Goal: Task Accomplishment & Management: Use online tool/utility

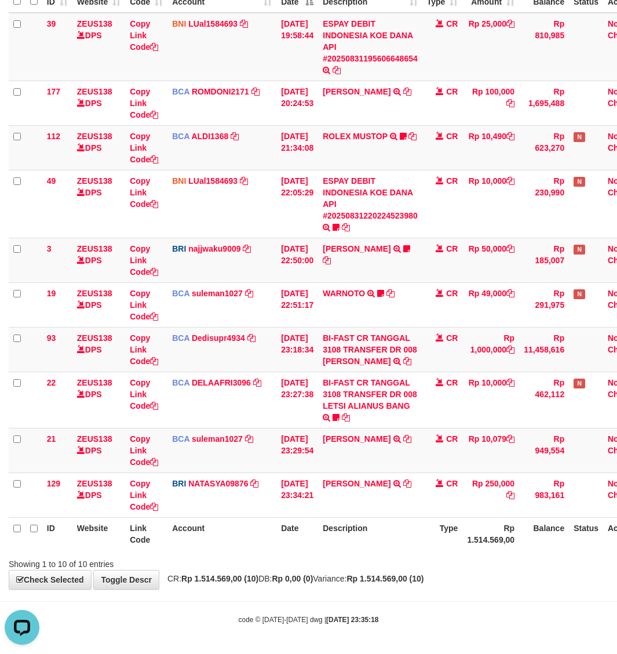
click at [557, 579] on div "**********" at bounding box center [308, 243] width 617 height 691
click at [556, 579] on div "**********" at bounding box center [308, 243] width 617 height 691
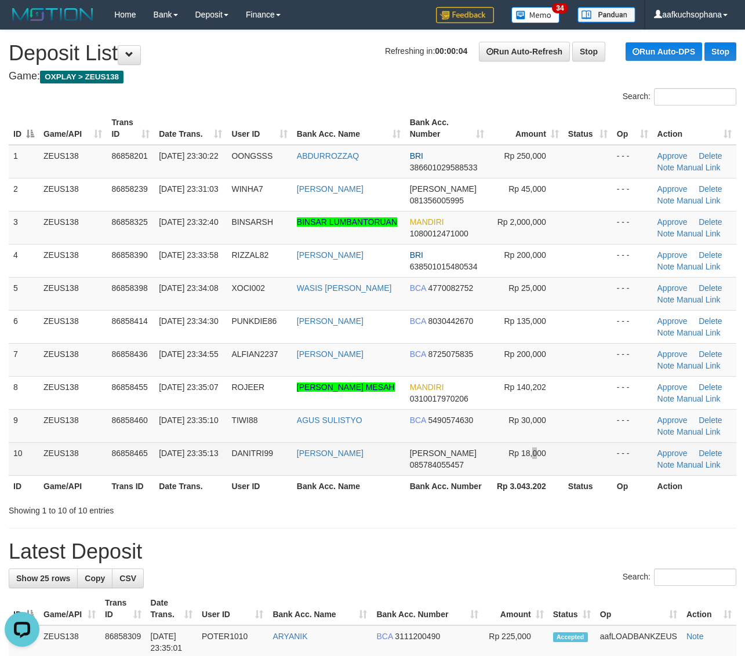
click at [534, 466] on td "Rp 18,000" at bounding box center [526, 458] width 74 height 33
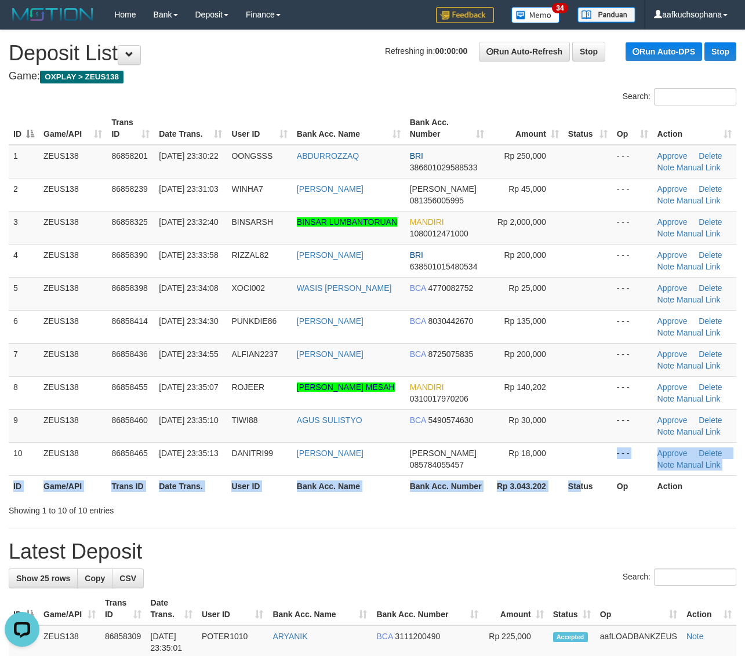
drag, startPoint x: 578, startPoint y: 475, endPoint x: 606, endPoint y: 474, distance: 27.3
click at [580, 476] on table "ID Game/API Trans ID Date Trans. User ID Bank Acc. Name Bank Acc. Number Amount…" at bounding box center [372, 304] width 727 height 385
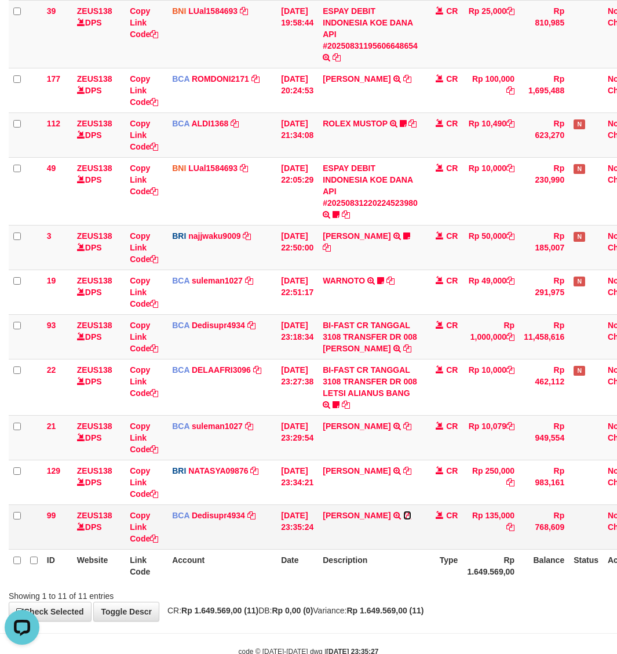
click at [411, 519] on icon at bounding box center [407, 515] width 8 height 8
drag, startPoint x: 436, startPoint y: 612, endPoint x: 438, endPoint y: 599, distance: 13.4
click at [438, 602] on div "Showing 1 to 11 of 11 entries" at bounding box center [308, 593] width 617 height 16
click at [426, 586] on div at bounding box center [437, 585] width 360 height 1
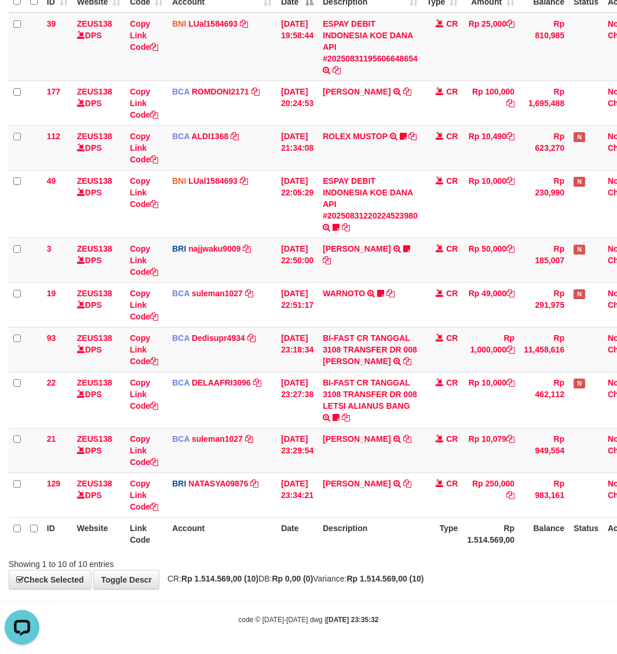
click at [388, 594] on body "Toggle navigation Home Bank Account List Load By Website Group [OXPLAY] ZEUS138…" at bounding box center [308, 261] width 617 height 786
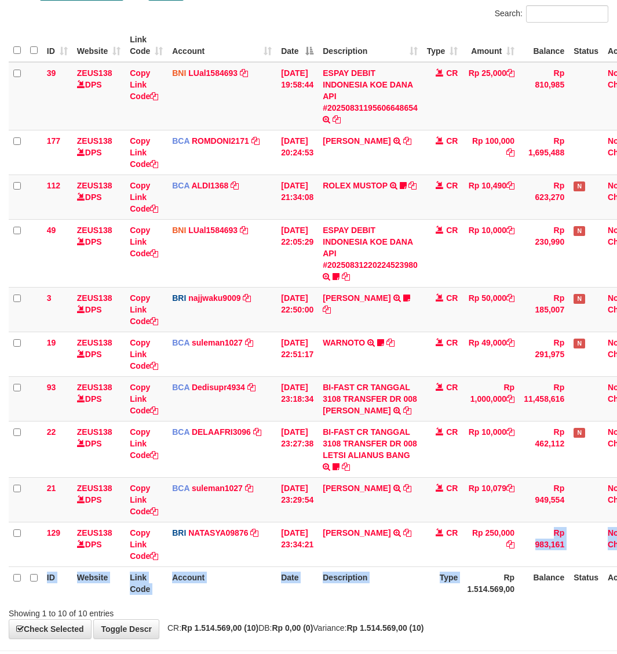
click at [514, 580] on table "ID Website Link Code Account Date Description Type Amount Balance Status Action…" at bounding box center [330, 314] width 642 height 570
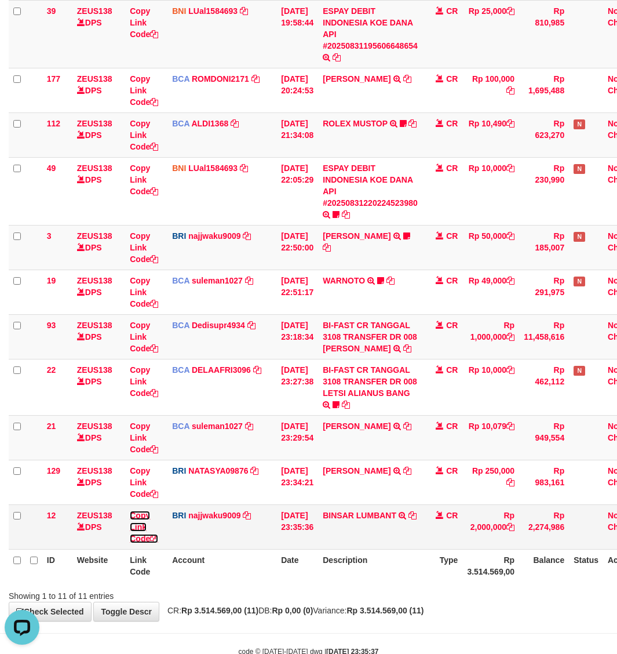
click at [156, 542] on icon at bounding box center [154, 538] width 8 height 8
drag, startPoint x: 156, startPoint y: 551, endPoint x: 71, endPoint y: 436, distance: 143.7
click at [157, 542] on icon at bounding box center [154, 538] width 8 height 8
drag, startPoint x: 294, startPoint y: 555, endPoint x: 1, endPoint y: 458, distance: 309.0
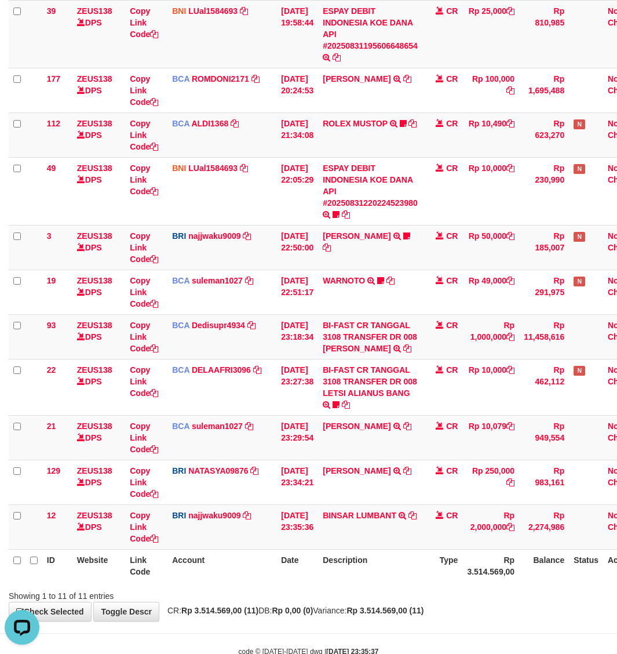
click at [293, 549] on td "31/08/2025 23:35:36" at bounding box center [297, 526] width 42 height 45
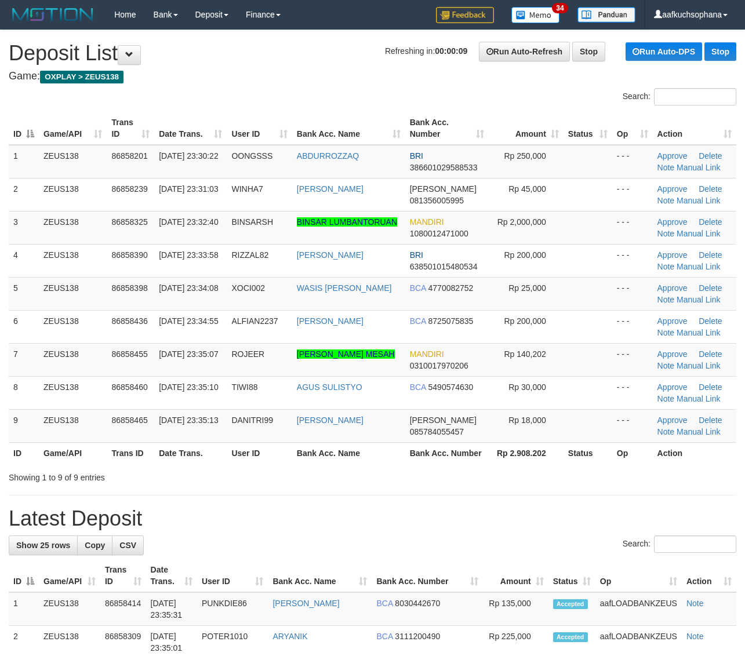
click at [686, 235] on link "Manual Link" at bounding box center [698, 233] width 44 height 9
click at [676, 229] on link "Manual Link" at bounding box center [698, 233] width 44 height 9
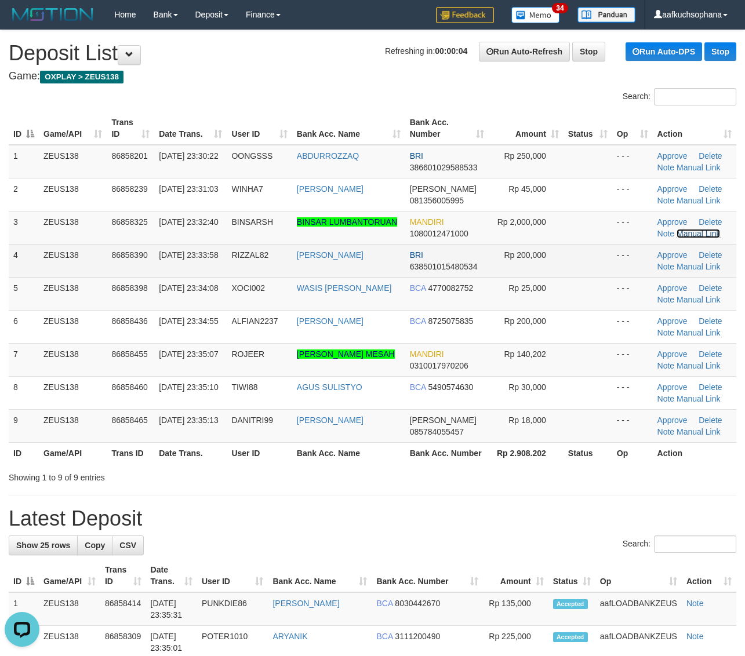
click at [676, 229] on link "Manual Link" at bounding box center [698, 233] width 44 height 9
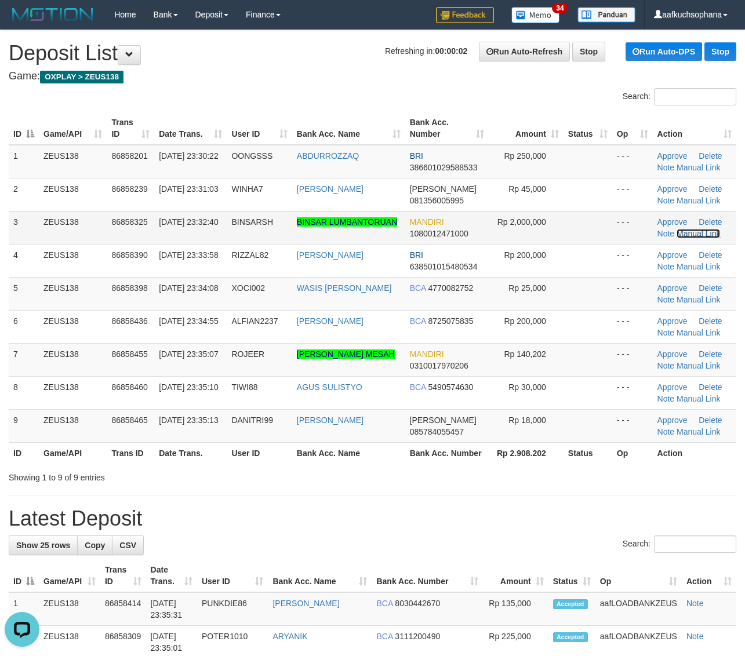
click at [676, 229] on link "Manual Link" at bounding box center [698, 233] width 44 height 9
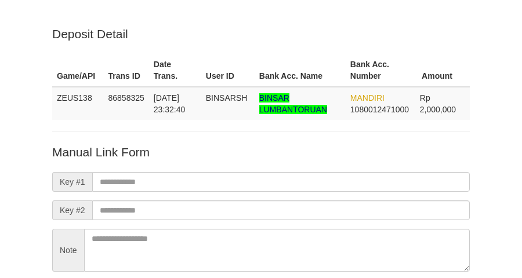
scroll to position [102, 0]
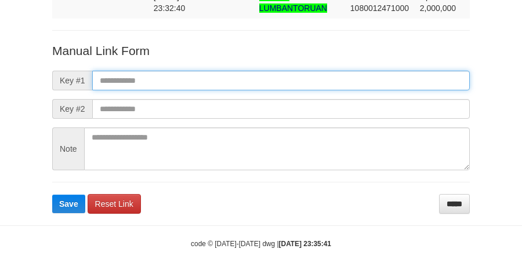
click at [286, 81] on input "text" at bounding box center [280, 81] width 377 height 20
paste input "**********"
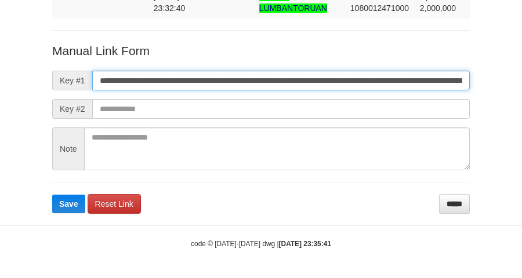
scroll to position [0, 655]
type input "**********"
click at [52, 195] on button "Save" at bounding box center [68, 204] width 33 height 19
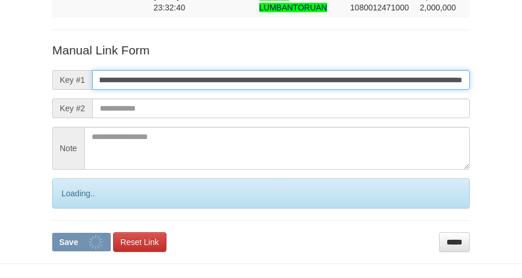
click at [52, 233] on button "Save" at bounding box center [81, 242] width 59 height 19
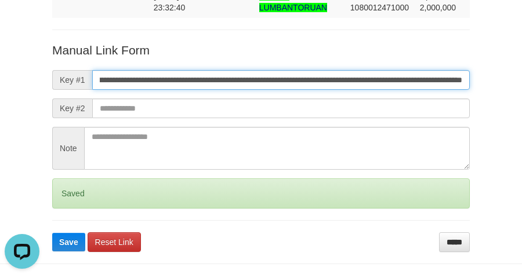
click at [52, 233] on button "Save" at bounding box center [68, 242] width 33 height 19
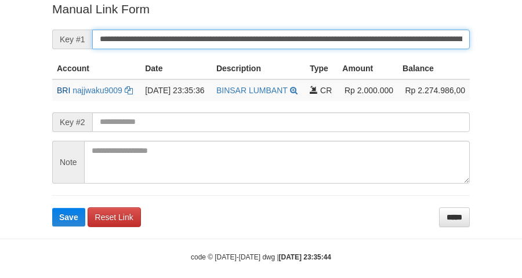
click at [52, 208] on button "Save" at bounding box center [68, 217] width 33 height 19
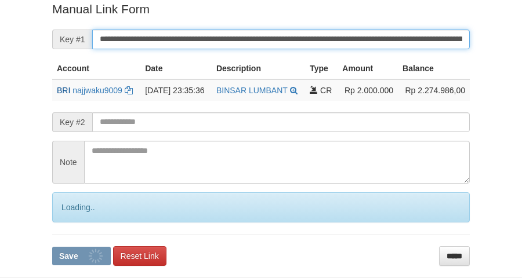
scroll to position [238, 0]
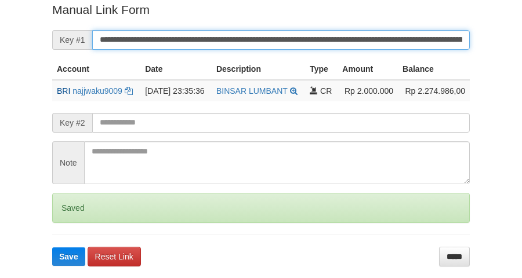
click at [52, 247] on button "Save" at bounding box center [68, 256] width 33 height 19
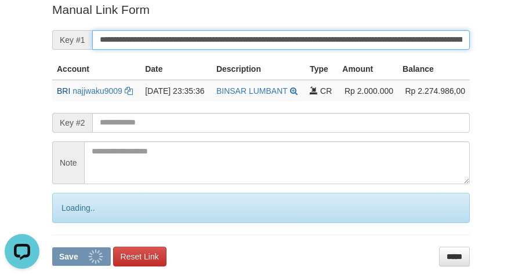
scroll to position [0, 0]
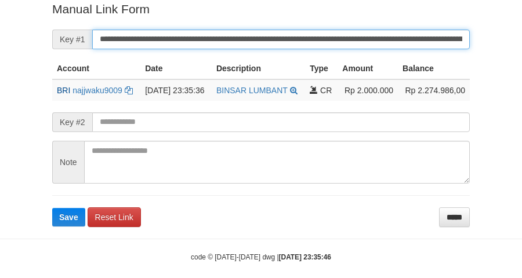
click at [52, 208] on button "Save" at bounding box center [68, 217] width 33 height 19
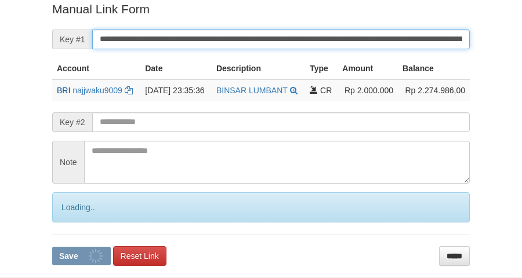
scroll to position [238, 0]
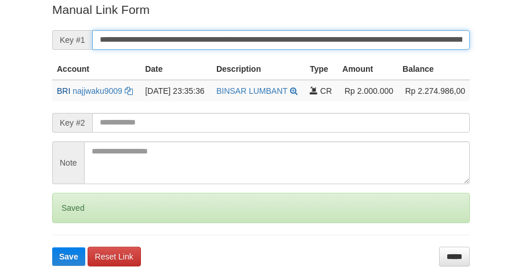
click at [52, 247] on button "Save" at bounding box center [68, 256] width 33 height 19
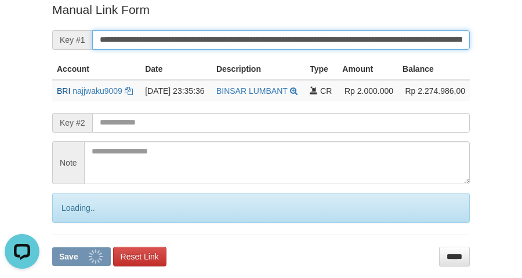
scroll to position [0, 0]
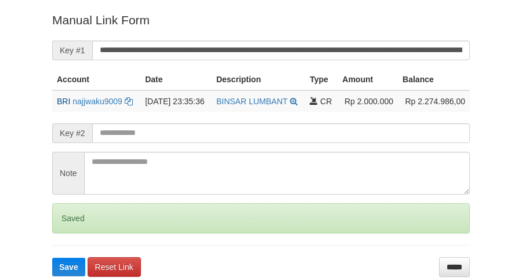
scroll to position [227, 0]
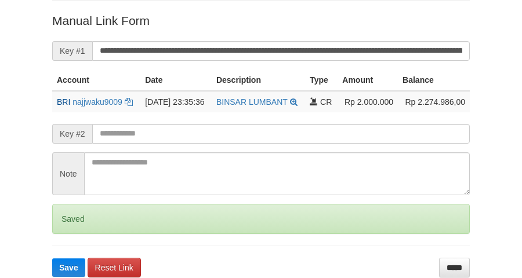
click at [52, 258] on button "Save" at bounding box center [68, 267] width 33 height 19
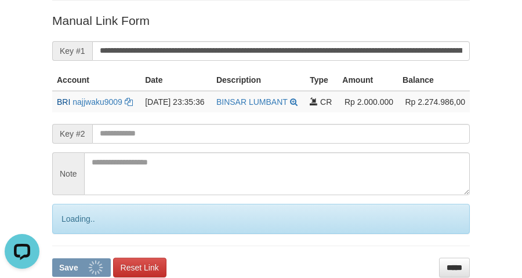
scroll to position [0, 0]
click at [52, 258] on button "Save" at bounding box center [81, 267] width 59 height 19
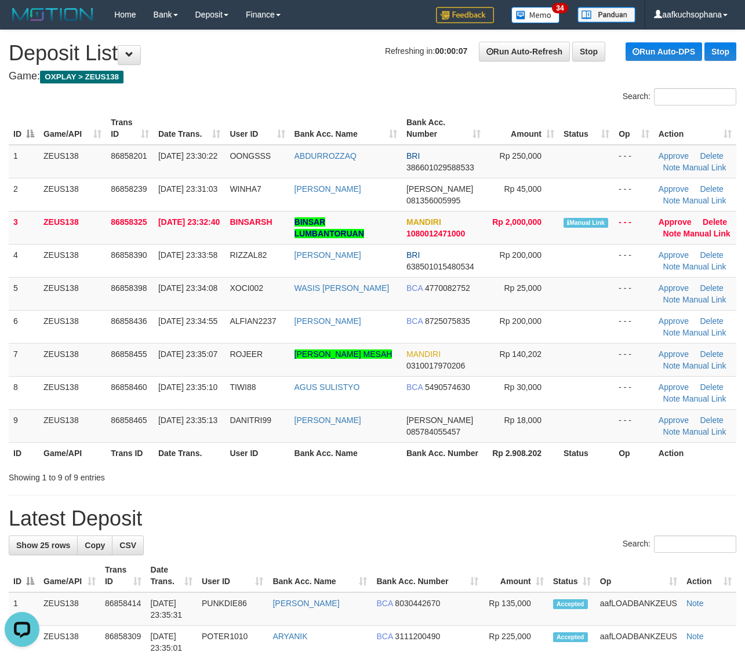
drag, startPoint x: 465, startPoint y: 448, endPoint x: 723, endPoint y: 466, distance: 258.0
click at [471, 442] on td "DANA 085784055457" at bounding box center [443, 425] width 83 height 33
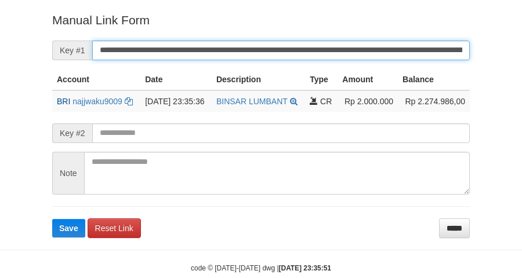
click at [52, 219] on button "Save" at bounding box center [68, 228] width 33 height 19
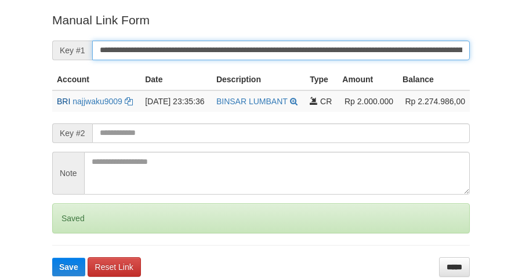
click at [52, 258] on button "Save" at bounding box center [68, 267] width 33 height 19
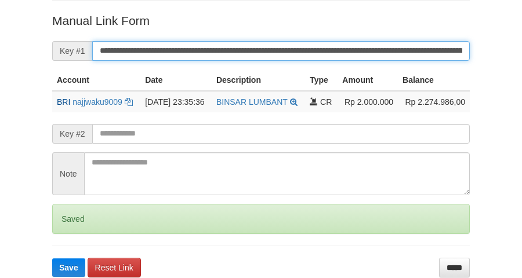
click at [52, 258] on button "Save" at bounding box center [68, 267] width 33 height 19
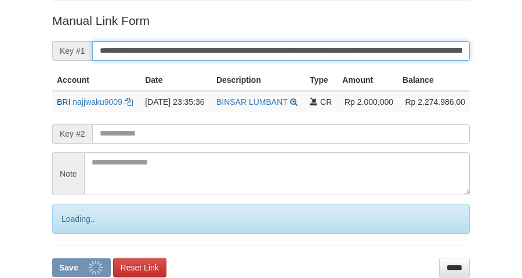
click at [52, 258] on button "Save" at bounding box center [81, 267] width 59 height 19
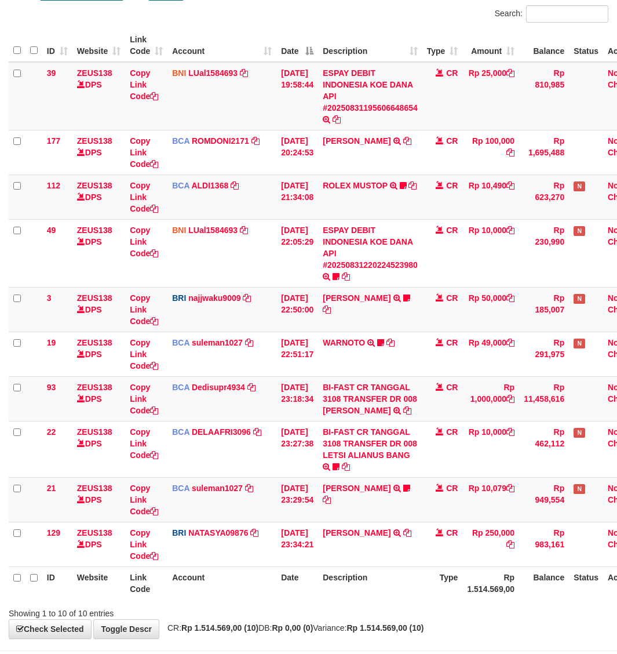
click at [530, 597] on th "Balance" at bounding box center [544, 582] width 50 height 33
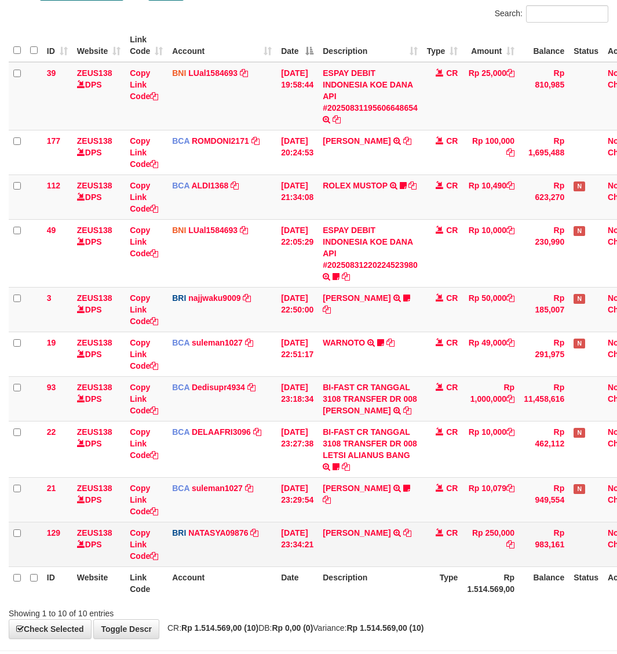
scroll to position [145, 0]
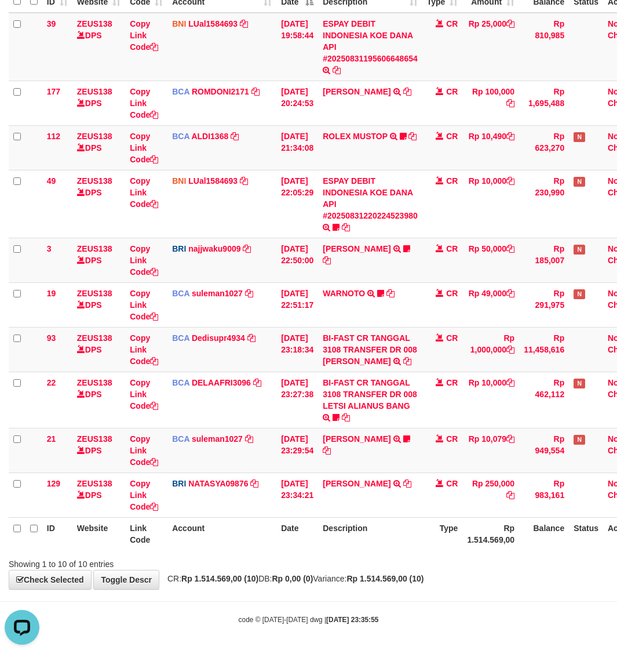
click at [380, 600] on body "Toggle navigation Home Bank Account List Load By Website Group [OXPLAY] ZEUS138…" at bounding box center [308, 261] width 617 height 786
drag, startPoint x: 380, startPoint y: 600, endPoint x: 361, endPoint y: 592, distance: 20.2
click at [380, 601] on hr at bounding box center [308, 601] width 617 height 1
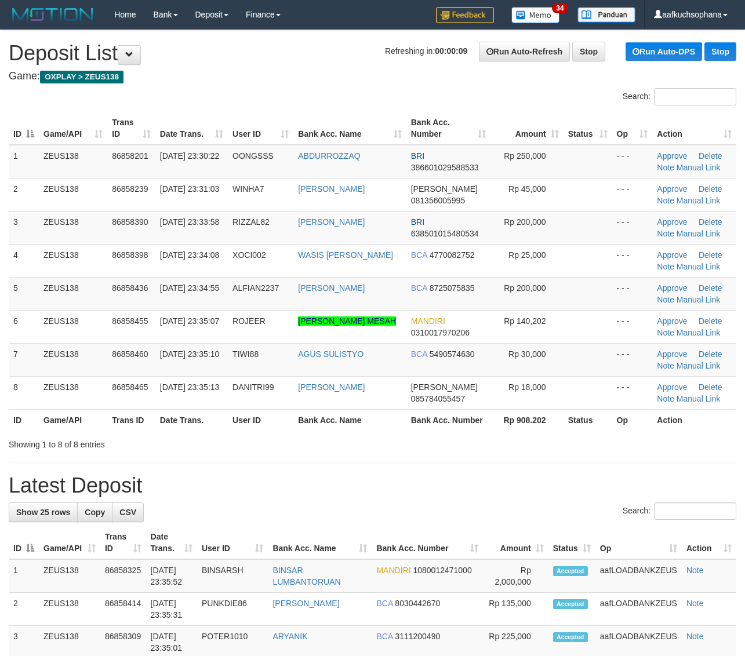
click at [472, 511] on div "Search:" at bounding box center [372, 512] width 727 height 20
click at [472, 494] on h1 "Latest Deposit" at bounding box center [372, 485] width 727 height 23
click at [372, 445] on div "Showing 1 to 8 of 8 entries" at bounding box center [372, 442] width 745 height 16
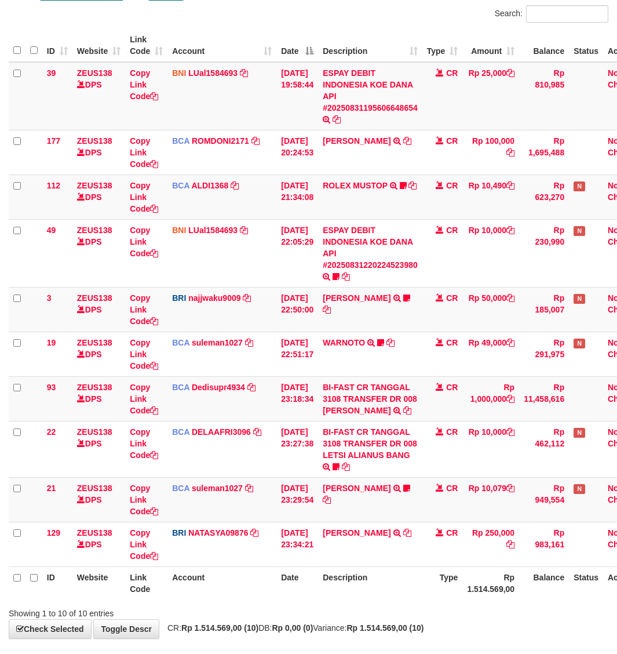
scroll to position [145, 0]
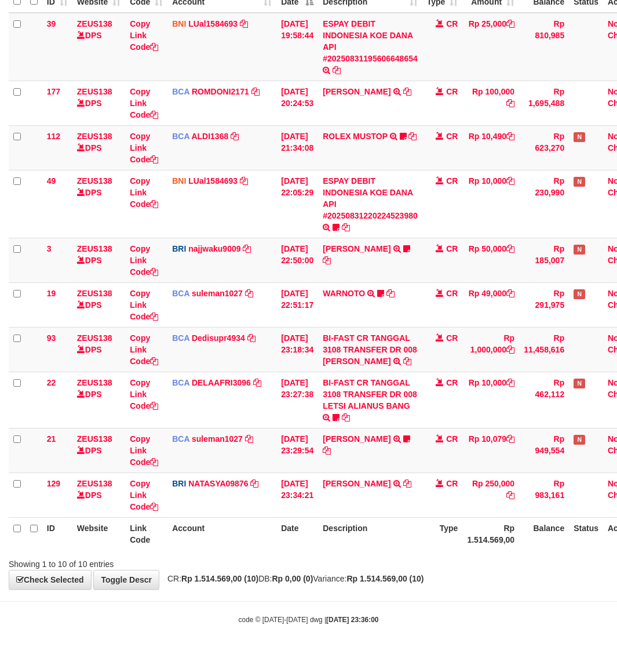
click at [407, 620] on body "Toggle navigation Home Bank Account List Load By Website Group [OXPLAY] ZEUS138…" at bounding box center [308, 261] width 617 height 786
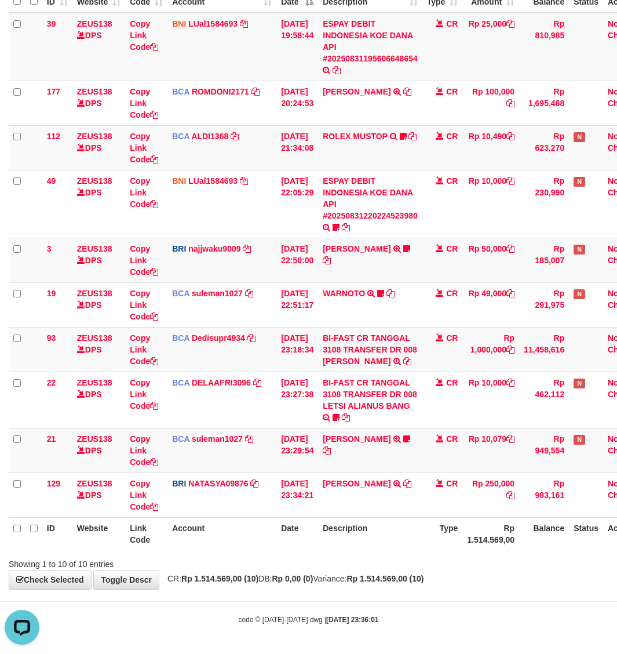
click at [372, 556] on div "Showing 1 to 10 of 10 entries" at bounding box center [308, 561] width 617 height 16
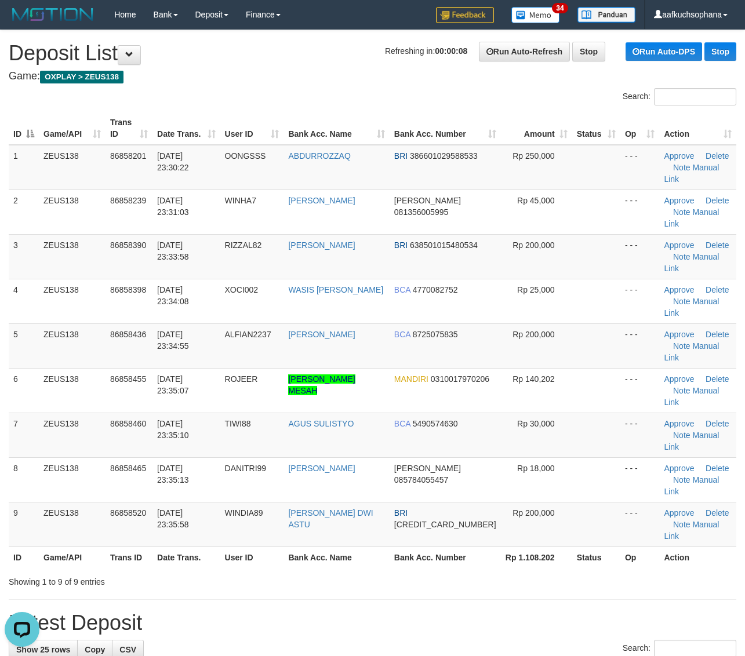
drag, startPoint x: 618, startPoint y: 483, endPoint x: 754, endPoint y: 499, distance: 136.6
click at [620, 571] on div "Showing 1 to 9 of 9 entries" at bounding box center [372, 579] width 745 height 16
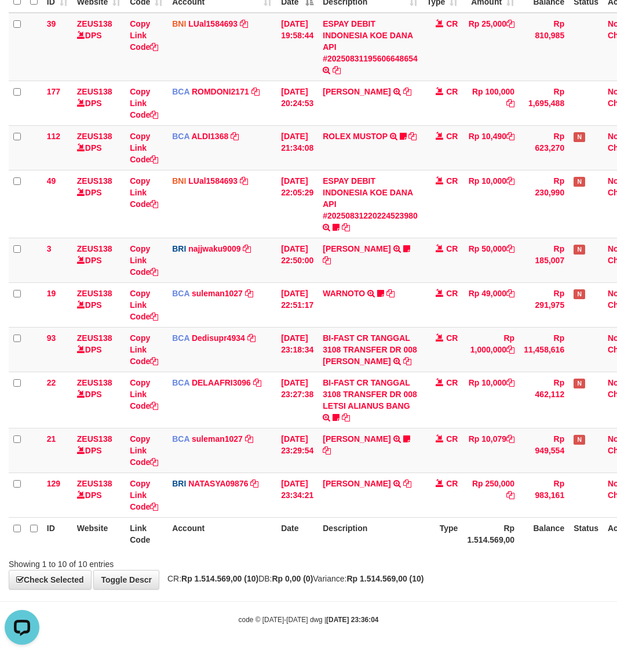
click at [416, 579] on strong "Rp 1.514.569,00 (10)" at bounding box center [385, 578] width 77 height 9
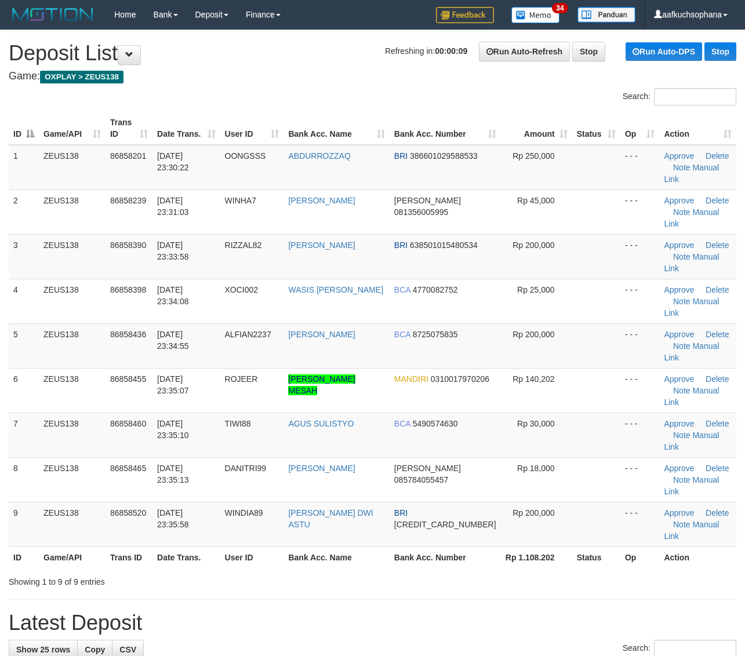
drag, startPoint x: 486, startPoint y: 500, endPoint x: 538, endPoint y: 505, distance: 52.5
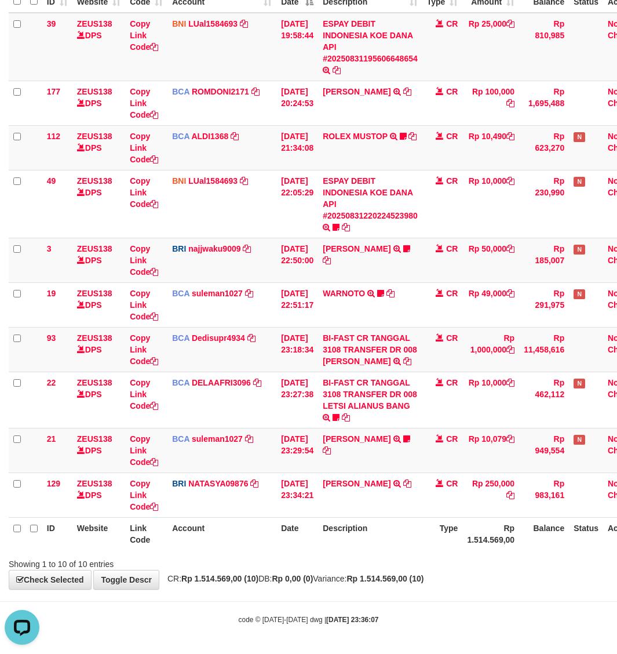
click at [428, 592] on body "Toggle navigation Home Bank Account List Load By Website Group [OXPLAY] ZEUS138…" at bounding box center [308, 261] width 617 height 786
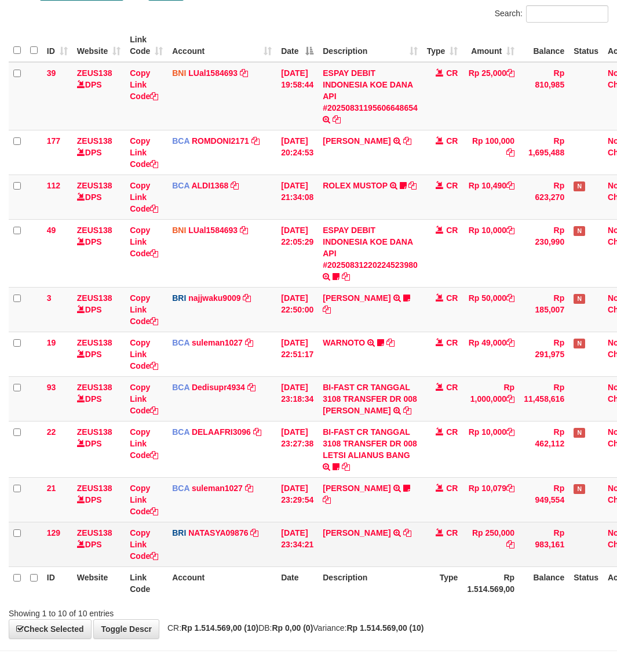
click at [414, 578] on th "Description" at bounding box center [370, 582] width 104 height 33
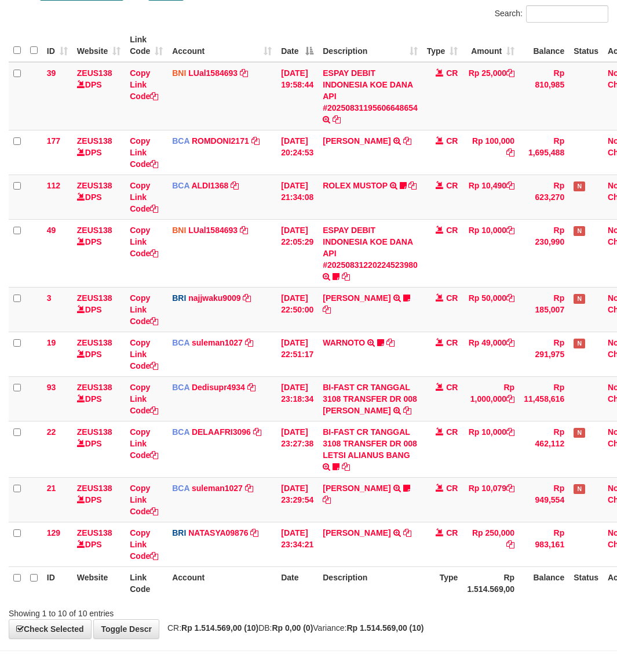
scroll to position [145, 0]
click at [507, 603] on div at bounding box center [437, 603] width 360 height 1
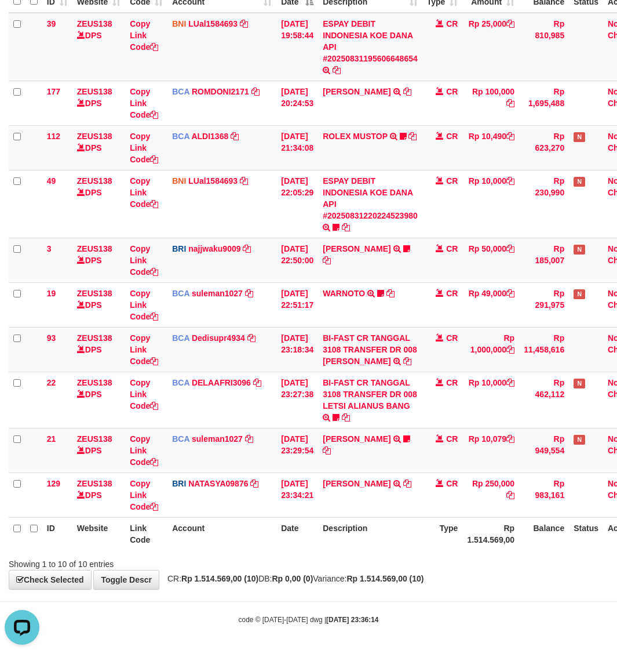
click at [473, 604] on body "Toggle navigation Home Bank Account List Load By Website Group [OXPLAY] ZEUS138…" at bounding box center [308, 261] width 617 height 786
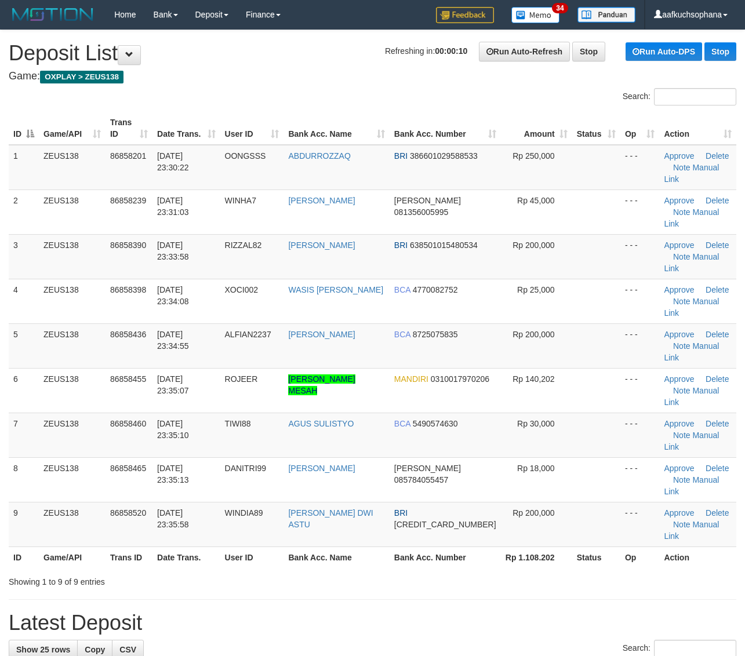
drag, startPoint x: 418, startPoint y: 480, endPoint x: 749, endPoint y: 423, distance: 335.7
click at [422, 571] on div "Showing 1 to 9 of 9 entries" at bounding box center [372, 579] width 745 height 16
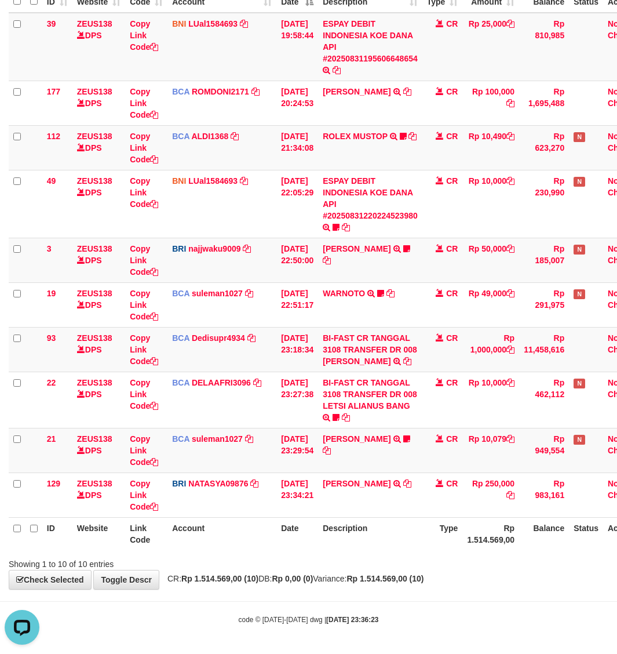
click at [345, 581] on span "CR: Rp 1.514.569,00 (10) DB: Rp 0,00 (0) Variance: Rp 1.514.569,00 (10)" at bounding box center [293, 578] width 263 height 9
click at [499, 568] on div "Showing 1 to 10 of 10 entries" at bounding box center [308, 561] width 617 height 16
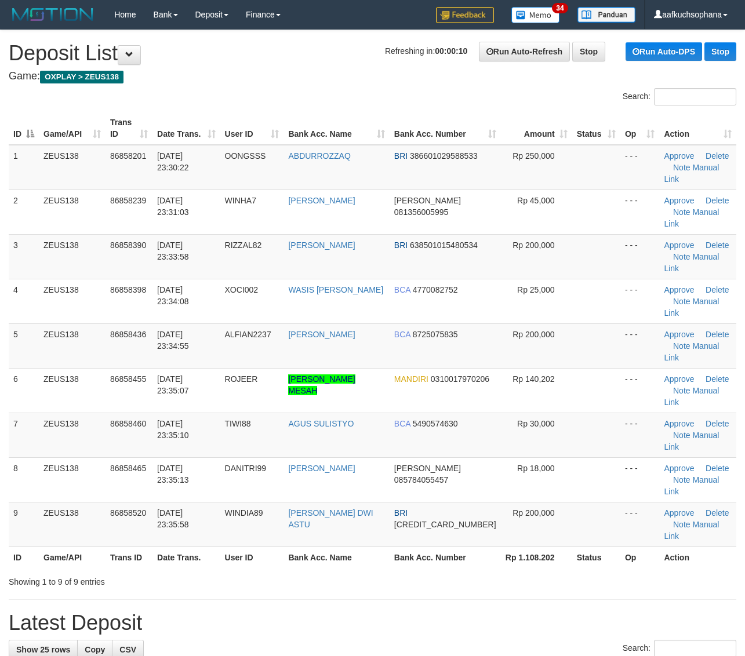
click at [571, 611] on h1 "Latest Deposit" at bounding box center [372, 622] width 727 height 23
drag, startPoint x: 571, startPoint y: 517, endPoint x: 578, endPoint y: 511, distance: 9.9
click at [568, 611] on h1 "Latest Deposit" at bounding box center [372, 622] width 727 height 23
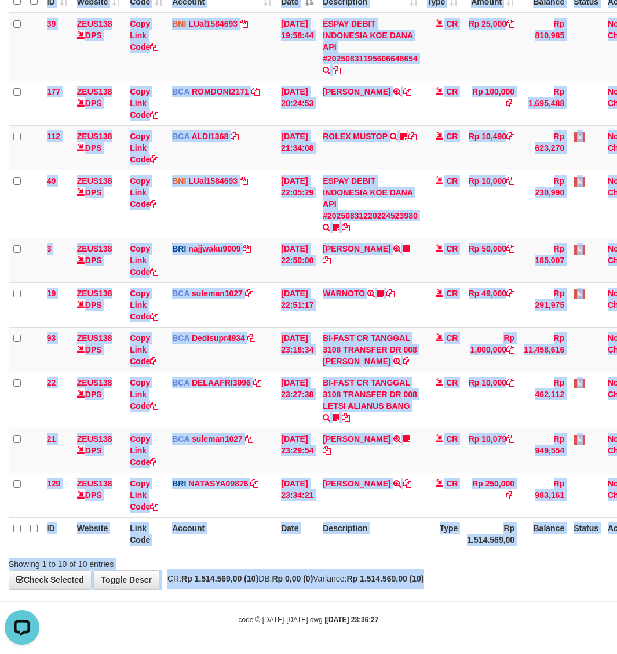
drag, startPoint x: 478, startPoint y: 566, endPoint x: 489, endPoint y: 575, distance: 13.6
click at [489, 575] on div "**********" at bounding box center [308, 243] width 617 height 691
click at [489, 573] on div "**********" at bounding box center [308, 243] width 617 height 691
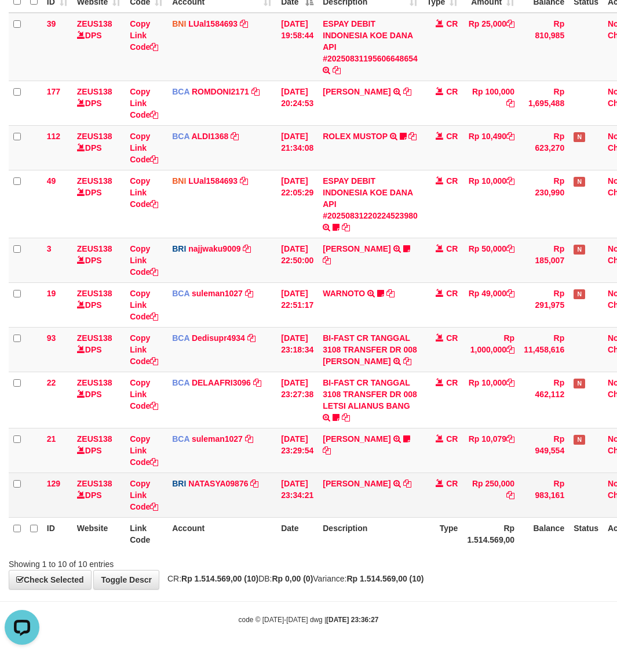
drag, startPoint x: 474, startPoint y: 558, endPoint x: 265, endPoint y: 509, distance: 214.9
click at [473, 558] on div "Showing 1 to 10 of 10 entries" at bounding box center [308, 561] width 617 height 16
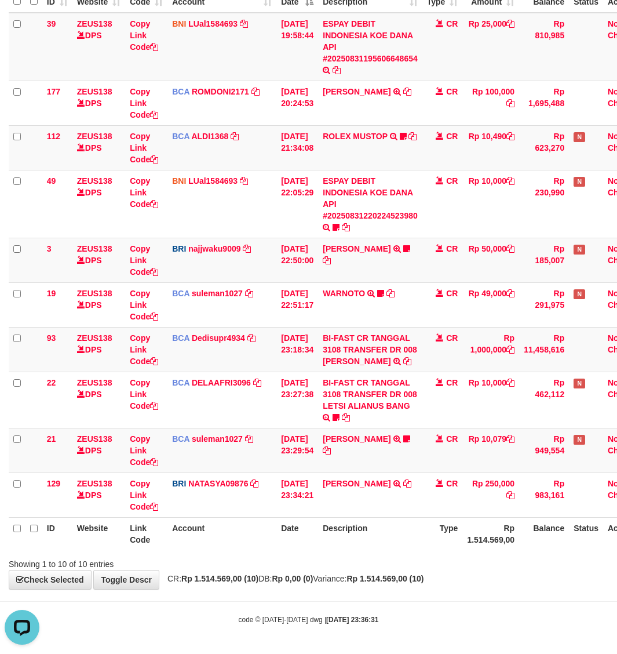
drag, startPoint x: 573, startPoint y: 587, endPoint x: 561, endPoint y: 584, distance: 12.1
click at [570, 589] on div "**********" at bounding box center [308, 243] width 617 height 691
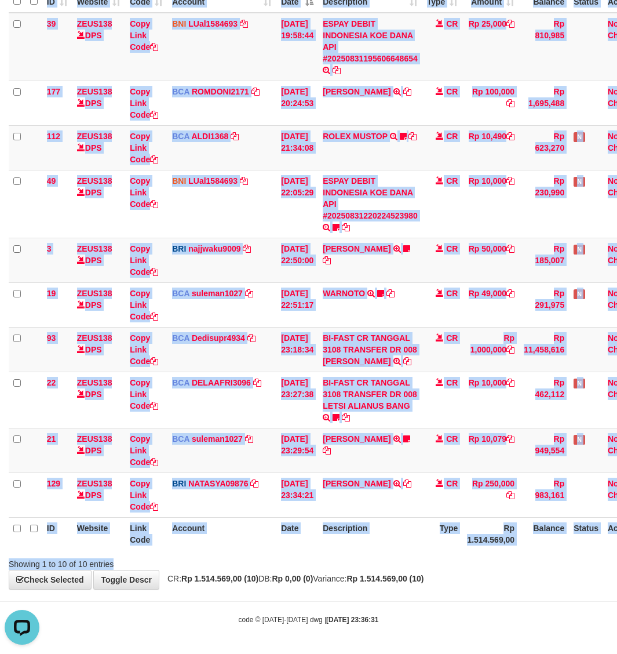
drag, startPoint x: 454, startPoint y: 552, endPoint x: 450, endPoint y: 557, distance: 6.6
click at [452, 559] on div "Search: ID Website Link Code Account Date Description Type Amount Balance Statu…" at bounding box center [309, 263] width 600 height 614
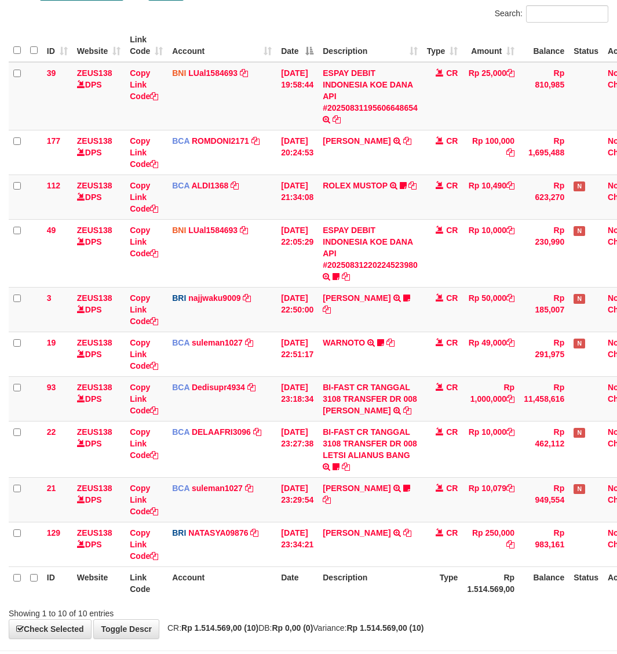
scroll to position [145, 0]
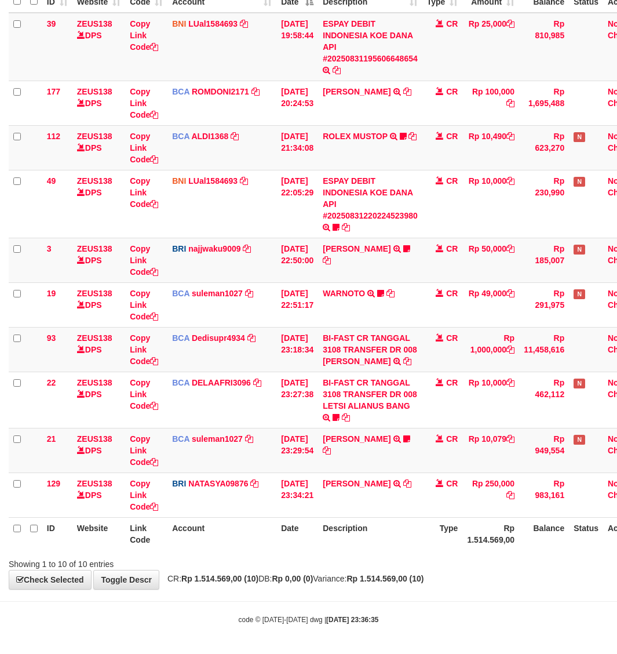
click at [333, 575] on div "**********" at bounding box center [308, 243] width 617 height 691
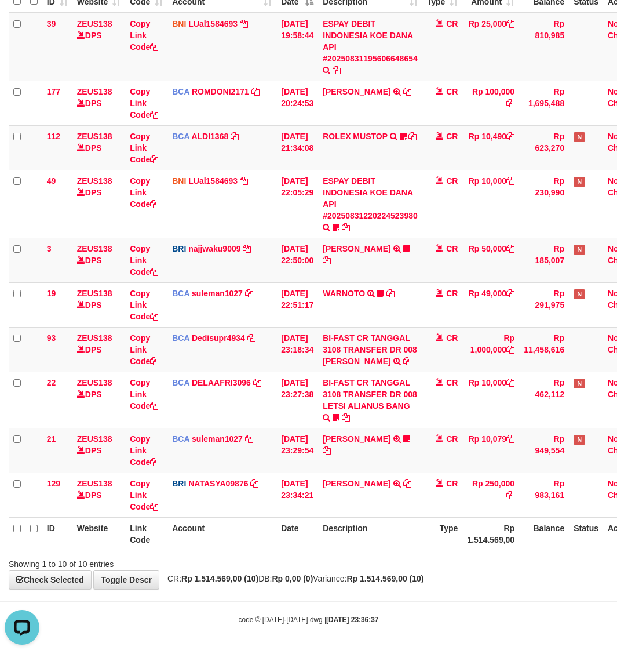
click at [421, 603] on body "Toggle navigation Home Bank Account List Load By Website Group [OXPLAY] ZEUS138…" at bounding box center [308, 261] width 617 height 786
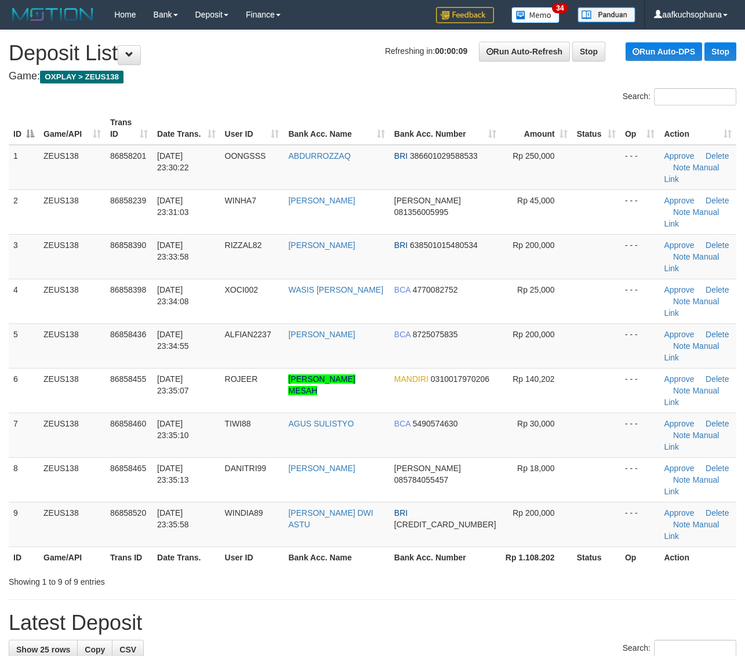
click at [537, 611] on h1 "Latest Deposit" at bounding box center [372, 622] width 727 height 23
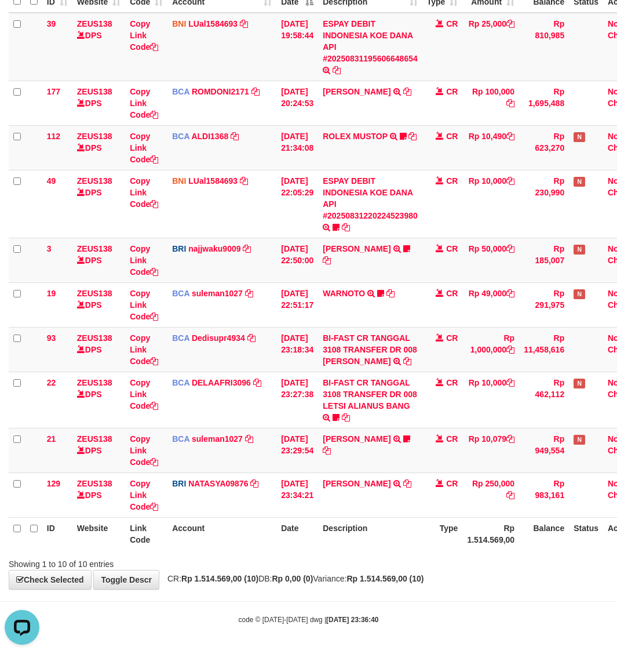
click at [476, 581] on div "**********" at bounding box center [308, 243] width 617 height 691
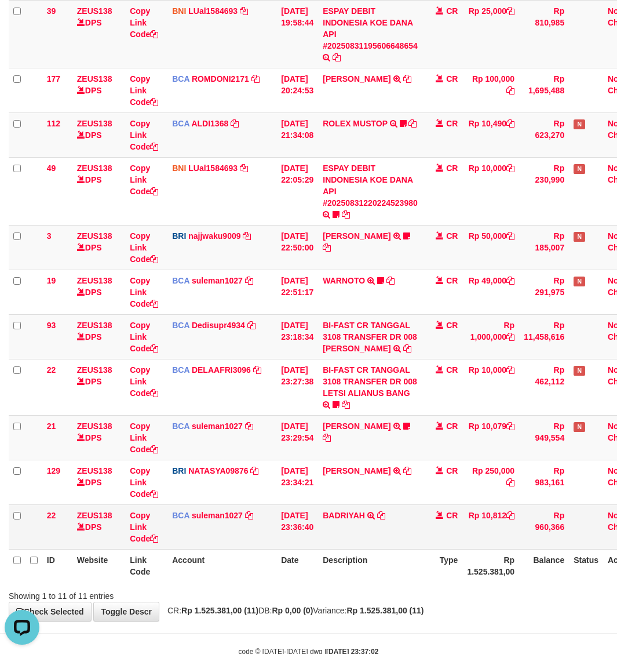
drag, startPoint x: 429, startPoint y: 610, endPoint x: 249, endPoint y: 549, distance: 190.2
click at [428, 602] on div "Showing 1 to 11 of 11 entries" at bounding box center [308, 593] width 617 height 16
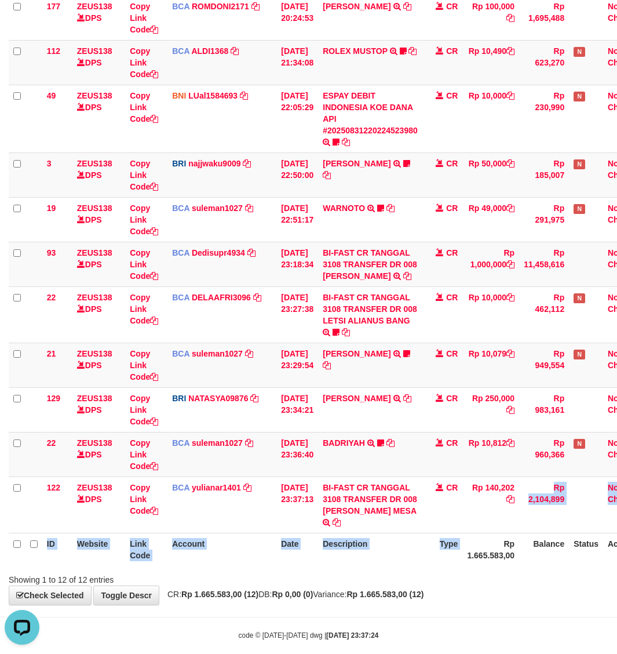
click at [472, 548] on table "ID Website Link Code Account Date Description Type Amount Balance Status Action…" at bounding box center [330, 230] width 642 height 671
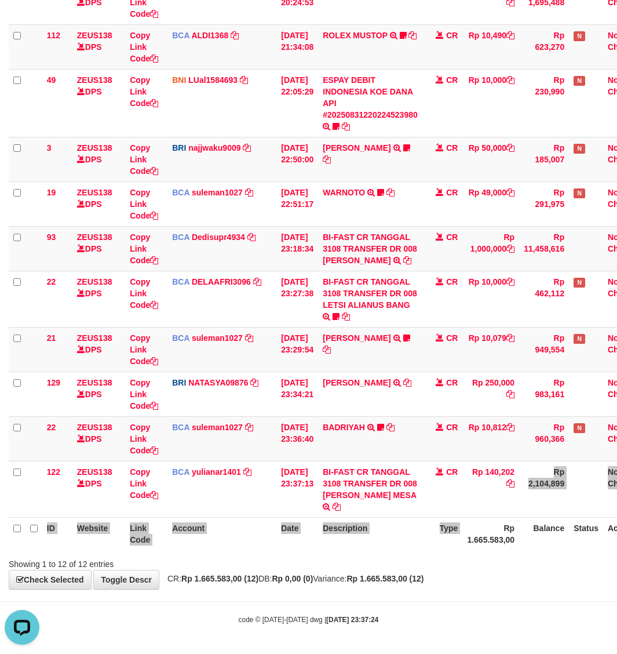
scroll to position [245, 0]
click at [403, 600] on body "Toggle navigation Home Bank Account List Load By Website Group [OXPLAY] ZEUS138…" at bounding box center [308, 210] width 617 height 887
click at [406, 601] on hr at bounding box center [308, 601] width 617 height 1
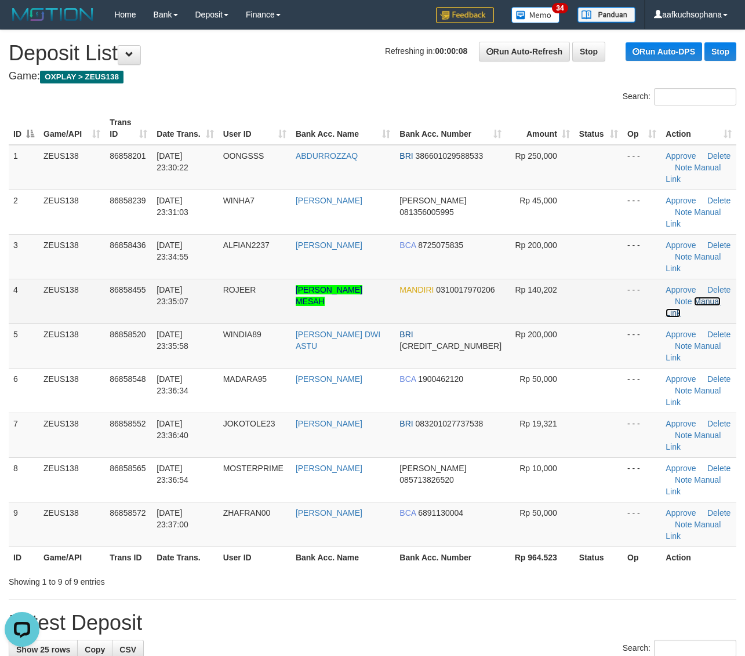
click at [694, 297] on link "Manual Link" at bounding box center [692, 307] width 55 height 21
click at [665, 297] on link "Manual Link" at bounding box center [692, 307] width 55 height 21
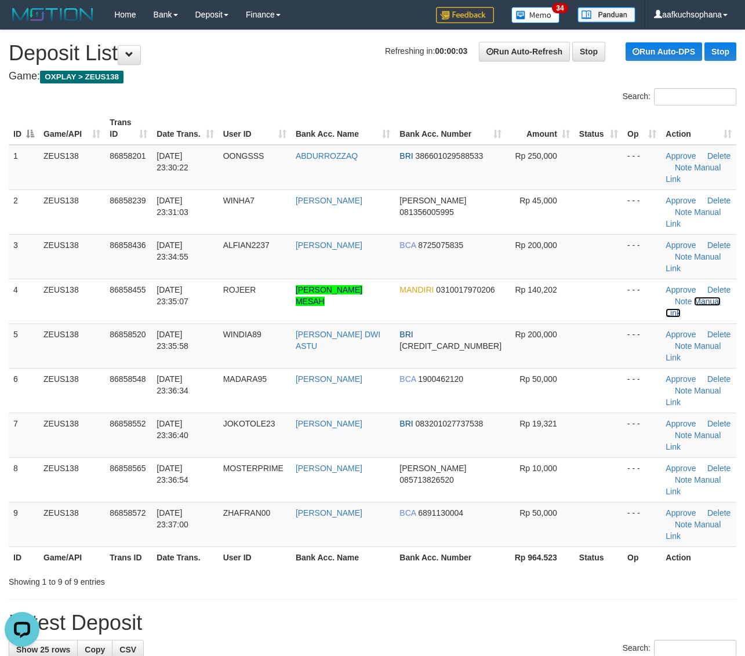
click at [665, 297] on link "Manual Link" at bounding box center [692, 307] width 55 height 21
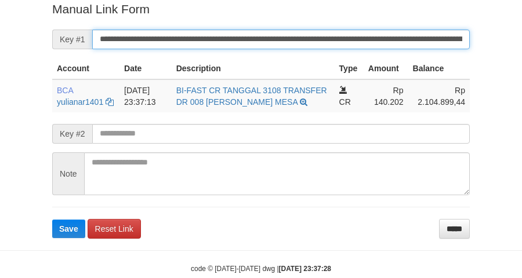
scroll to position [238, 0]
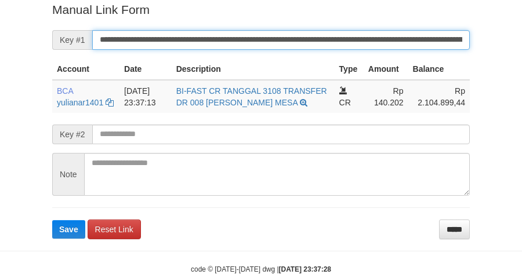
click at [52, 220] on button "Save" at bounding box center [68, 229] width 33 height 19
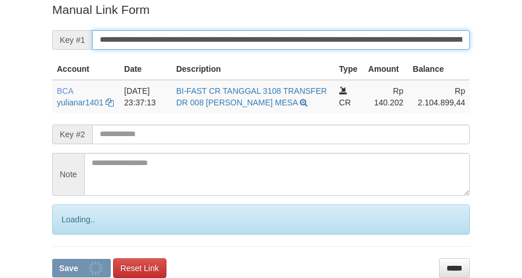
click at [52, 259] on button "Save" at bounding box center [81, 268] width 59 height 19
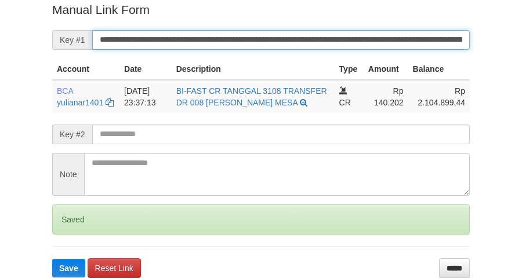
click at [52, 259] on button "Save" at bounding box center [68, 268] width 33 height 19
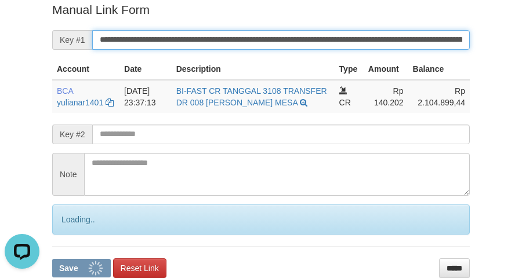
click at [52, 259] on button "Save" at bounding box center [81, 268] width 59 height 19
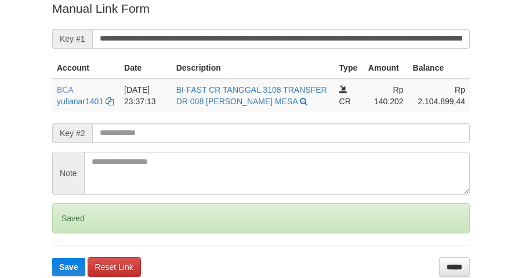
click at [52, 258] on button "Save" at bounding box center [68, 267] width 33 height 19
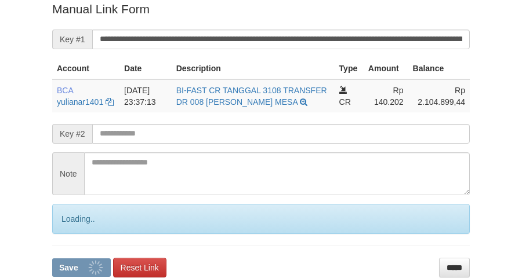
click at [52, 258] on button "Save" at bounding box center [81, 267] width 59 height 19
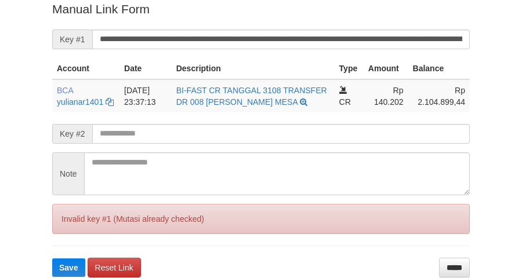
click at [52, 258] on button "Save" at bounding box center [68, 267] width 33 height 19
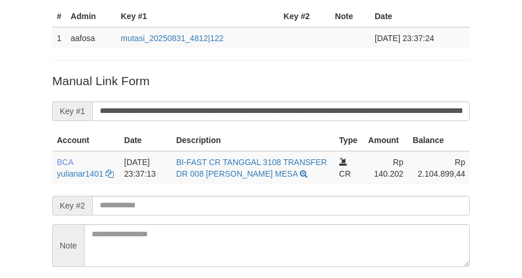
scroll to position [166, 0]
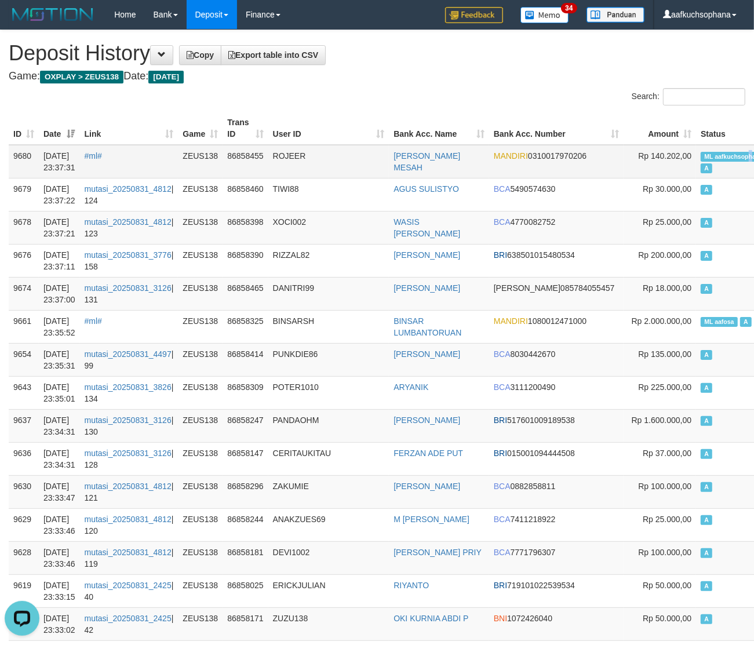
click at [702, 155] on span "ML aafkuchsophana" at bounding box center [733, 157] width 65 height 10
click at [696, 214] on td "A" at bounding box center [736, 227] width 81 height 33
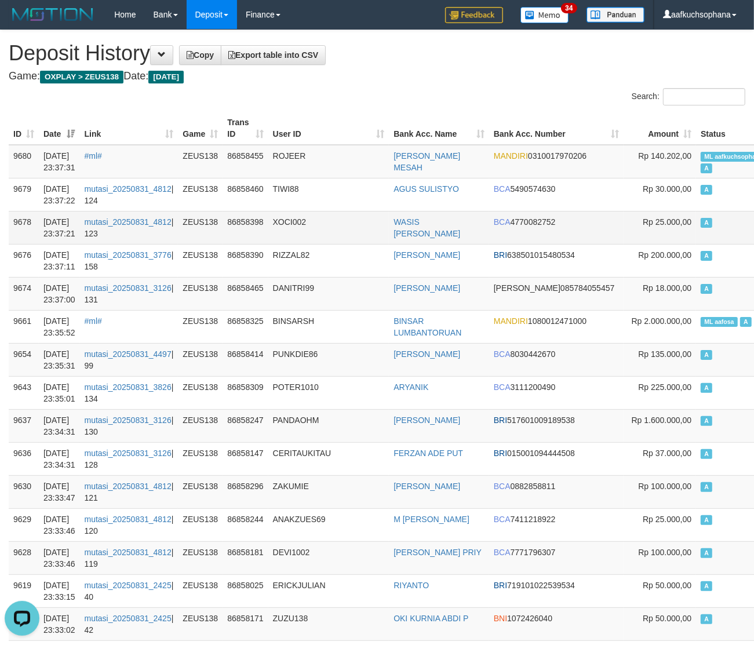
scroll to position [801, 0]
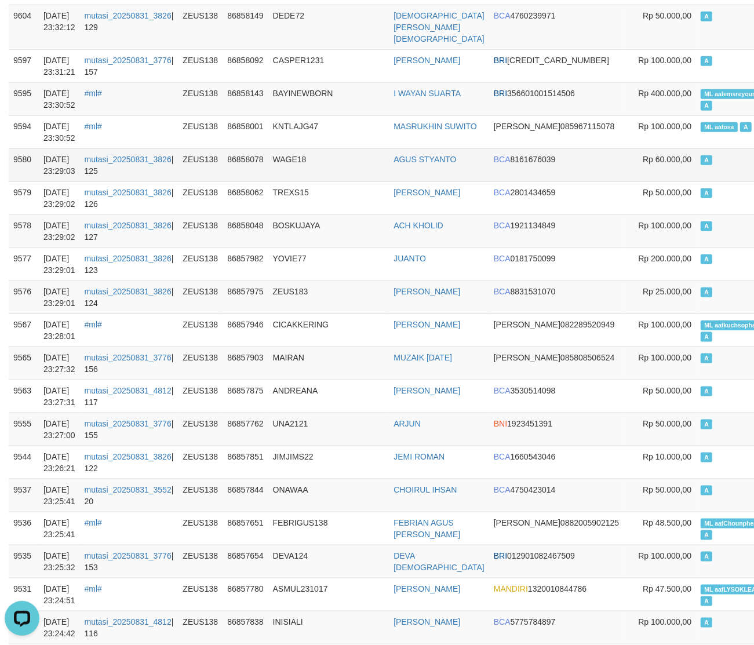
click at [544, 161] on td "BCA 8161676039" at bounding box center [556, 164] width 134 height 33
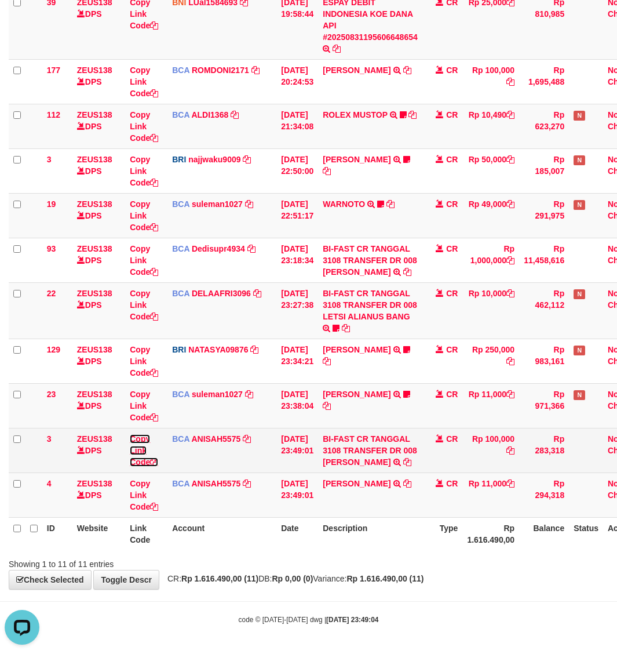
click at [158, 462] on icon at bounding box center [154, 462] width 8 height 8
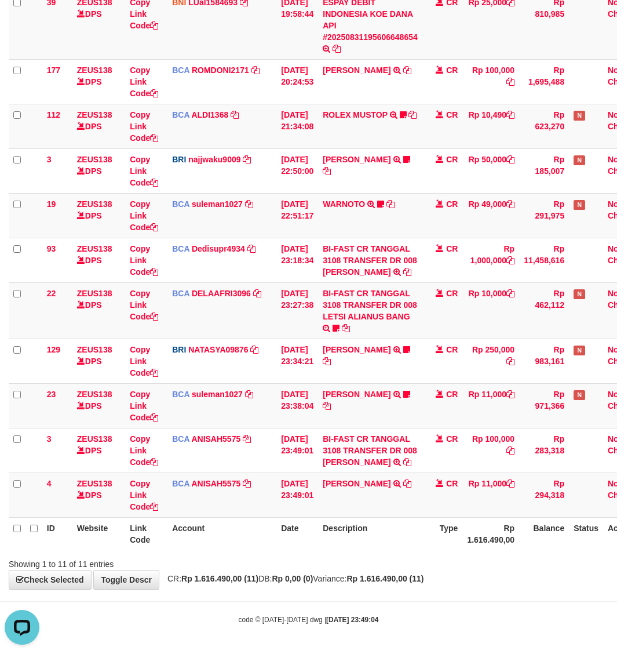
scroll to position [145, 0]
click at [455, 577] on div "**********" at bounding box center [308, 233] width 617 height 712
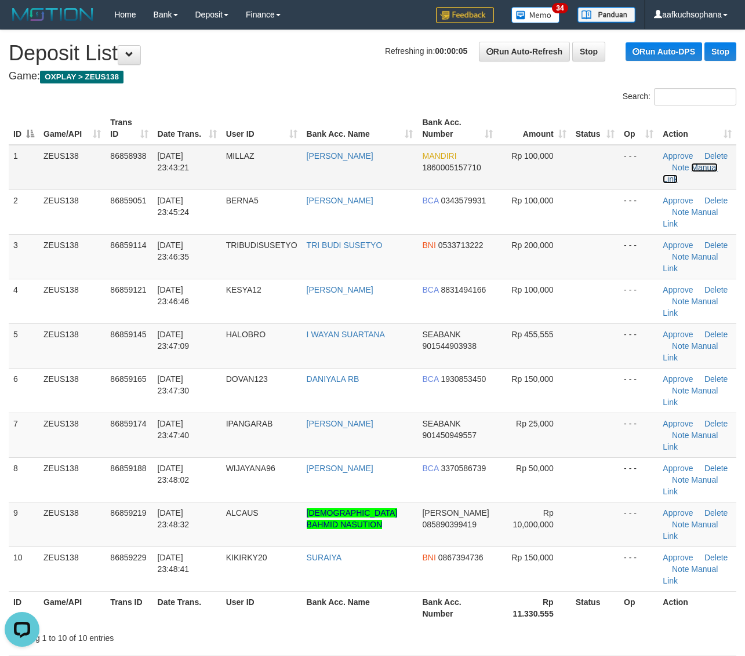
click at [699, 167] on link "Manual Link" at bounding box center [689, 173] width 55 height 21
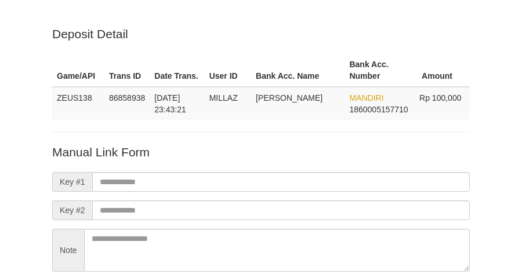
scroll to position [102, 0]
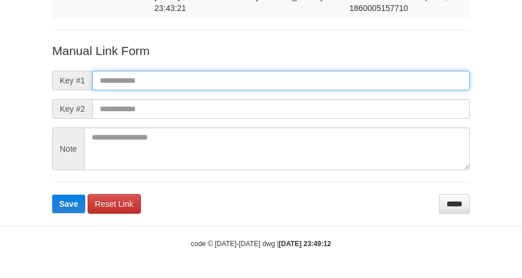
click at [232, 82] on input "text" at bounding box center [280, 81] width 377 height 20
paste input "**********"
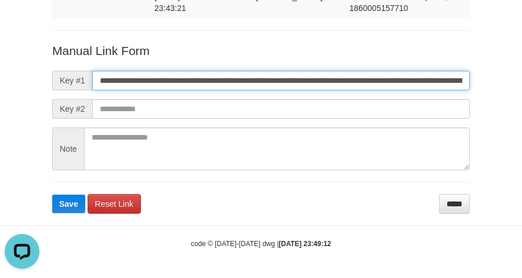
scroll to position [0, 659]
type input "**********"
click at [52, 195] on button "Save" at bounding box center [68, 204] width 33 height 19
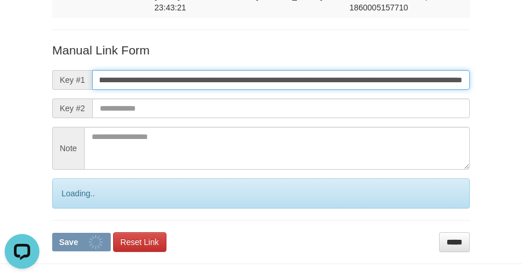
click at [52, 233] on button "Save" at bounding box center [81, 242] width 59 height 19
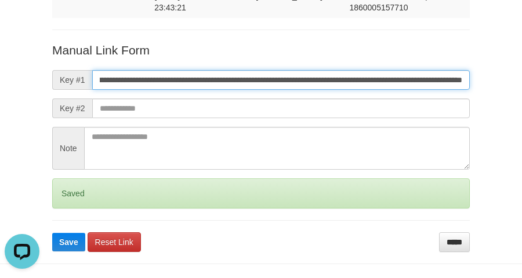
click at [52, 233] on button "Save" at bounding box center [68, 242] width 33 height 19
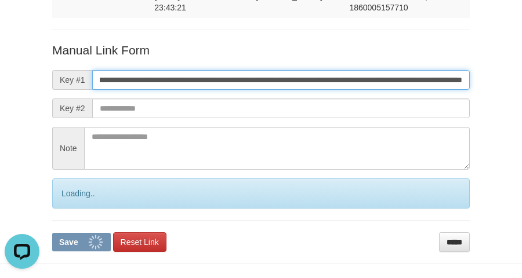
click at [52, 233] on button "Save" at bounding box center [81, 242] width 59 height 19
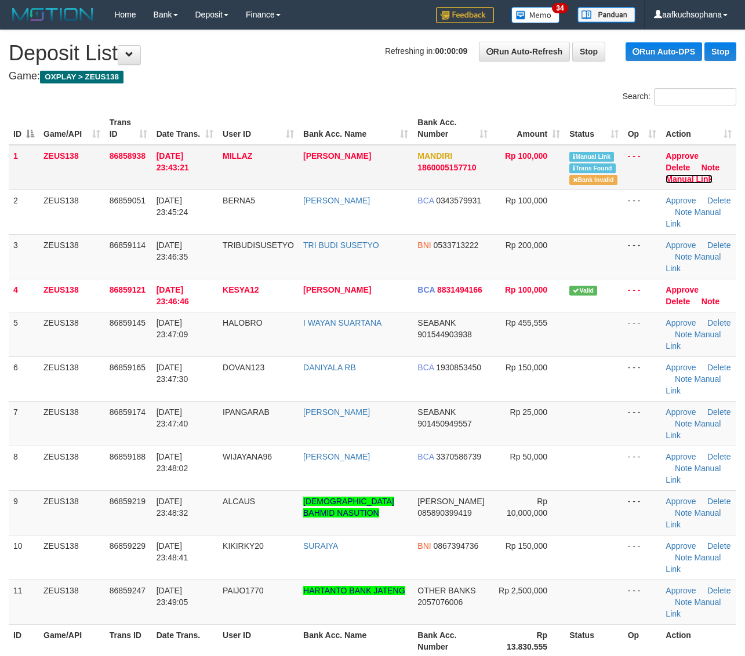
click at [703, 174] on link "Manual Link" at bounding box center [688, 178] width 47 height 9
click at [665, 174] on link "Manual Link" at bounding box center [688, 178] width 47 height 9
click at [702, 174] on link "Manual Link" at bounding box center [688, 178] width 47 height 9
drag, startPoint x: 635, startPoint y: 549, endPoint x: 668, endPoint y: 540, distance: 33.6
click at [647, 624] on th "Op" at bounding box center [642, 640] width 38 height 33
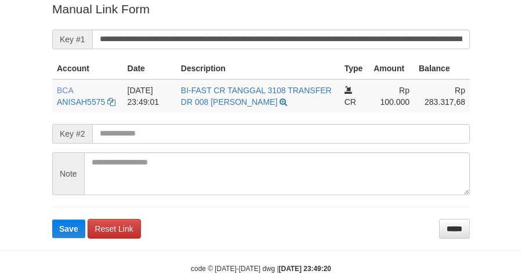
click at [52, 220] on button "Save" at bounding box center [68, 229] width 33 height 19
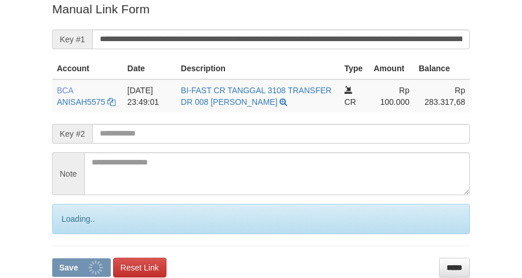
scroll to position [238, 0]
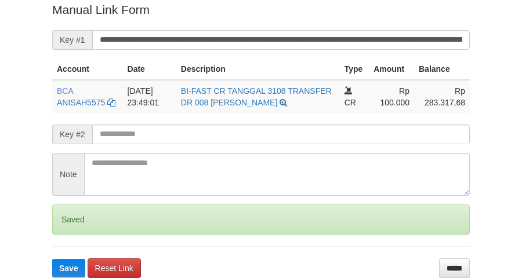
click at [52, 259] on button "Save" at bounding box center [68, 268] width 33 height 19
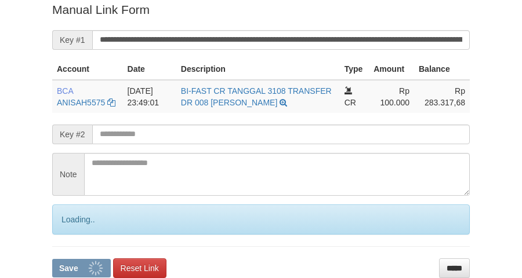
click at [52, 259] on button "Save" at bounding box center [81, 268] width 59 height 19
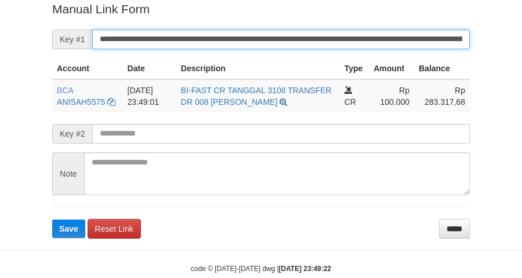
click at [52, 220] on button "Save" at bounding box center [68, 229] width 33 height 19
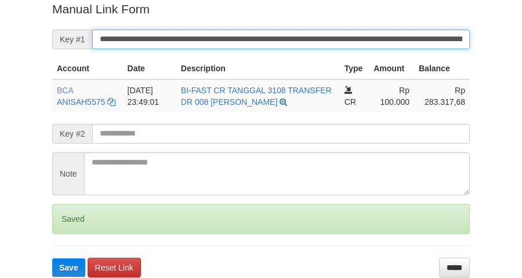
click at [52, 258] on button "Save" at bounding box center [68, 267] width 33 height 19
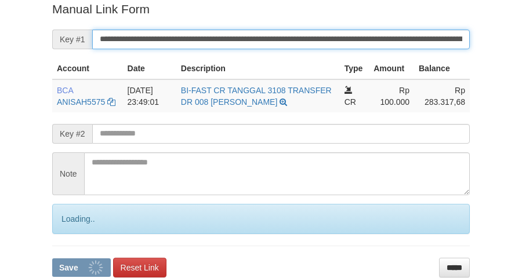
click at [52, 258] on button "Save" at bounding box center [81, 267] width 59 height 19
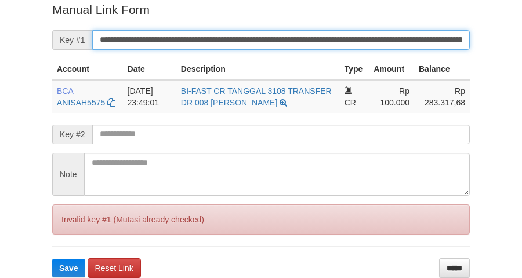
drag, startPoint x: 0, startPoint y: 0, endPoint x: 291, endPoint y: 33, distance: 292.8
click at [291, 33] on input "**********" at bounding box center [280, 40] width 377 height 20
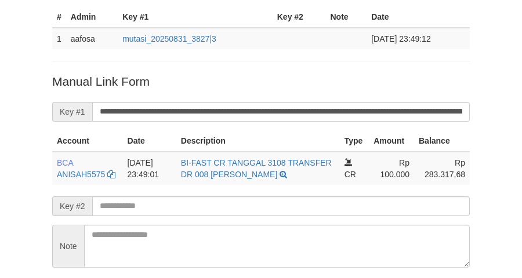
scroll to position [165, 0]
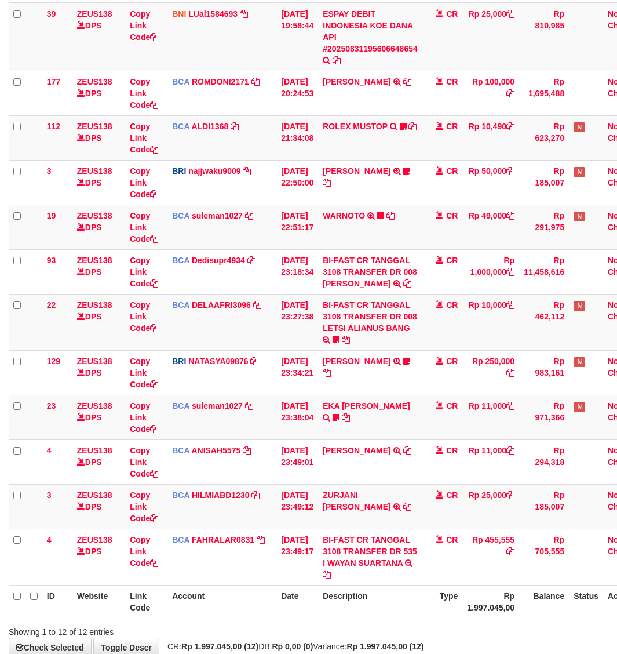
scroll to position [166, 0]
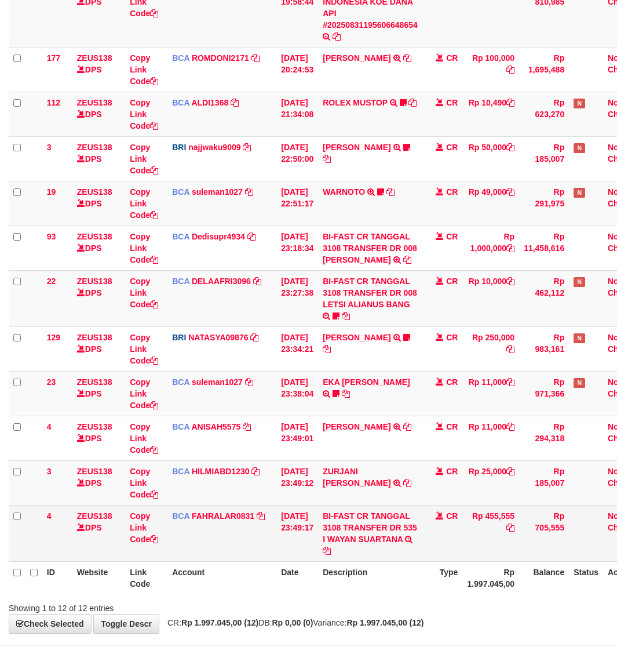
click at [381, 561] on td "BI-FAST CR TANGGAL 3108 TRANSFER DR 535 I WAYAN SUARTANA BI-FAST CR TANGGAL :31…" at bounding box center [370, 533] width 104 height 56
click at [158, 543] on icon at bounding box center [154, 539] width 8 height 8
click at [157, 543] on icon at bounding box center [154, 539] width 8 height 8
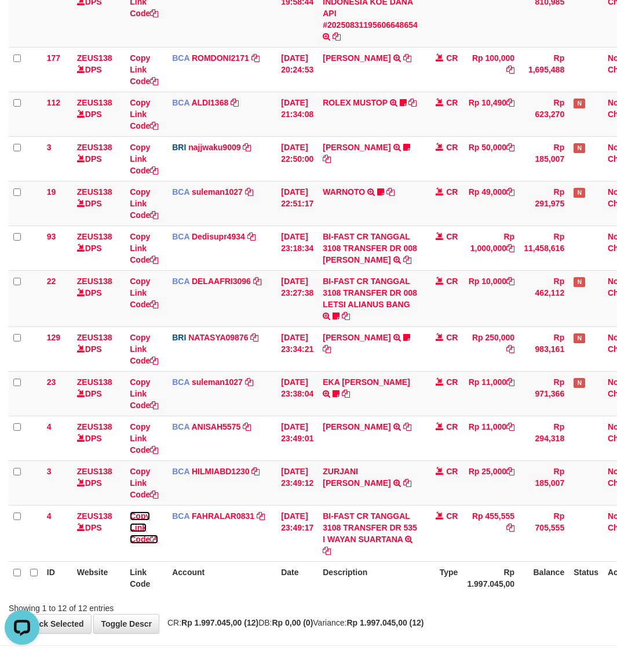
drag, startPoint x: 157, startPoint y: 548, endPoint x: 2, endPoint y: 477, distance: 170.9
click at [155, 543] on icon at bounding box center [154, 539] width 8 height 8
click at [409, 484] on icon at bounding box center [407, 483] width 8 height 8
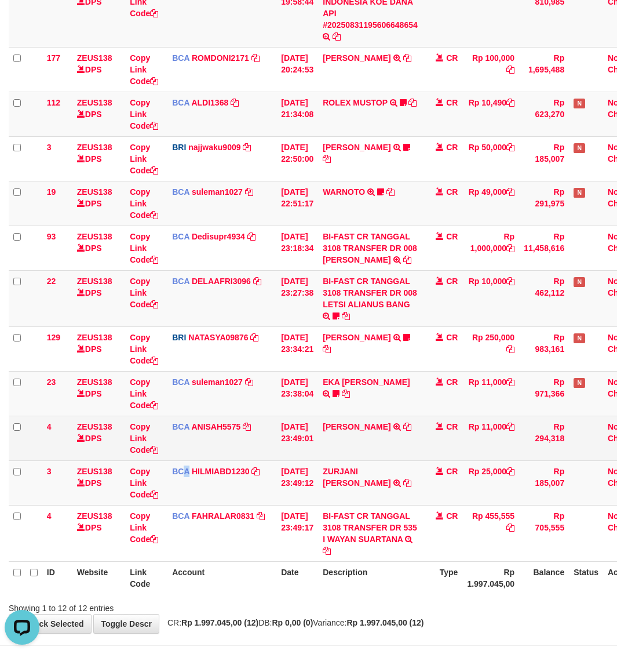
drag, startPoint x: 187, startPoint y: 512, endPoint x: 9, endPoint y: 436, distance: 192.9
click at [184, 505] on td "BCA HILMIABD1230 DPS HILMI ABDILLAH mutasi_20250831_4766 | 3 mutasi_20250831_47…" at bounding box center [221, 482] width 109 height 45
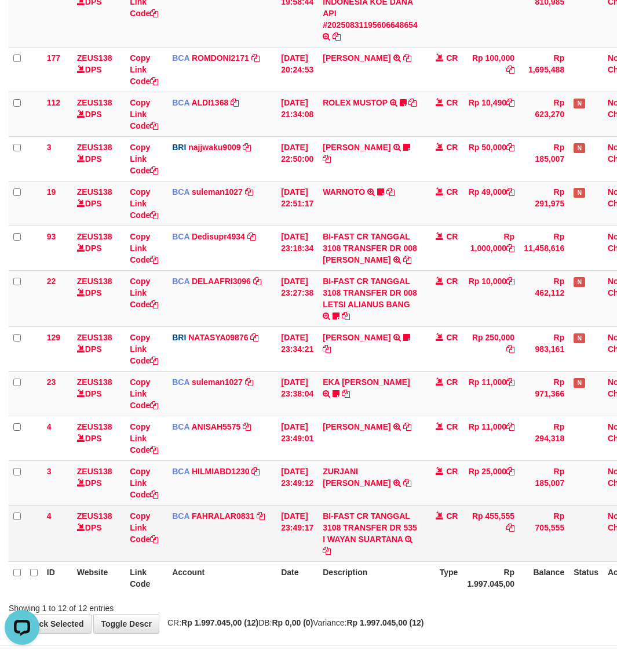
click at [311, 517] on td "[DATE] 23:49:17" at bounding box center [297, 533] width 42 height 56
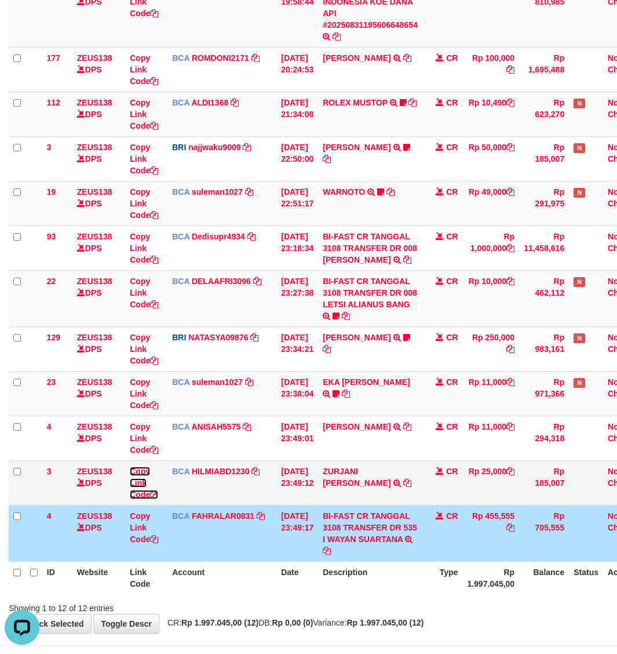
click at [155, 498] on icon at bounding box center [154, 494] width 8 height 8
click at [156, 498] on icon at bounding box center [154, 494] width 8 height 8
drag, startPoint x: 331, startPoint y: 551, endPoint x: 343, endPoint y: 551, distance: 11.6
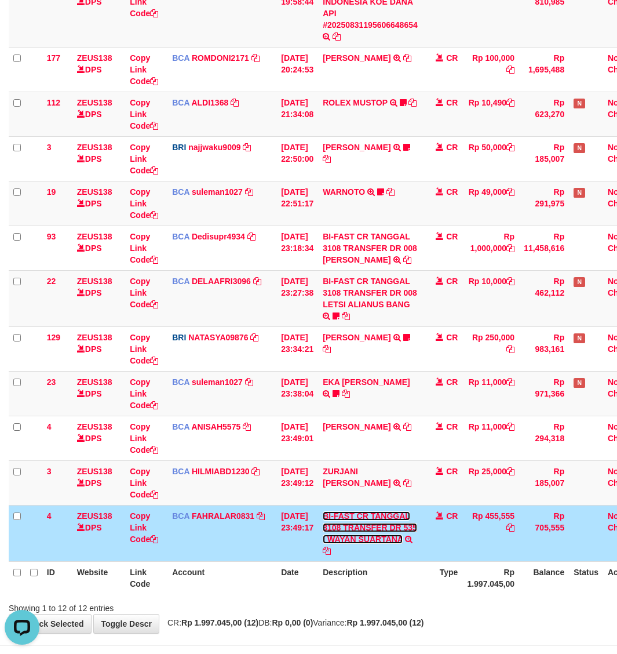
click at [331, 544] on link "BI-FAST CR TANGGAL 3108 TRANSFER DR 535 I WAYAN SUARTANA" at bounding box center [370, 527] width 94 height 32
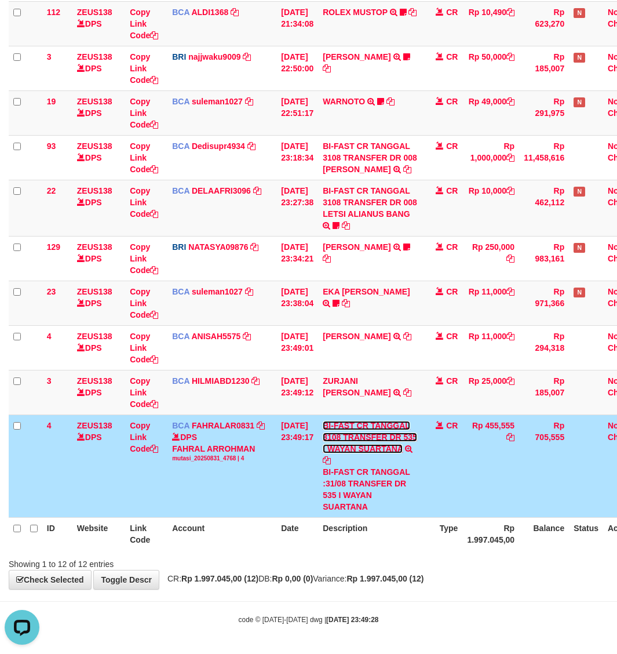
scroll to position [268, 0]
click at [424, 578] on strong "Rp 1.997.045,00 (12)" at bounding box center [385, 578] width 77 height 9
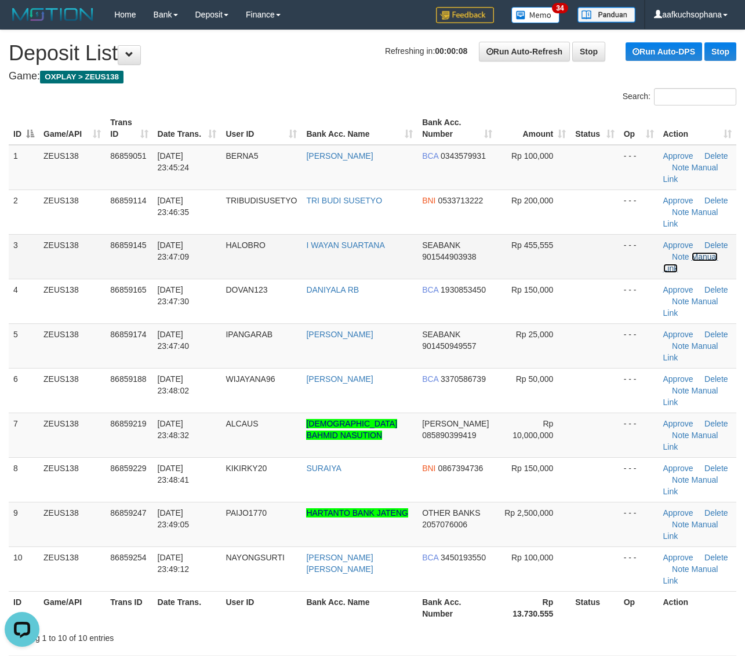
click at [694, 252] on link "Manual Link" at bounding box center [690, 262] width 55 height 21
drag, startPoint x: 670, startPoint y: 566, endPoint x: 644, endPoint y: 549, distance: 30.2
click at [584, 628] on div "Showing 1 to 10 of 10 entries" at bounding box center [372, 636] width 745 height 16
click at [699, 341] on link "Manual Link" at bounding box center [690, 351] width 55 height 21
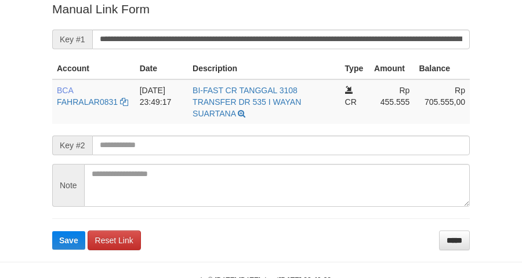
scroll to position [238, 0]
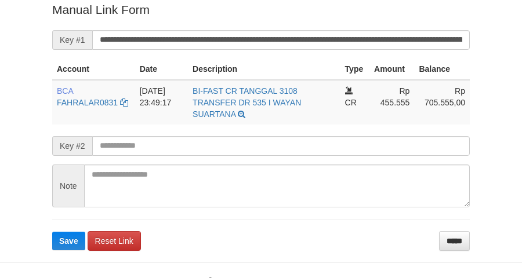
drag, startPoint x: 268, startPoint y: 25, endPoint x: 274, endPoint y: 36, distance: 12.7
click at [274, 35] on form "**********" at bounding box center [260, 125] width 417 height 249
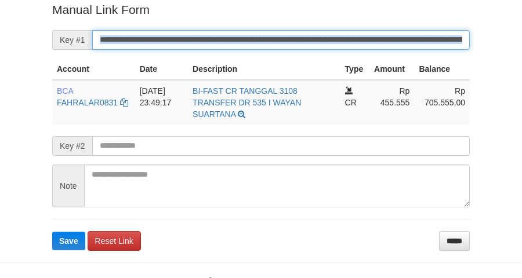
click at [52, 232] on button "Save" at bounding box center [68, 241] width 33 height 19
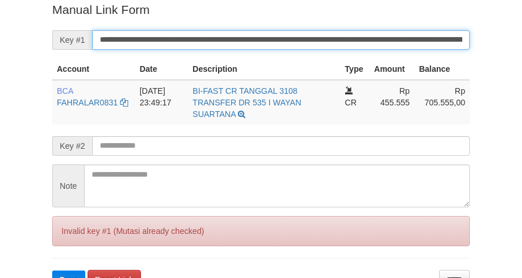
click at [52, 271] on button "Save" at bounding box center [68, 280] width 33 height 19
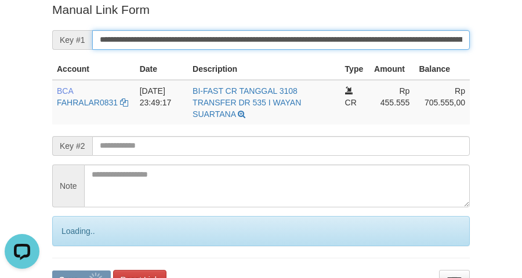
click at [280, 42] on input "**********" at bounding box center [280, 40] width 377 height 20
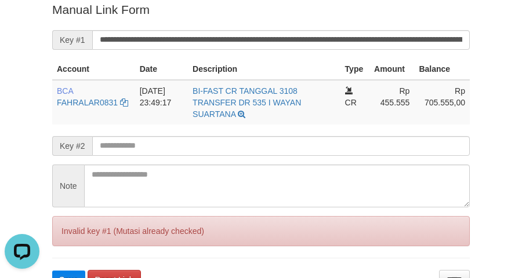
drag, startPoint x: 311, startPoint y: 119, endPoint x: 366, endPoint y: 76, distance: 69.3
click at [311, 116] on td "BI-FAST CR TANGGAL 3108 TRANSFER DR 535 I WAYAN SUARTANA BI-FAST CR TANGGAL :31…" at bounding box center [264, 102] width 152 height 45
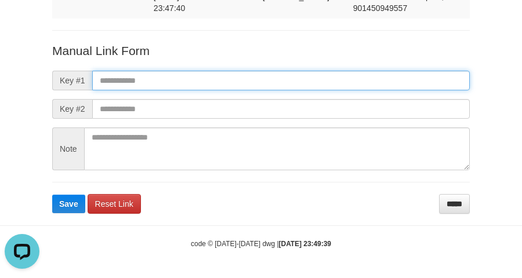
click at [269, 78] on input "text" at bounding box center [280, 81] width 377 height 20
paste input "**********"
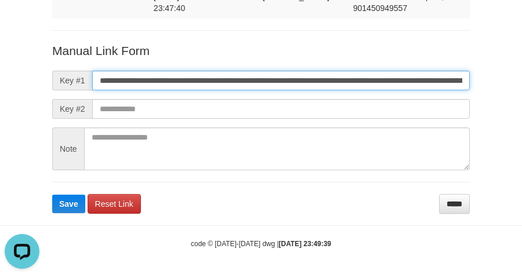
scroll to position [0, 666]
type input "**********"
click at [52, 195] on button "Save" at bounding box center [68, 204] width 33 height 19
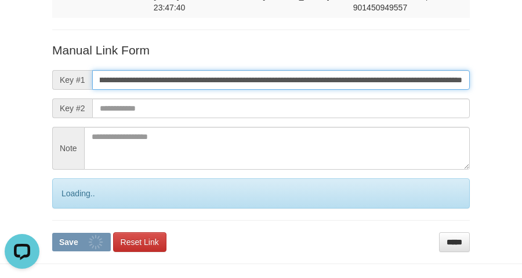
click at [52, 233] on button "Save" at bounding box center [81, 242] width 59 height 19
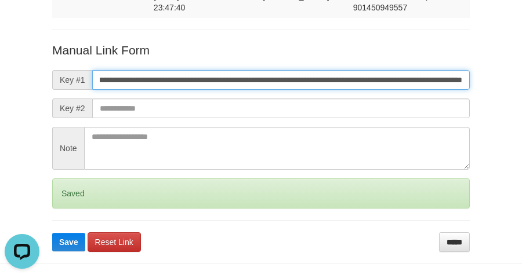
click at [52, 233] on button "Save" at bounding box center [68, 242] width 33 height 19
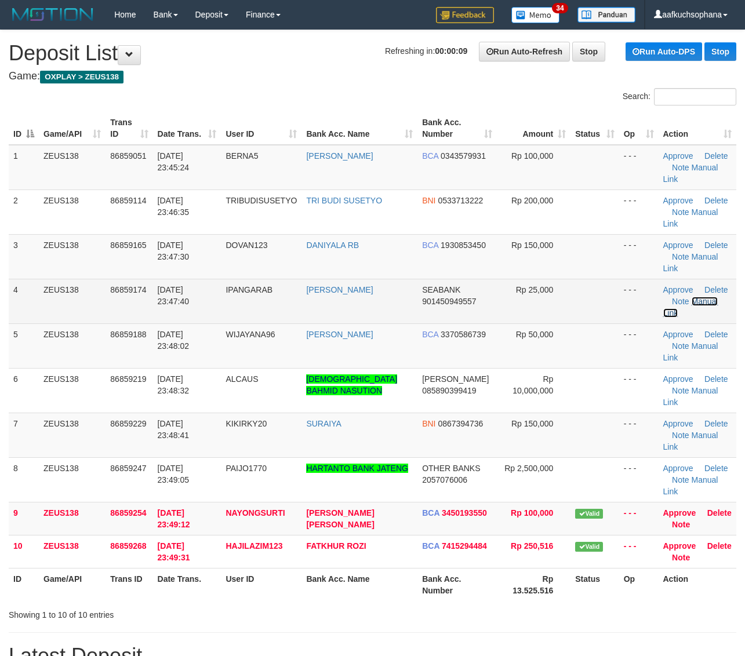
click at [697, 297] on link "Manual Link" at bounding box center [690, 307] width 55 height 21
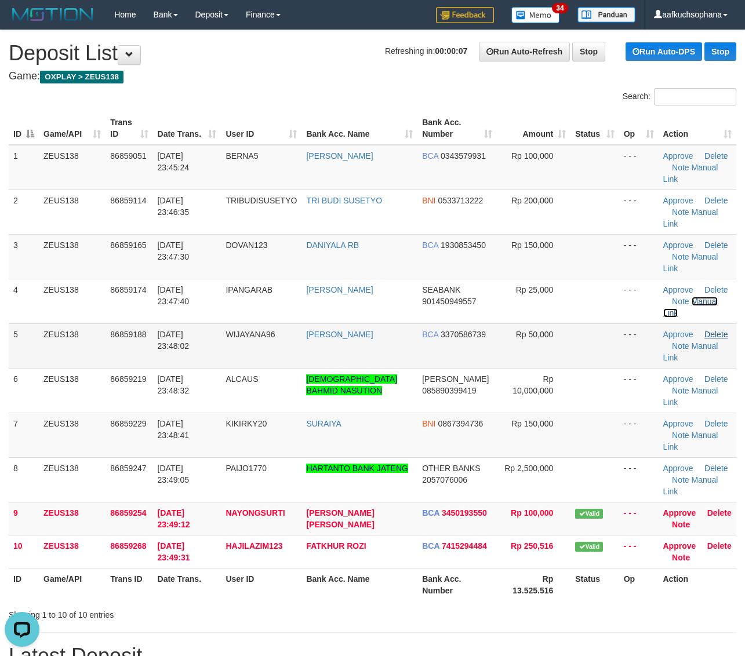
click at [663, 297] on link "Manual Link" at bounding box center [690, 307] width 55 height 21
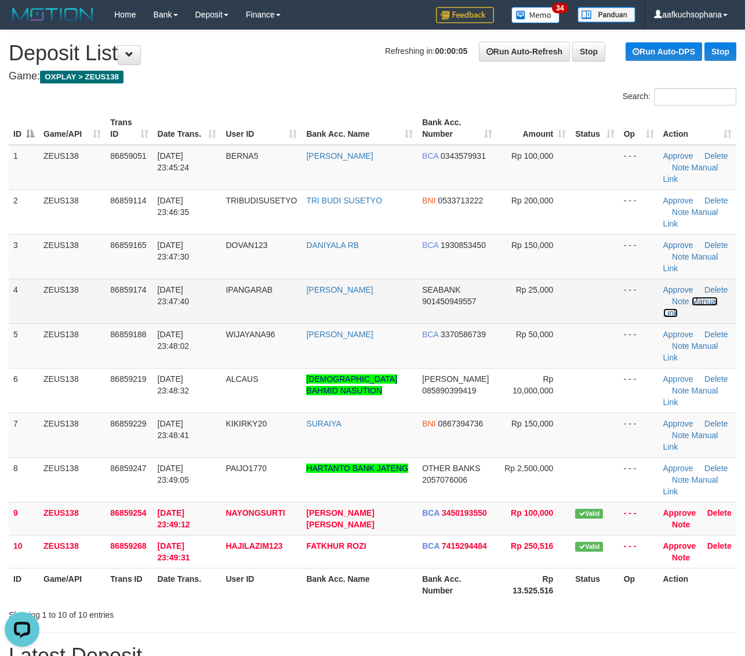
click at [663, 297] on link "Manual Link" at bounding box center [690, 307] width 55 height 21
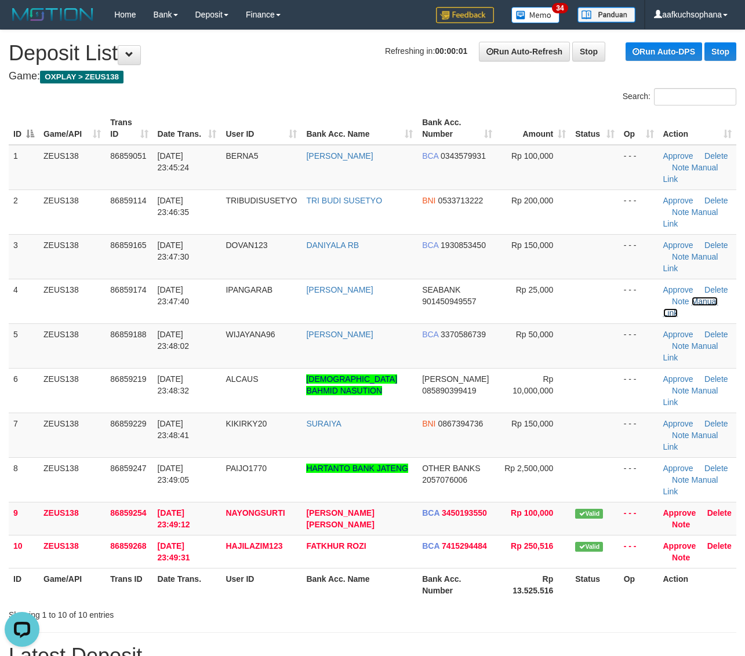
click at [663, 297] on link "Manual Link" at bounding box center [690, 307] width 55 height 21
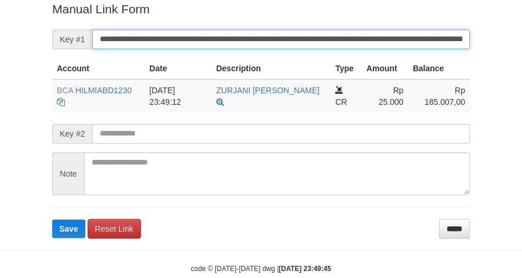
click at [52, 220] on button "Save" at bounding box center [68, 229] width 33 height 19
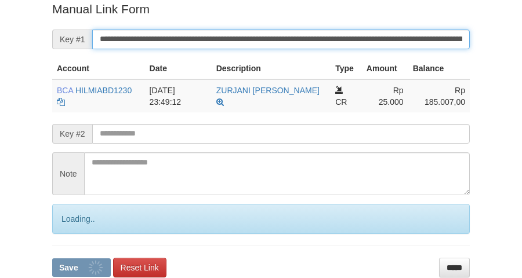
drag, startPoint x: 0, startPoint y: 0, endPoint x: 256, endPoint y: 36, distance: 258.6
click at [256, 36] on input "**********" at bounding box center [280, 40] width 377 height 20
click at [52, 258] on button "Save" at bounding box center [81, 267] width 59 height 19
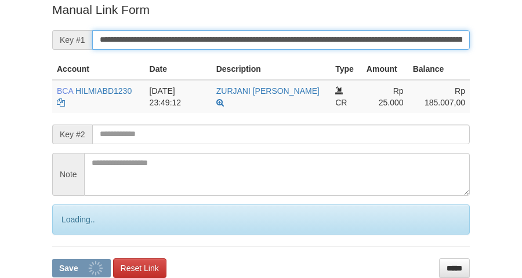
click at [52, 259] on button "Save" at bounding box center [81, 268] width 59 height 19
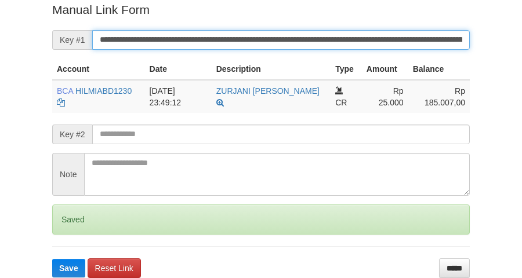
click at [52, 259] on button "Save" at bounding box center [68, 268] width 33 height 19
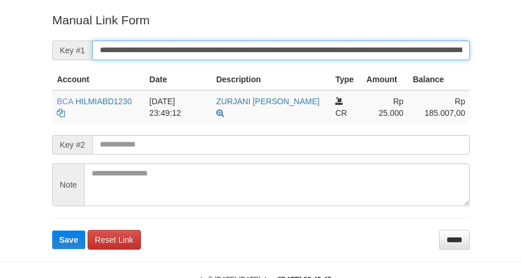
click at [52, 231] on button "Save" at bounding box center [68, 240] width 33 height 19
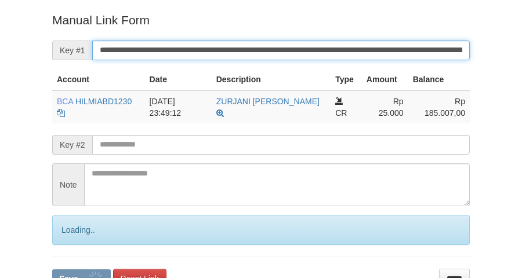
scroll to position [227, 0]
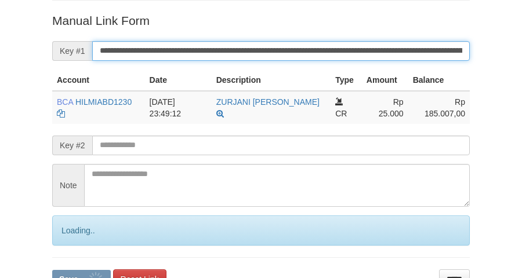
click at [52, 270] on button "Save" at bounding box center [81, 279] width 59 height 19
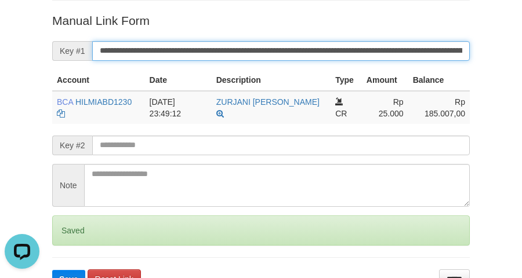
click at [52, 270] on button "Save" at bounding box center [68, 279] width 33 height 19
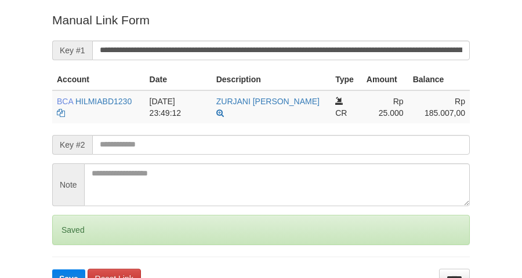
click at [52, 269] on button "Save" at bounding box center [68, 278] width 33 height 19
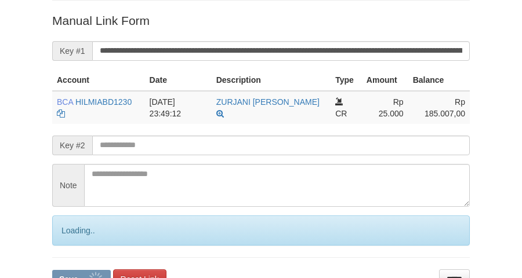
click at [52, 270] on button "Save" at bounding box center [81, 279] width 59 height 19
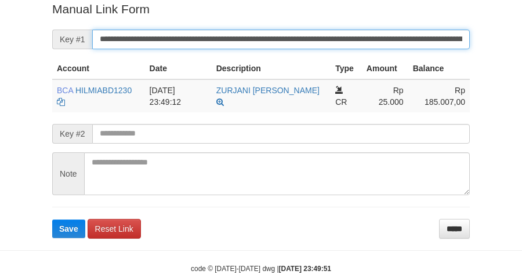
click at [52, 220] on button "Save" at bounding box center [68, 229] width 33 height 19
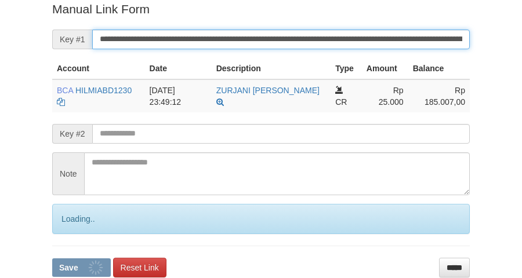
click at [52, 258] on button "Save" at bounding box center [81, 267] width 59 height 19
drag, startPoint x: 261, startPoint y: 42, endPoint x: 256, endPoint y: 35, distance: 9.2
click at [258, 41] on input "**********" at bounding box center [280, 40] width 377 height 20
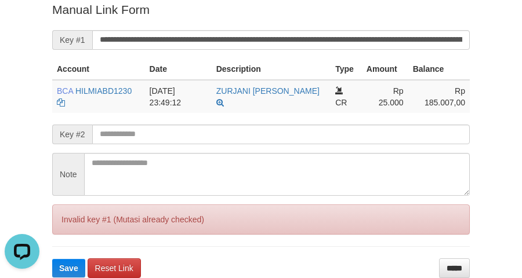
click at [481, 74] on div "Deposit Detail Game/API Trans ID Date Trans. User ID Bank Acc. Name Bank Acc. N…" at bounding box center [261, 20] width 522 height 516
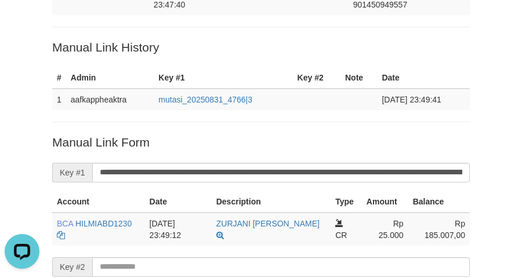
scroll to position [93, 0]
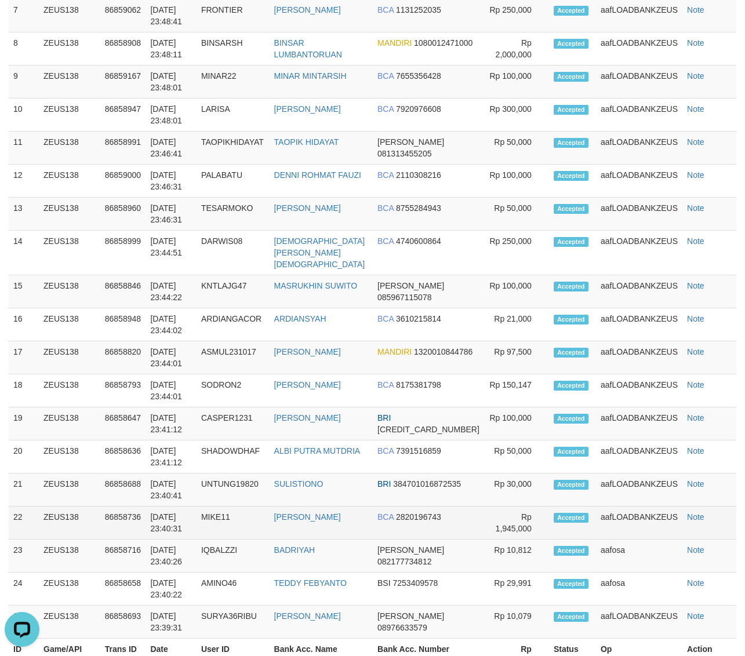
click at [528, 506] on td "Rp 1,945,000" at bounding box center [516, 522] width 65 height 33
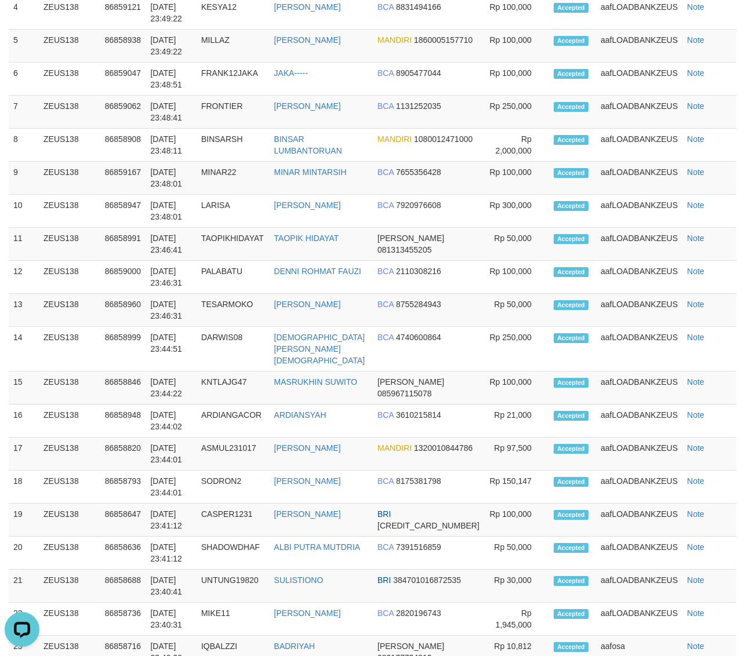
scroll to position [708, 0]
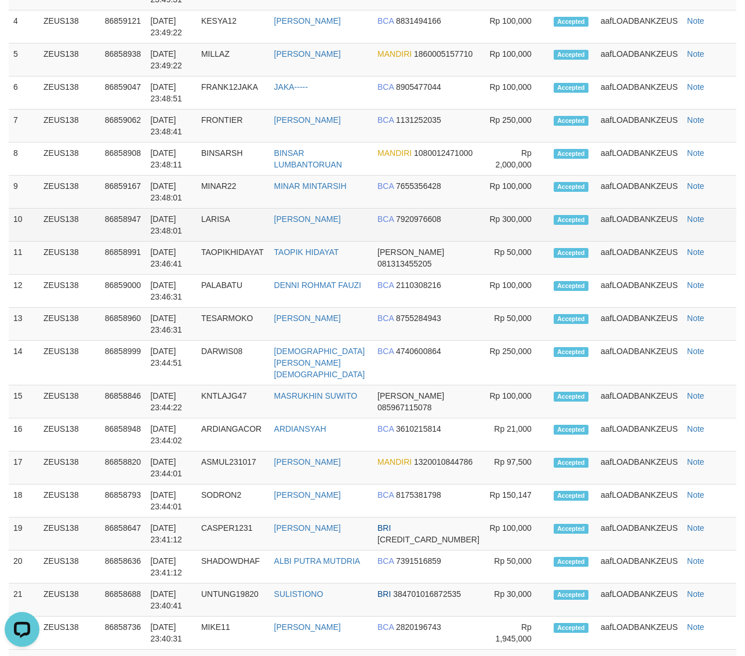
click at [620, 209] on td "aafLOADBANKZEUS" at bounding box center [639, 225] width 86 height 33
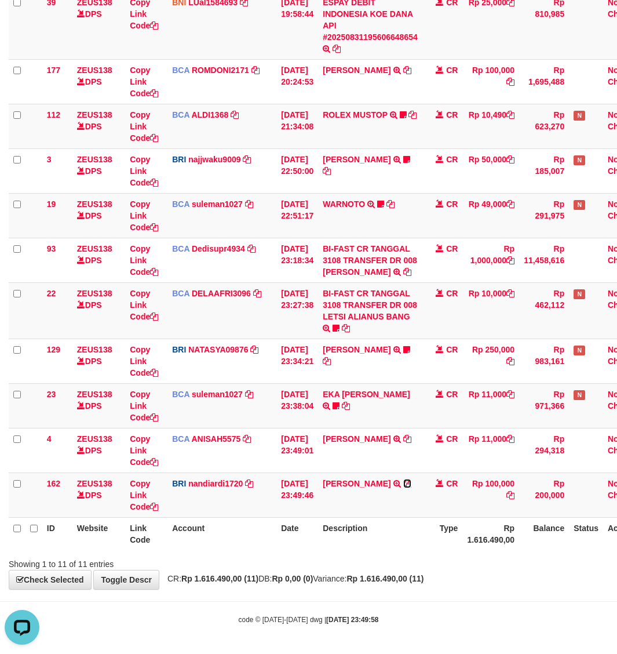
drag, startPoint x: 334, startPoint y: 494, endPoint x: 5, endPoint y: 474, distance: 329.7
click at [403, 487] on icon at bounding box center [407, 483] width 8 height 8
drag, startPoint x: 396, startPoint y: 436, endPoint x: 152, endPoint y: 310, distance: 274.7
click at [403, 435] on icon at bounding box center [407, 439] width 8 height 8
click at [449, 574] on div "**********" at bounding box center [308, 233] width 617 height 712
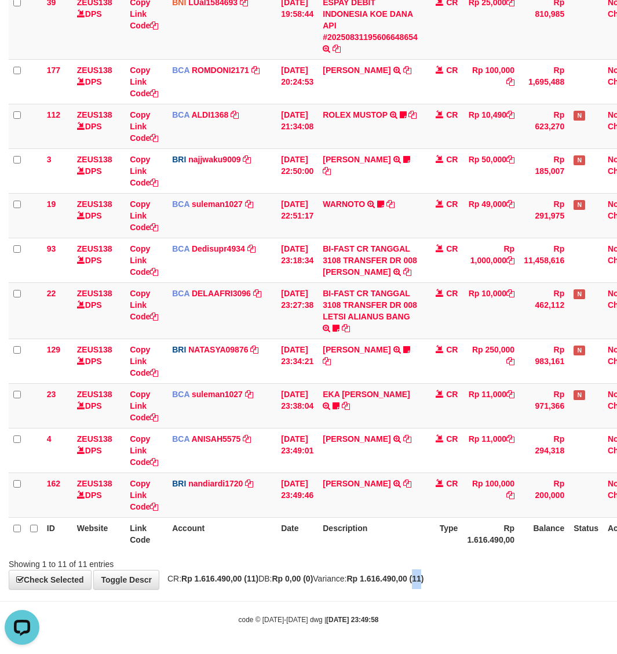
click at [452, 573] on div "**********" at bounding box center [308, 233] width 617 height 712
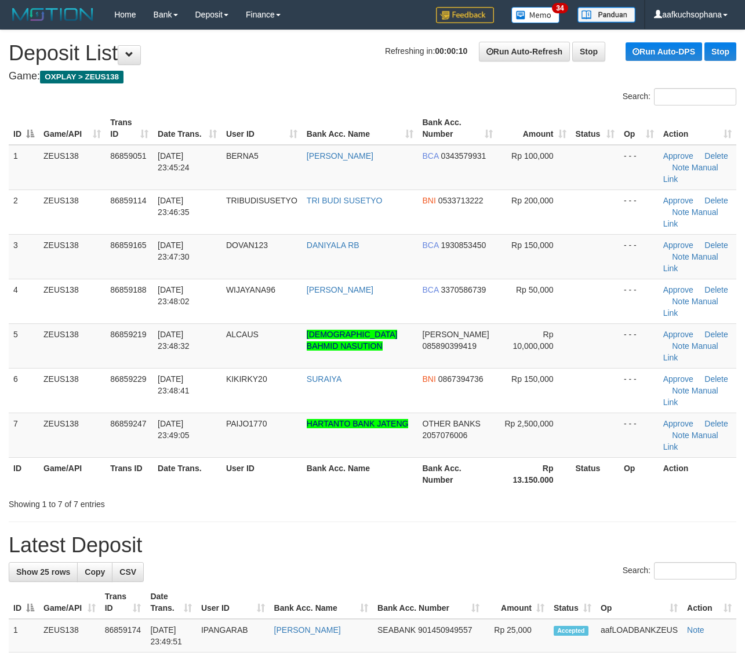
click at [647, 392] on table "ID Game/API Trans ID Date Trans. User ID Bank Acc. Name Bank Acc. Number Amount…" at bounding box center [372, 301] width 727 height 378
click at [643, 411] on div "ID Game/API Trans ID Date Trans. User ID Bank Acc. Name Bank Acc. Number Amount…" at bounding box center [372, 300] width 745 height 385
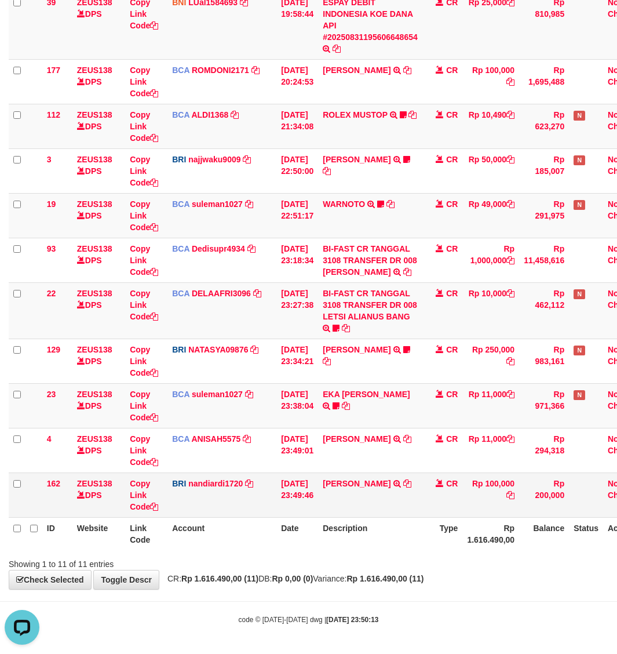
scroll to position [166, 0]
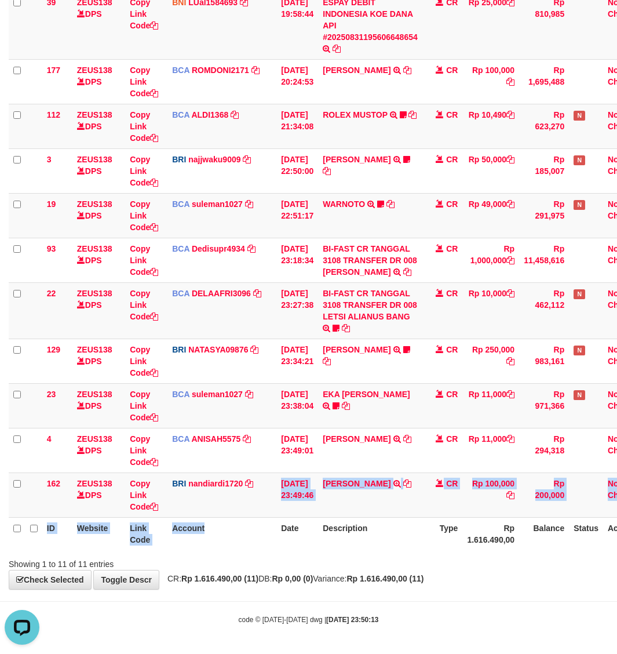
drag, startPoint x: 263, startPoint y: 517, endPoint x: 310, endPoint y: 503, distance: 49.5
click at [264, 517] on table "ID Website Link Code Account Date Description Type Amount Balance Status Action…" at bounding box center [330, 254] width 642 height 592
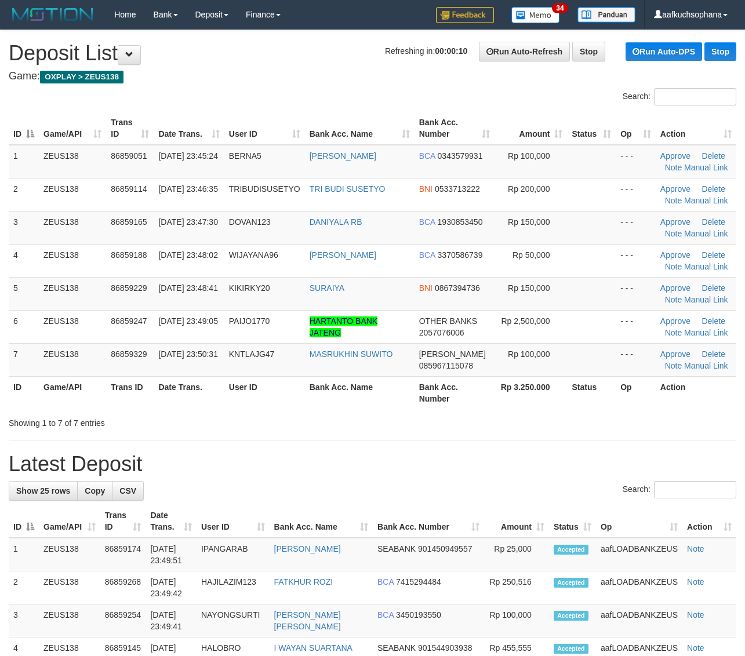
drag, startPoint x: 637, startPoint y: 411, endPoint x: 677, endPoint y: 414, distance: 39.5
click at [664, 413] on div "Search: ID Game/API Trans ID Date Trans. User ID Bank Acc. Name Bank Acc. Numbe…" at bounding box center [372, 258] width 727 height 341
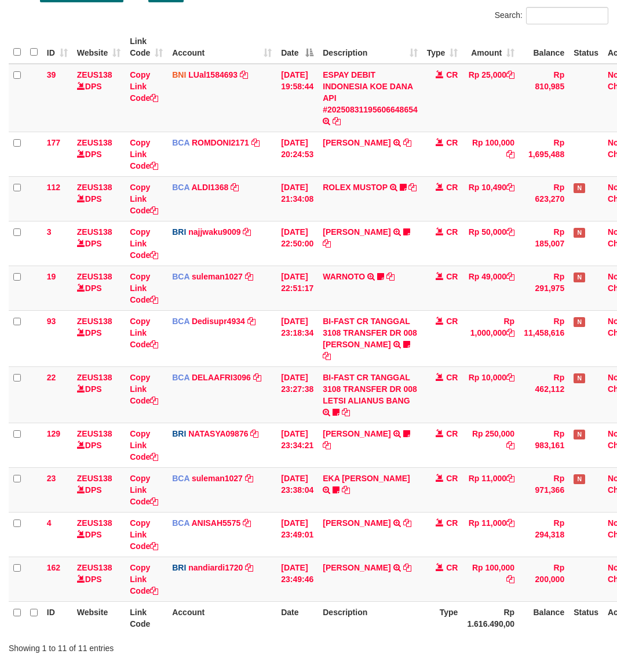
scroll to position [166, 0]
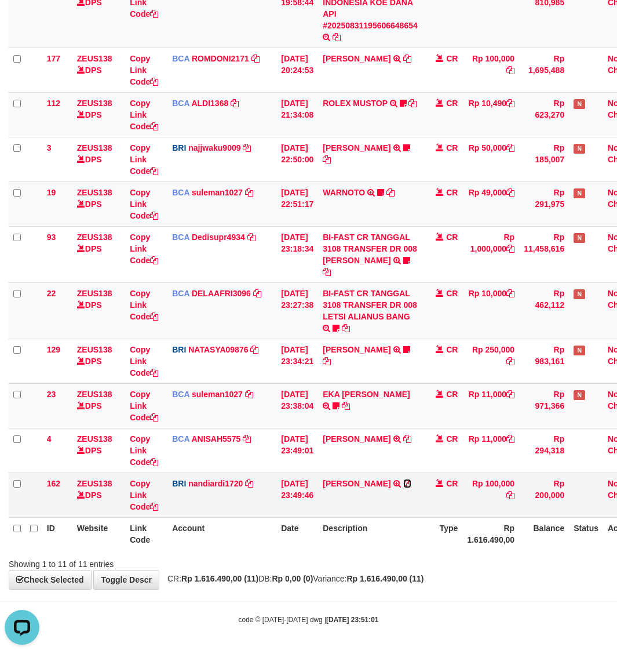
click at [403, 487] on icon at bounding box center [407, 483] width 8 height 8
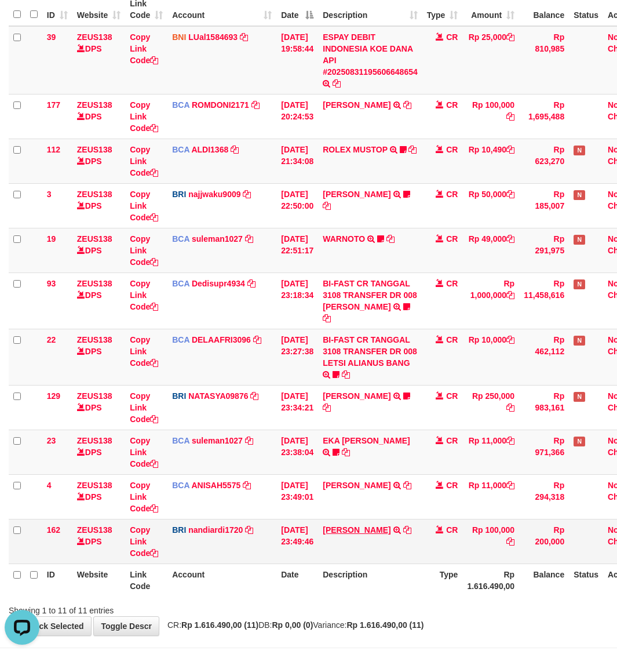
scroll to position [93, 0]
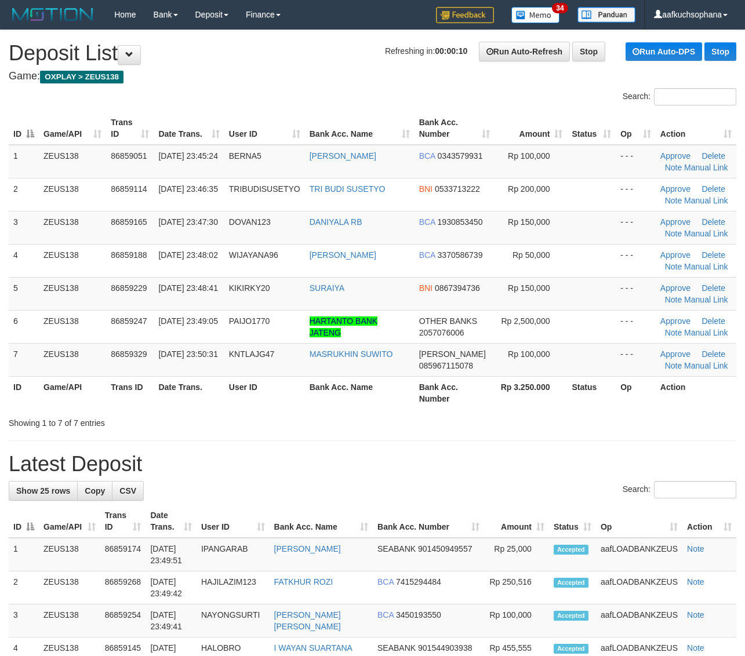
drag, startPoint x: 624, startPoint y: 424, endPoint x: 618, endPoint y: 424, distance: 5.8
click at [624, 424] on div "Showing 1 to 7 of 7 entries" at bounding box center [372, 421] width 745 height 16
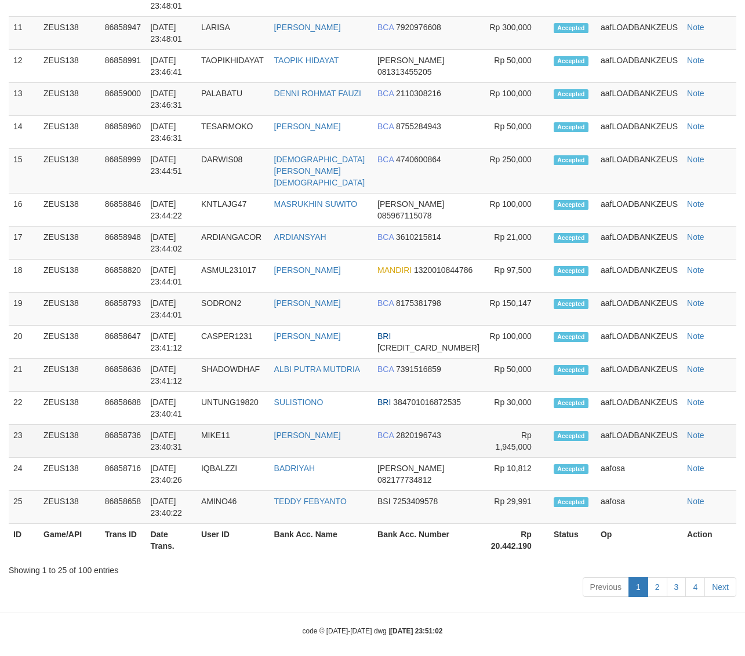
click at [561, 435] on td "Accepted" at bounding box center [572, 441] width 47 height 33
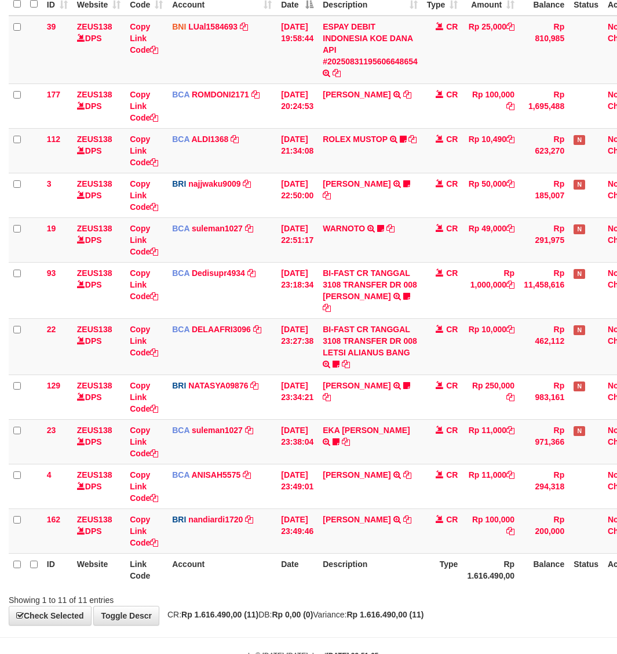
scroll to position [166, 0]
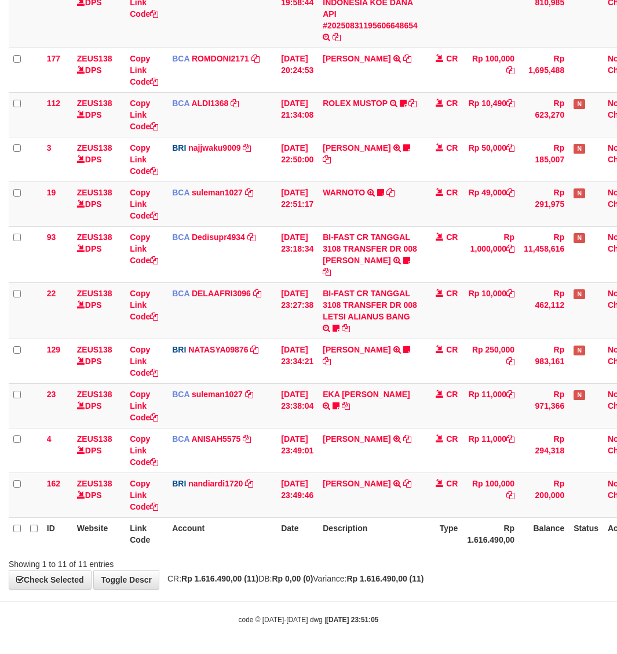
click at [380, 592] on body "Toggle navigation Home Bank Account List Load By Website Group [OXPLAY] ZEUS138…" at bounding box center [308, 244] width 617 height 819
click at [415, 551] on div "ID Website Link Code Account Date Description Type Amount Balance Status Action…" at bounding box center [308, 248] width 617 height 610
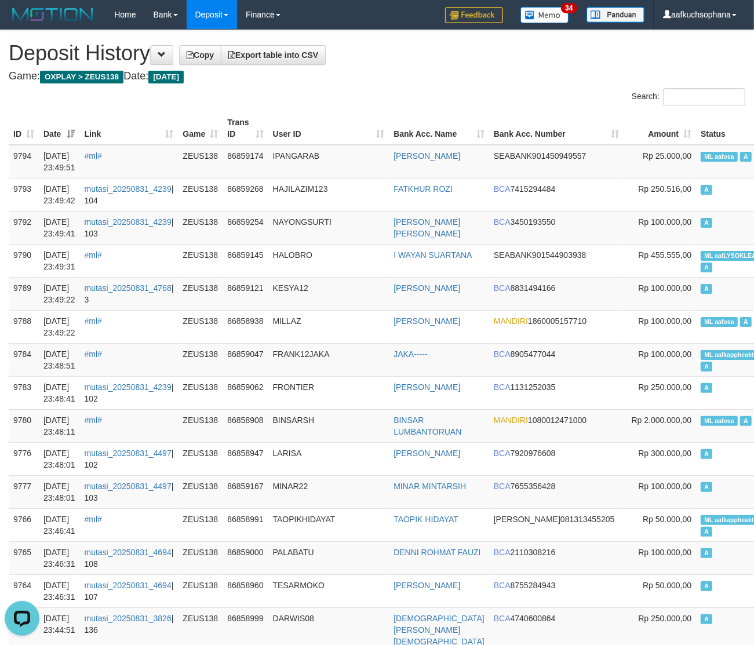
click at [404, 99] on div "Search:" at bounding box center [566, 98] width 360 height 20
click at [478, 79] on h4 "Game: OXPLAY > ZEUS138 Date: Today" at bounding box center [377, 77] width 737 height 12
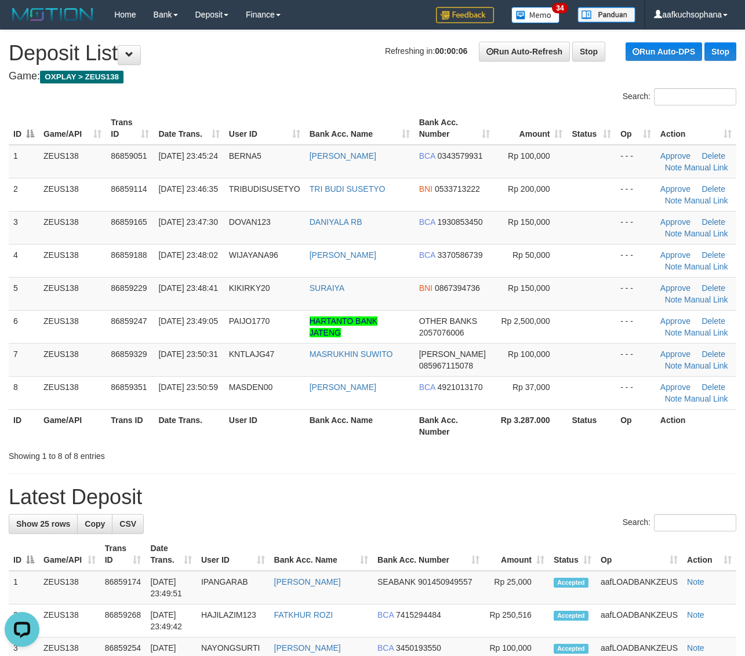
drag, startPoint x: 477, startPoint y: 438, endPoint x: 543, endPoint y: 432, distance: 66.3
click at [479, 438] on th "Bank Acc. Number" at bounding box center [454, 425] width 80 height 33
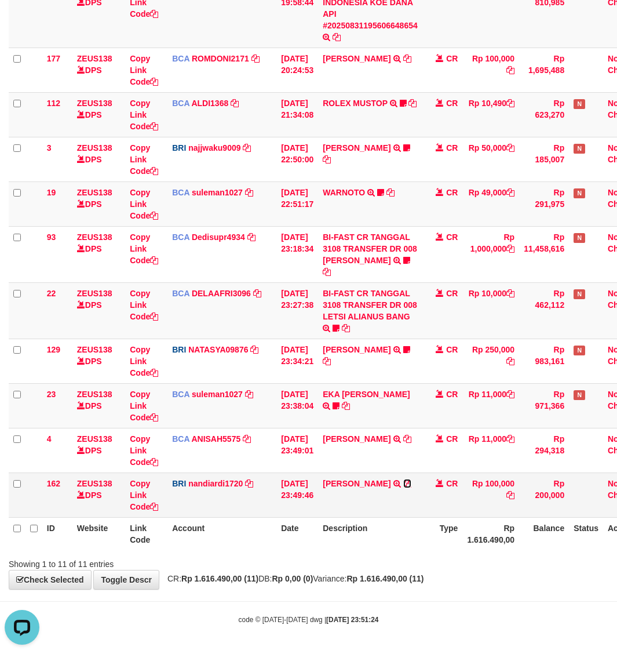
click at [403, 487] on icon at bounding box center [407, 483] width 8 height 8
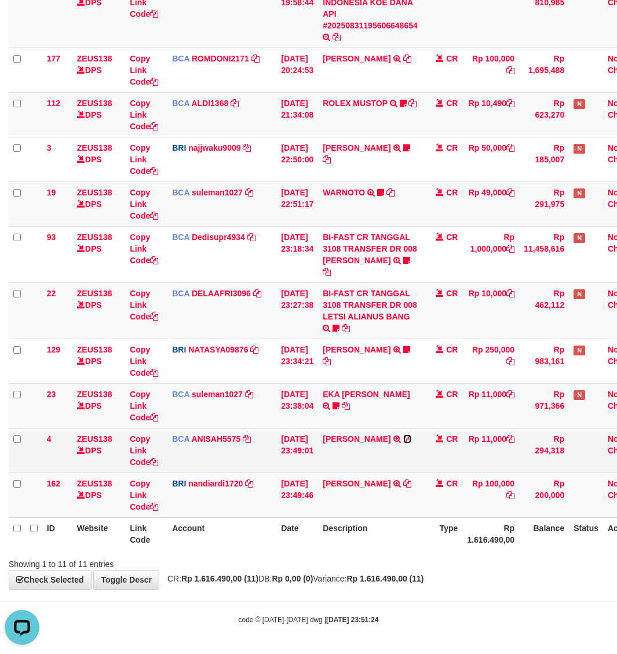
click at [403, 438] on icon at bounding box center [407, 439] width 8 height 8
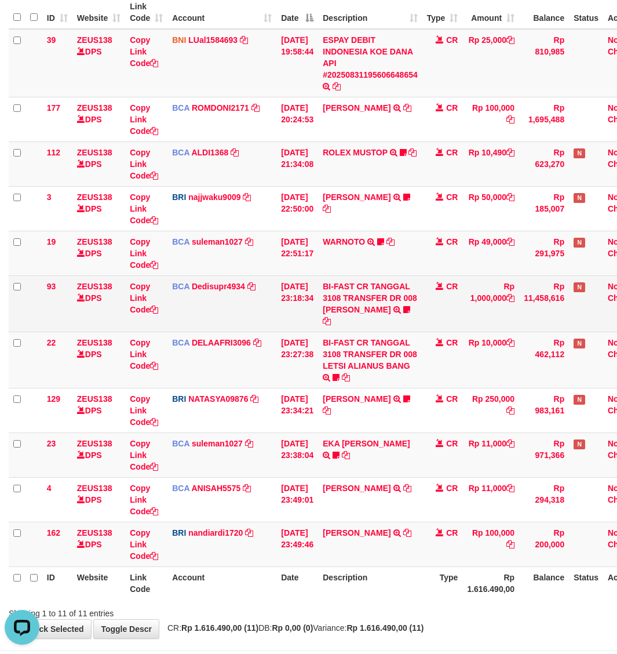
scroll to position [166, 0]
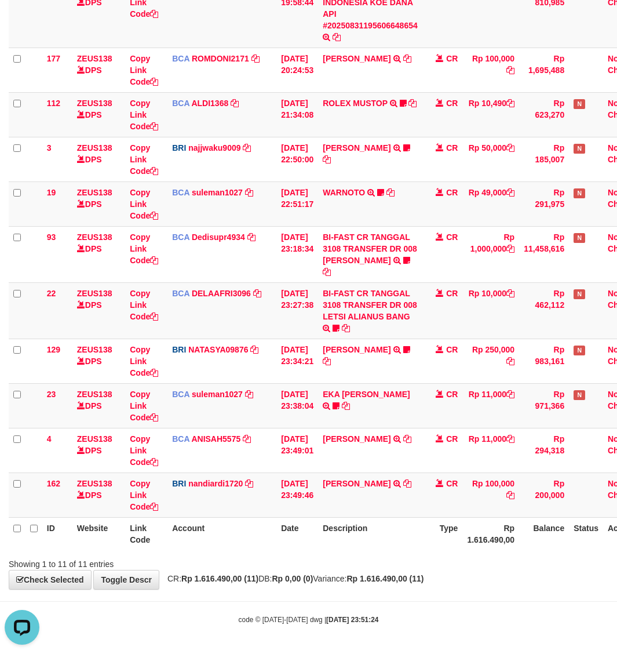
drag, startPoint x: 519, startPoint y: 585, endPoint x: 522, endPoint y: 562, distance: 23.4
click at [517, 578] on div "**********" at bounding box center [308, 227] width 617 height 724
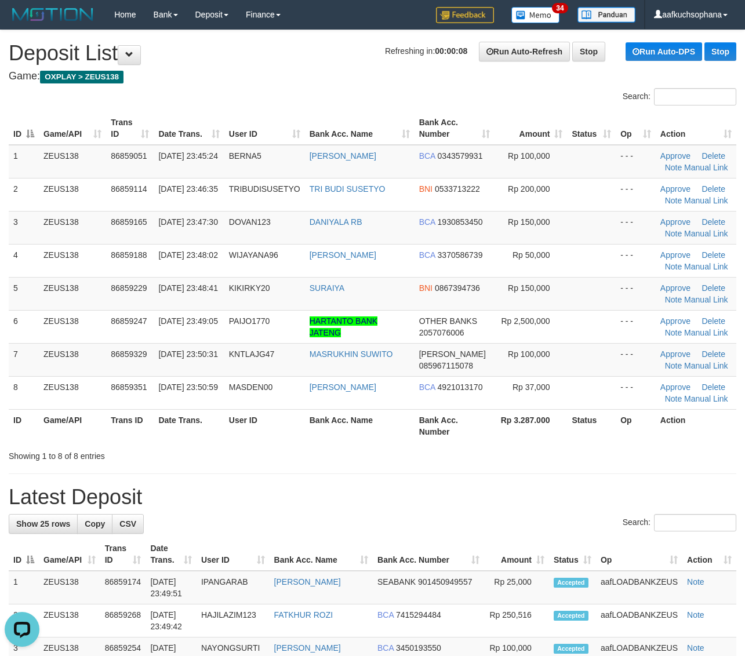
click at [511, 421] on th "Rp 3.287.000" at bounding box center [530, 425] width 73 height 33
drag, startPoint x: 632, startPoint y: 465, endPoint x: 655, endPoint y: 464, distance: 23.8
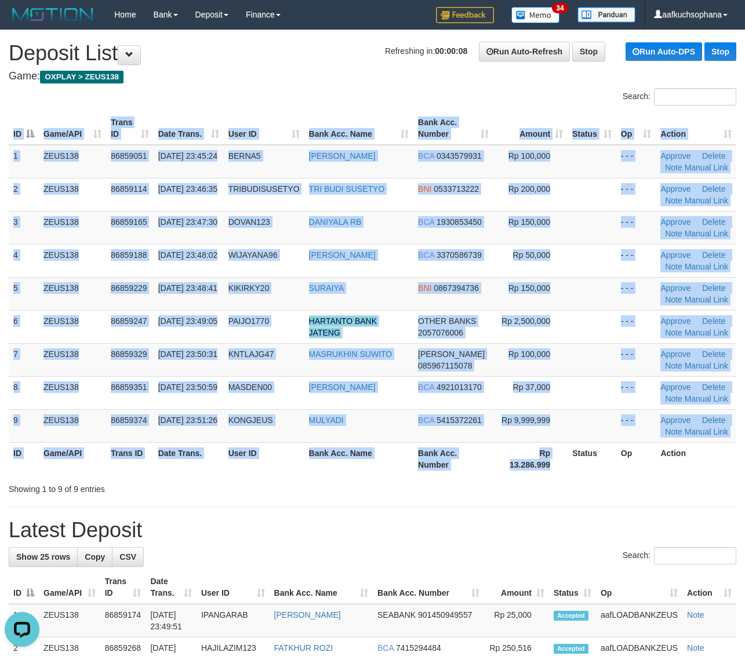
click at [551, 476] on div "ID Game/API Trans ID Date Trans. User ID Bank Acc. Name Bank Acc. Number Amount…" at bounding box center [372, 293] width 745 height 370
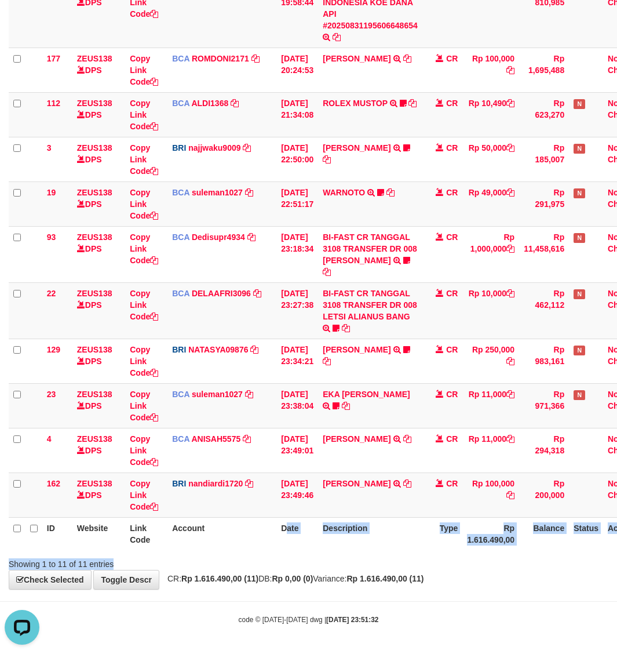
click at [316, 560] on div "Search: ID Website Link Code Account Date Description Type Amount Balance Statu…" at bounding box center [309, 246] width 600 height 647
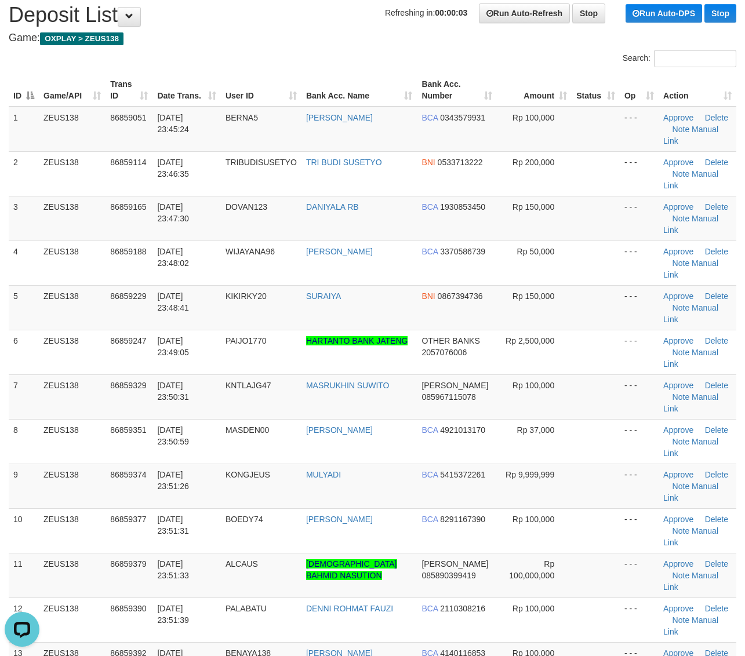
scroll to position [72, 0]
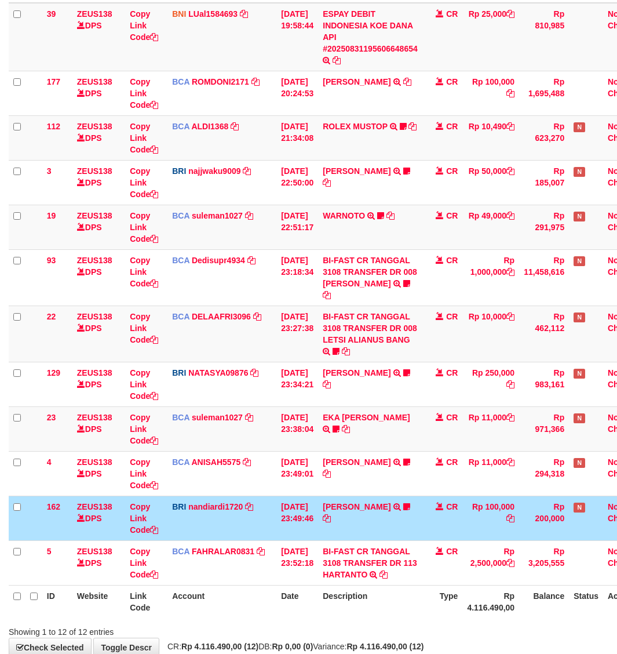
scroll to position [166, 0]
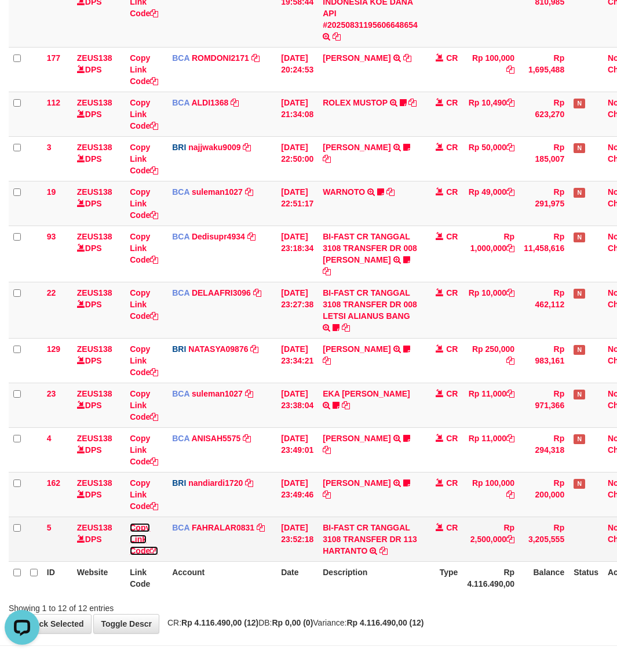
click at [157, 551] on icon at bounding box center [154, 550] width 8 height 8
click at [155, 551] on icon at bounding box center [154, 550] width 8 height 8
click at [154, 549] on icon at bounding box center [154, 550] width 8 height 8
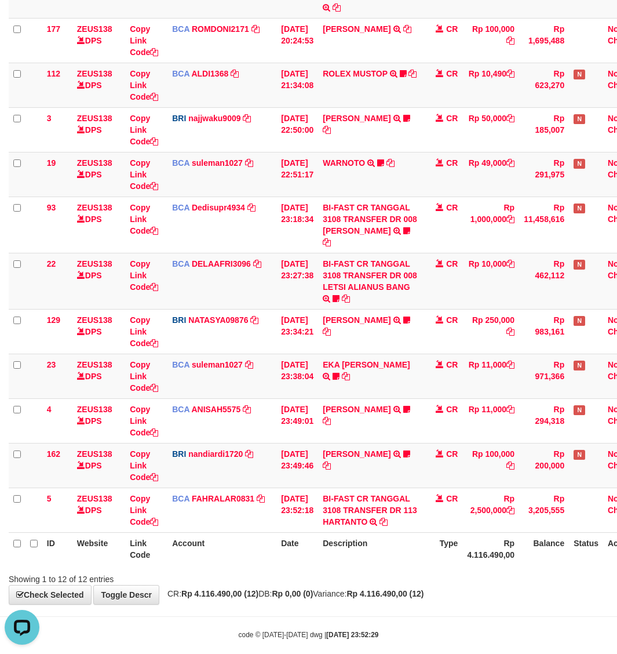
scroll to position [210, 0]
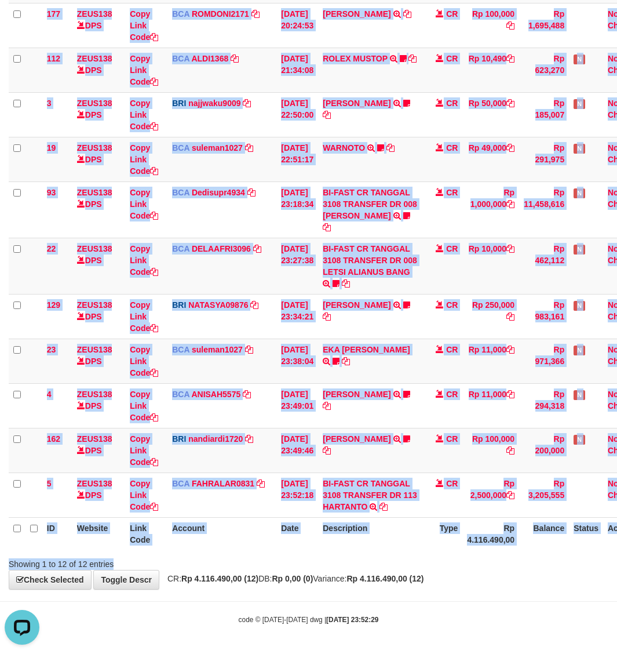
drag, startPoint x: 329, startPoint y: 555, endPoint x: 336, endPoint y: 557, distance: 7.2
click at [320, 552] on div "Search: ID Website Link Code Account Date Description Type Amount Balance Statu…" at bounding box center [309, 223] width 600 height 691
click at [416, 561] on div "Showing 1 to 12 of 12 entries" at bounding box center [308, 561] width 617 height 16
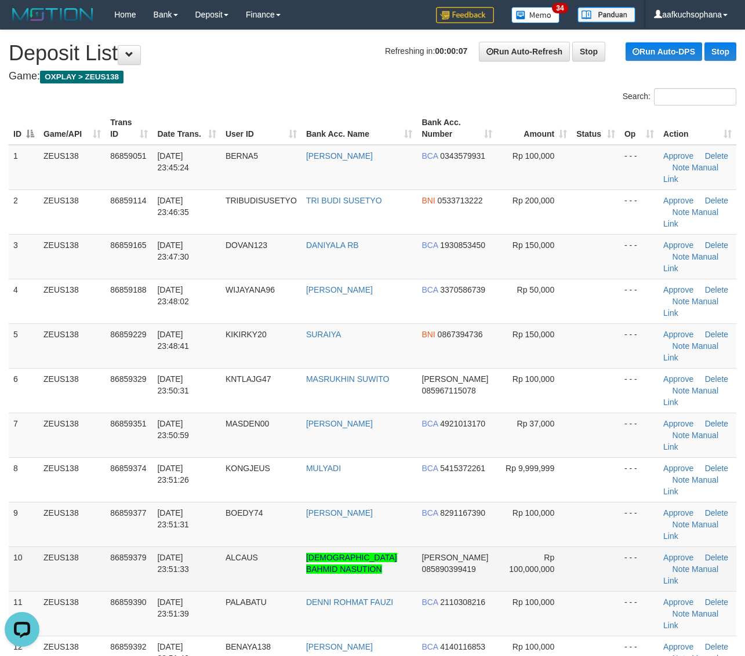
click at [603, 546] on td at bounding box center [595, 568] width 48 height 45
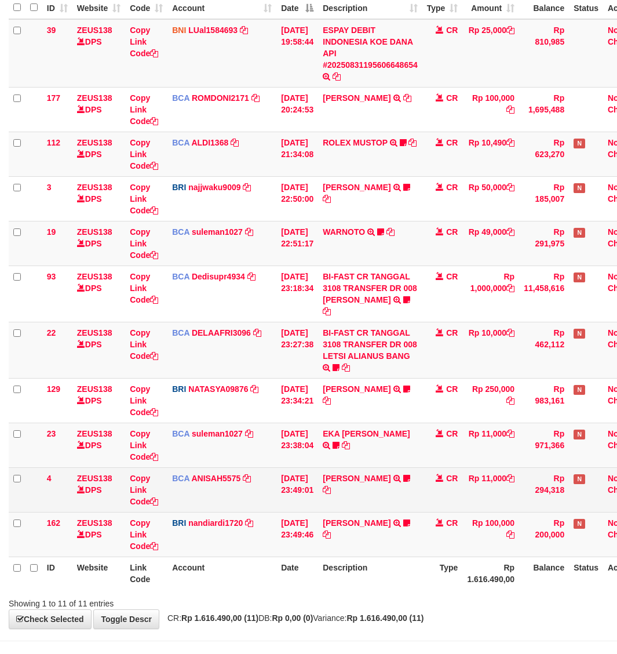
scroll to position [166, 0]
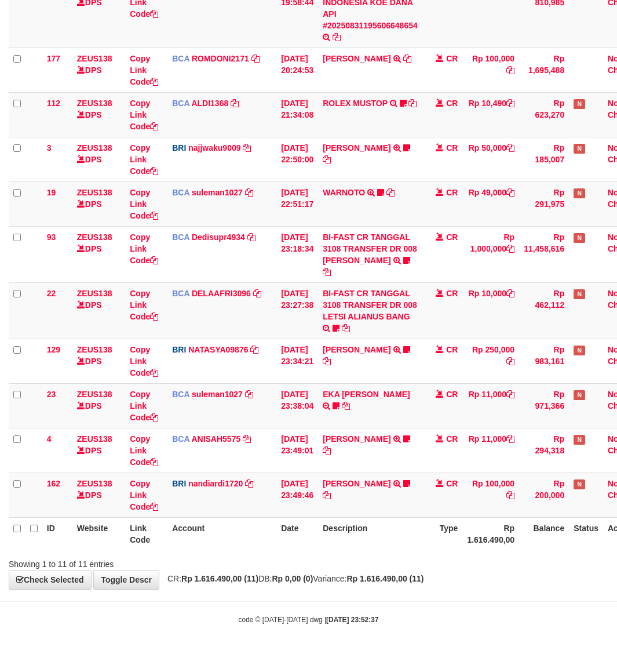
drag, startPoint x: 287, startPoint y: 570, endPoint x: 65, endPoint y: 513, distance: 228.4
click at [286, 571] on div "**********" at bounding box center [308, 227] width 617 height 724
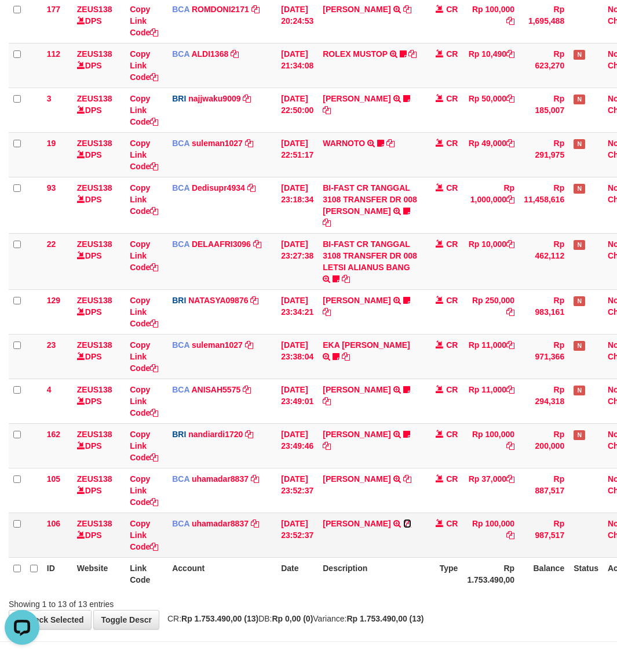
click at [403, 527] on icon at bounding box center [407, 523] width 8 height 8
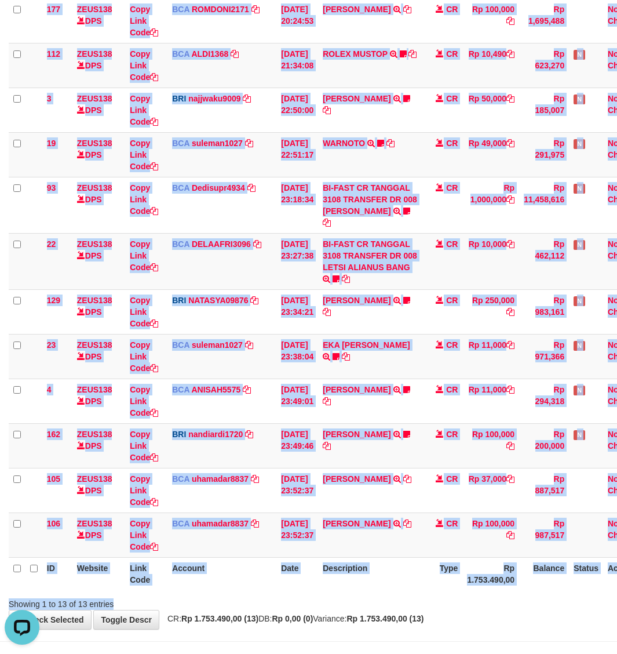
click at [370, 595] on div "Search: ID Website Link Code Account Date Description Type Amount Balance Statu…" at bounding box center [309, 242] width 600 height 736
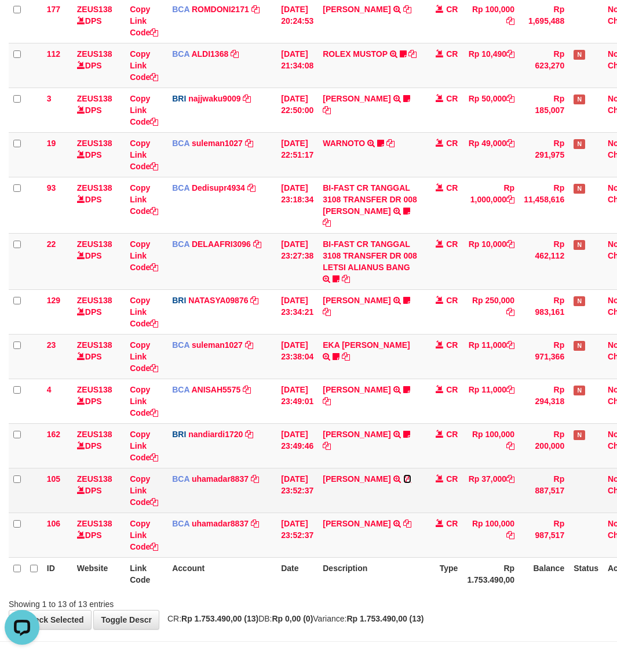
drag, startPoint x: 421, startPoint y: 479, endPoint x: 260, endPoint y: 471, distance: 161.3
click at [411, 479] on icon at bounding box center [407, 479] width 8 height 8
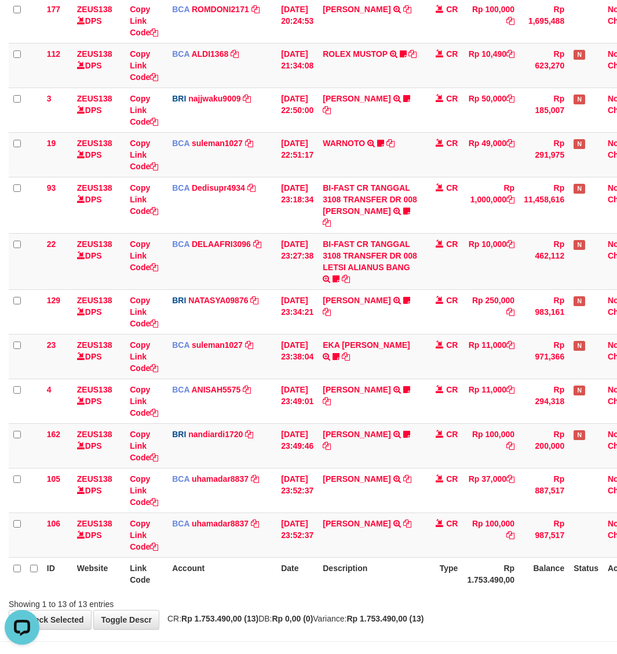
click at [442, 559] on th "Type" at bounding box center [442, 573] width 41 height 33
click at [463, 589] on th "Type" at bounding box center [442, 573] width 41 height 33
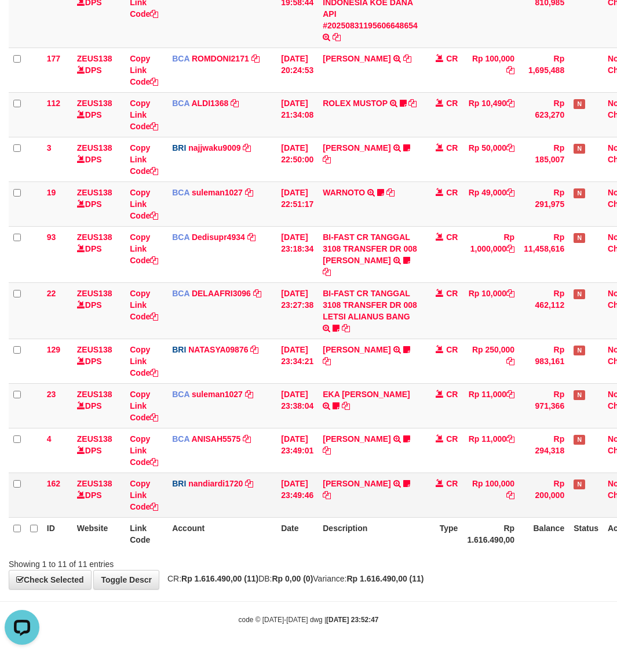
drag, startPoint x: 415, startPoint y: 583, endPoint x: 220, endPoint y: 498, distance: 212.8
click at [410, 584] on div "**********" at bounding box center [308, 227] width 617 height 724
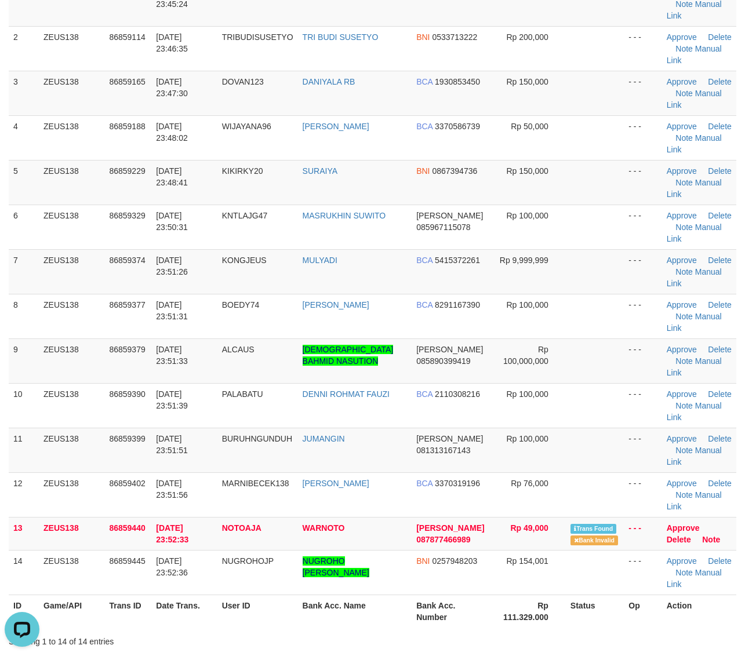
scroll to position [435, 0]
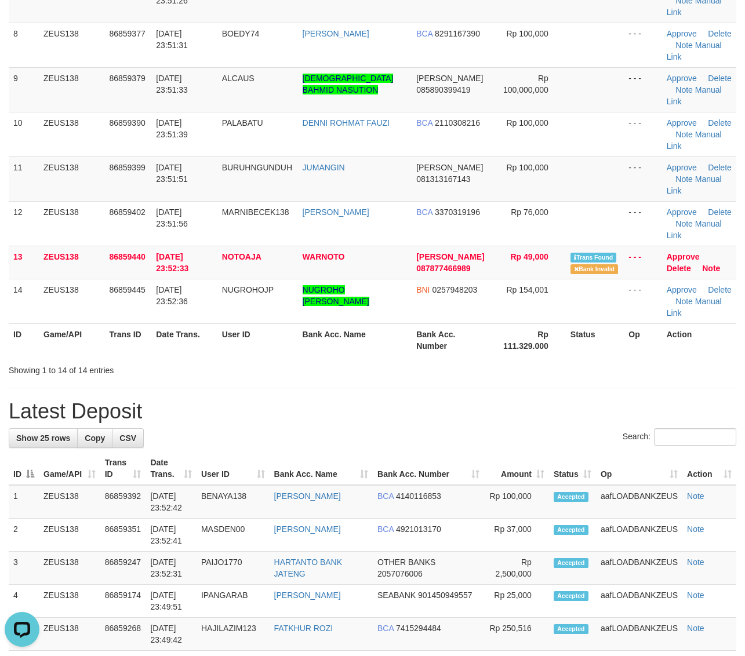
drag, startPoint x: 530, startPoint y: 269, endPoint x: 753, endPoint y: 348, distance: 236.6
click at [529, 400] on h1 "Latest Deposit" at bounding box center [372, 411] width 727 height 23
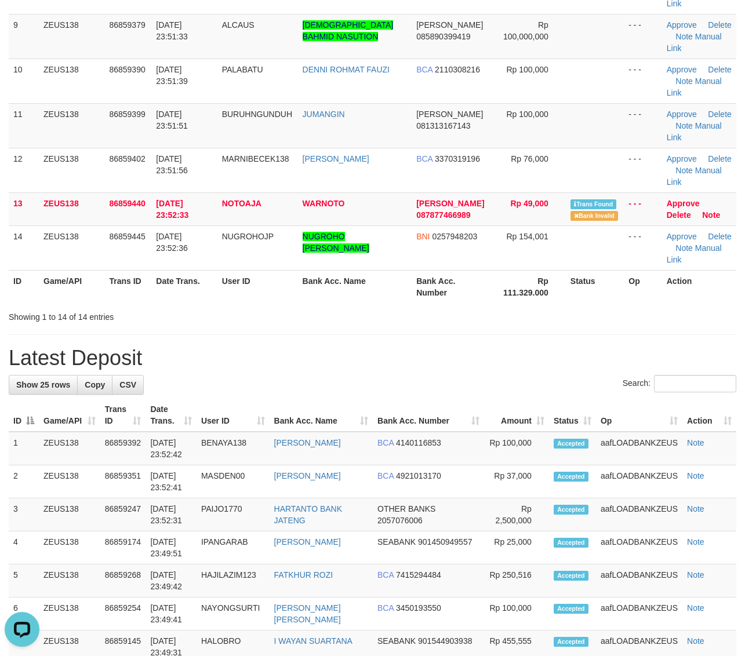
scroll to position [579, 0]
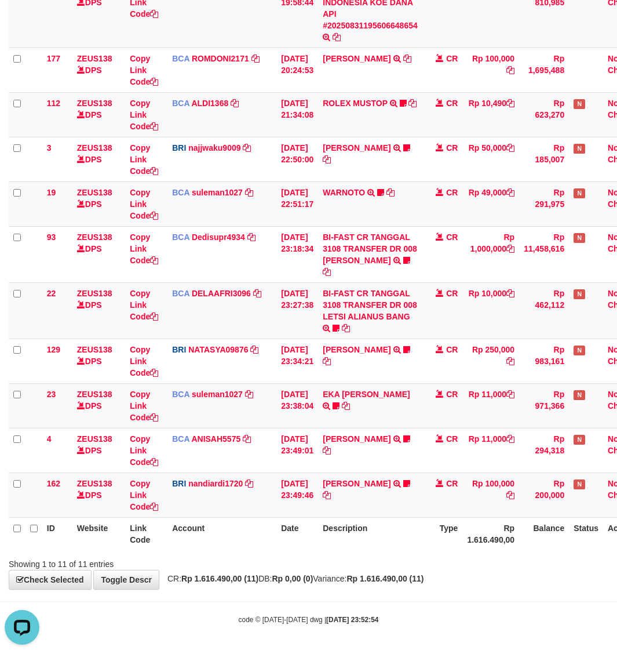
drag, startPoint x: 435, startPoint y: 578, endPoint x: 402, endPoint y: 555, distance: 40.8
click at [424, 579] on strong "Rp 1.616.490,00 (11)" at bounding box center [385, 578] width 77 height 9
click at [429, 559] on div "Showing 1 to 11 of 11 entries" at bounding box center [308, 561] width 617 height 16
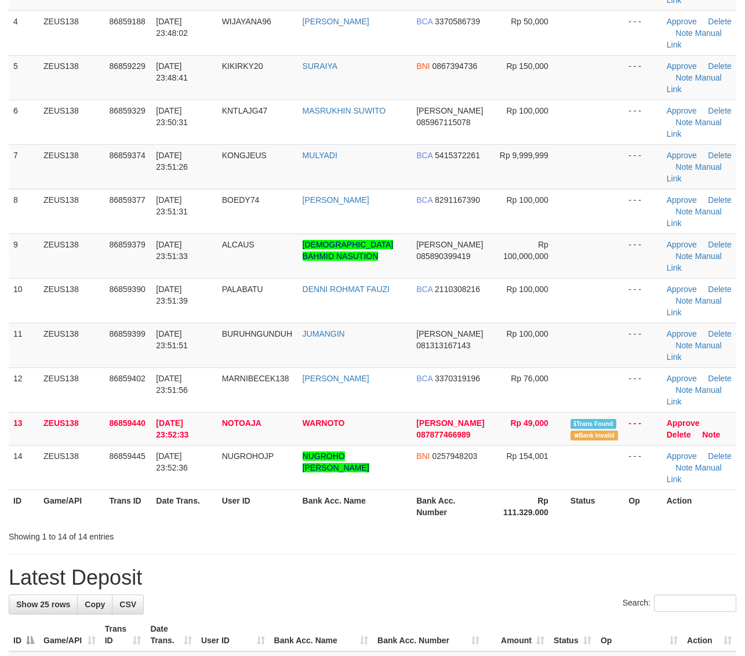
scroll to position [116, 0]
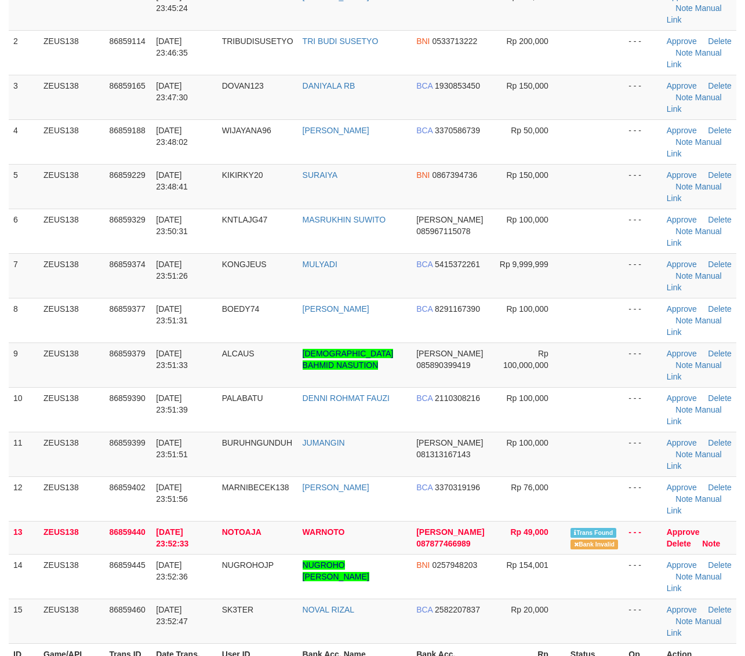
scroll to position [116, 0]
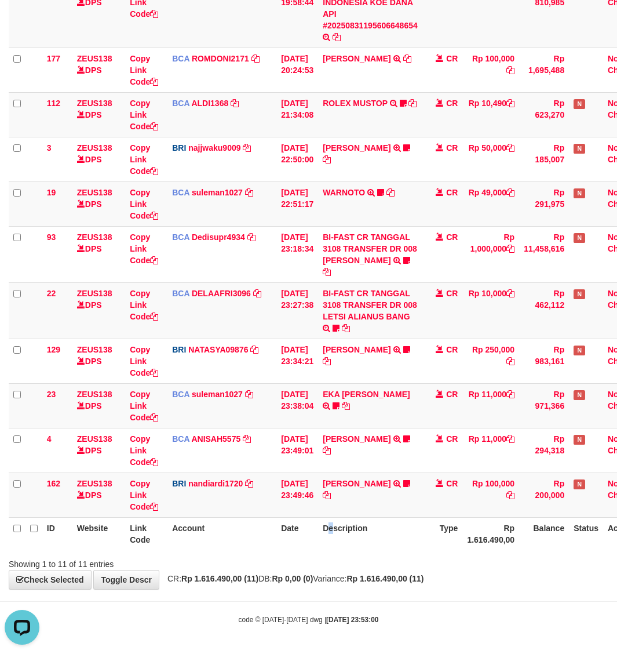
click at [340, 549] on th "Description" at bounding box center [370, 533] width 104 height 33
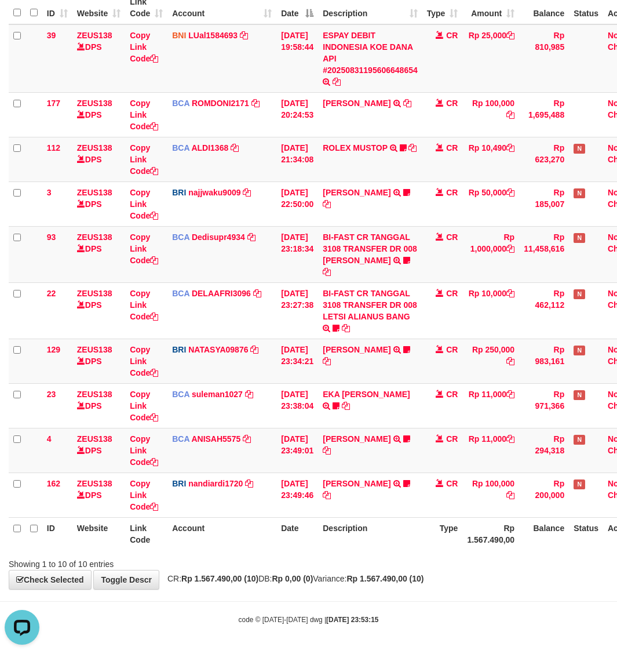
drag, startPoint x: 419, startPoint y: 573, endPoint x: 399, endPoint y: 564, distance: 22.1
click div "**********"
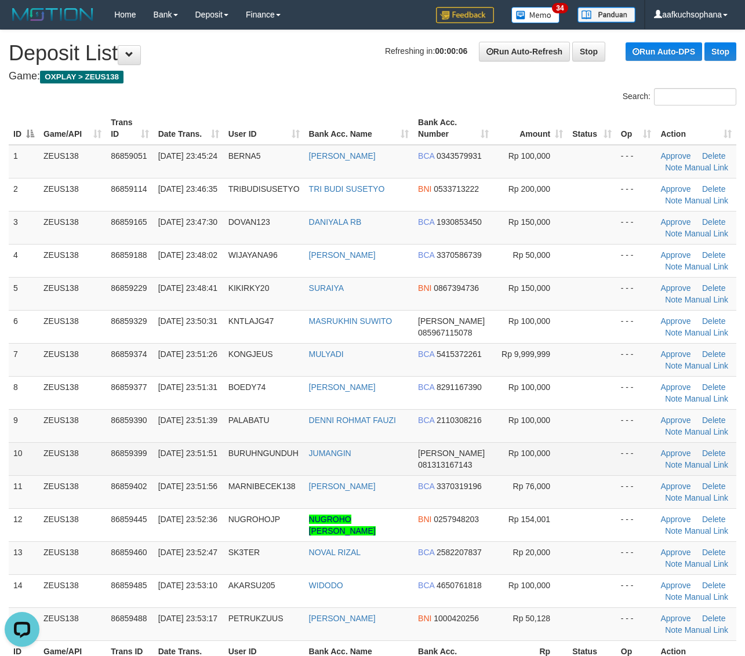
drag, startPoint x: 624, startPoint y: 456, endPoint x: 630, endPoint y: 454, distance: 6.8
click at [624, 456] on td "- - -" at bounding box center [636, 458] width 40 height 33
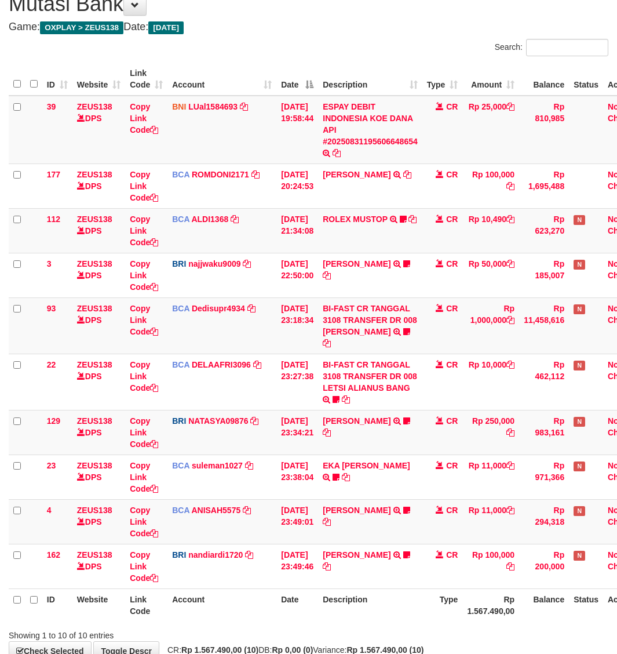
scroll to position [122, 0]
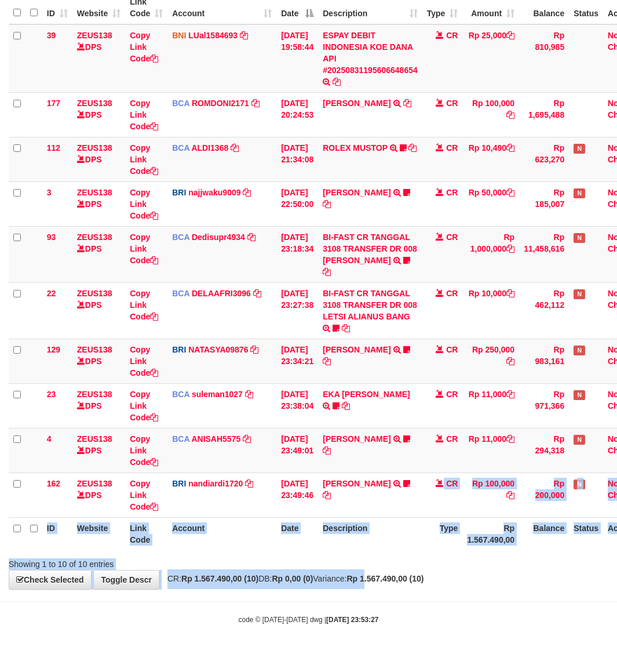
click at [397, 583] on div "**********" at bounding box center [308, 249] width 617 height 679
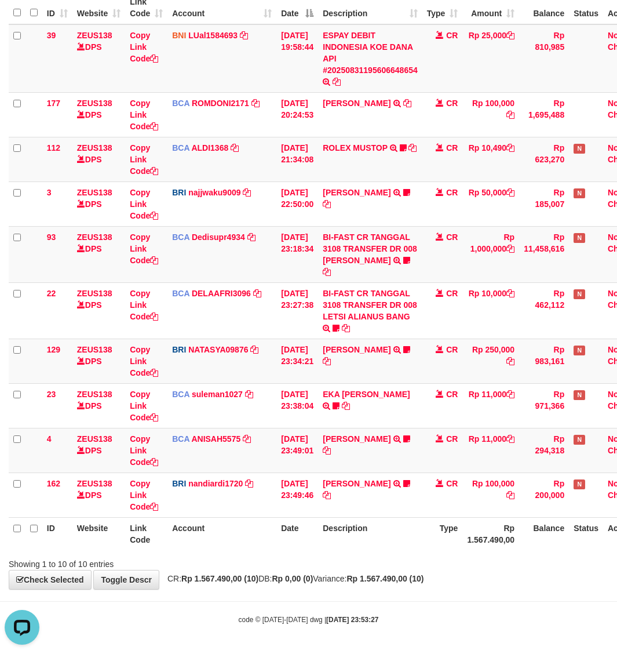
click at [497, 600] on body "Toggle navigation Home Bank Account List Load By Website Group [OXPLAY] ZEUS138…" at bounding box center [308, 266] width 617 height 774
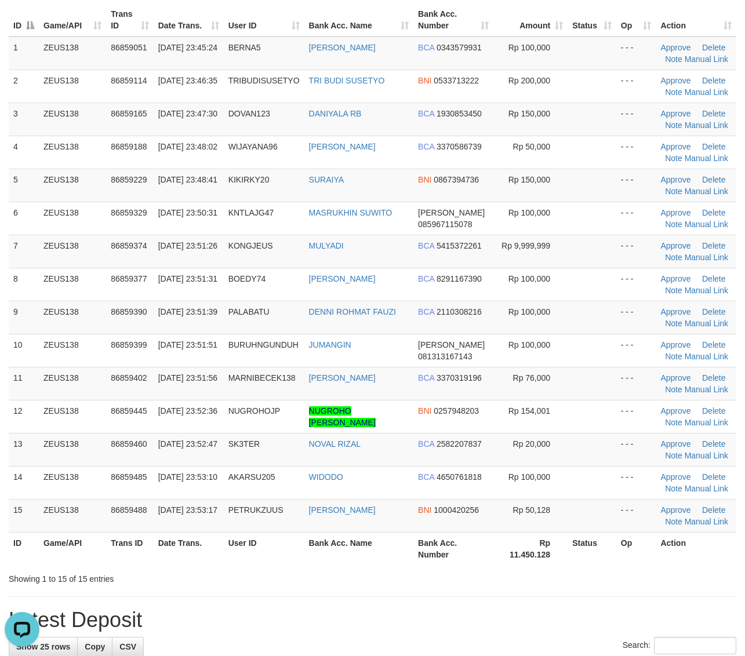
scroll to position [217, 0]
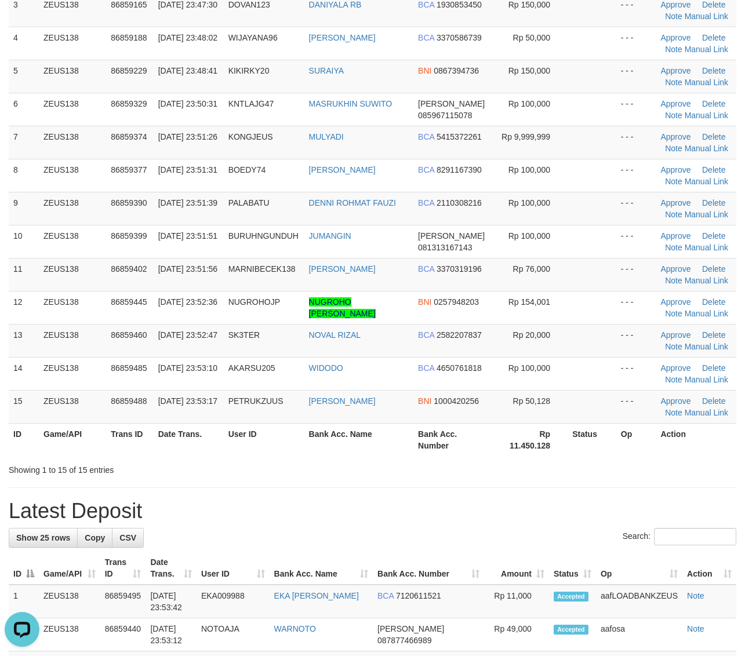
click at [618, 502] on h1 "Latest Deposit" at bounding box center [372, 511] width 727 height 23
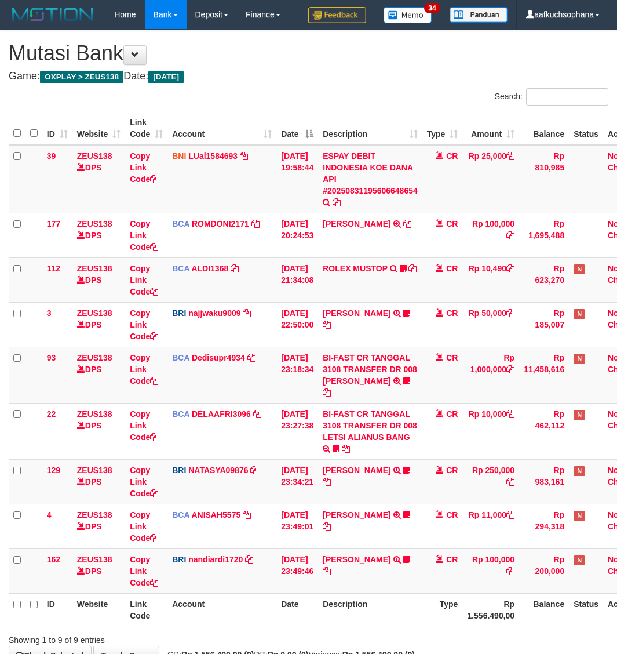
click at [508, 612] on body "Toggle navigation Home Bank Account List Load By Website Group [OXPLAY] ZEUS138…" at bounding box center [308, 365] width 617 height 730
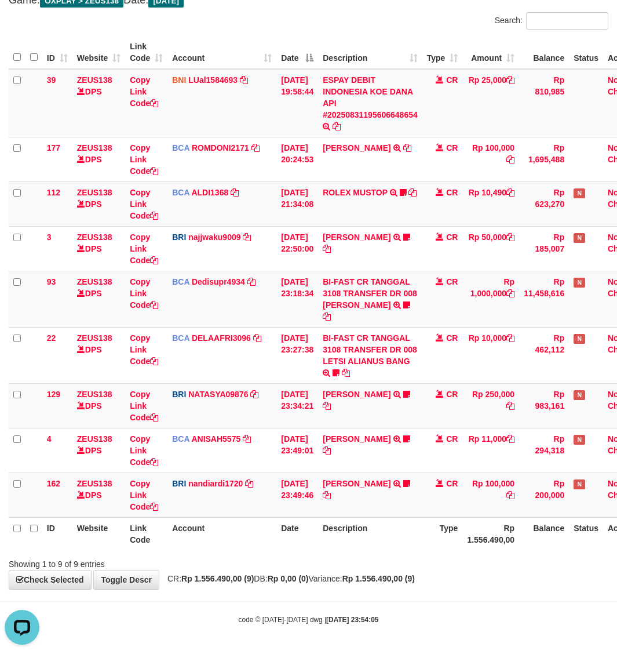
drag, startPoint x: 474, startPoint y: 520, endPoint x: 417, endPoint y: 516, distance: 56.9
click at [474, 520] on th "Rp 1.556.490,00" at bounding box center [490, 533] width 57 height 33
drag, startPoint x: 451, startPoint y: 599, endPoint x: 447, endPoint y: 586, distance: 13.4
click at [453, 597] on body "Toggle navigation Home Bank Account List Load By Website Group [OXPLAY] ZEUS138…" at bounding box center [308, 289] width 617 height 730
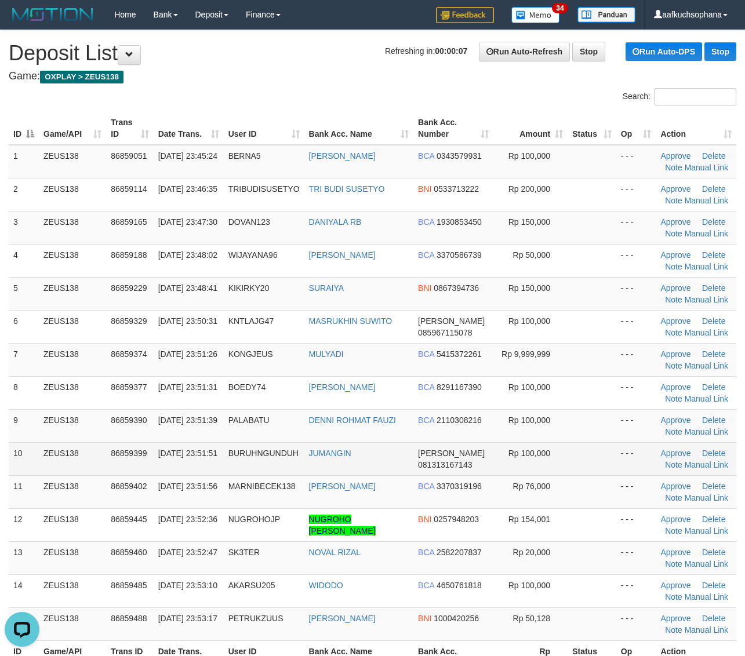
scroll to position [145, 0]
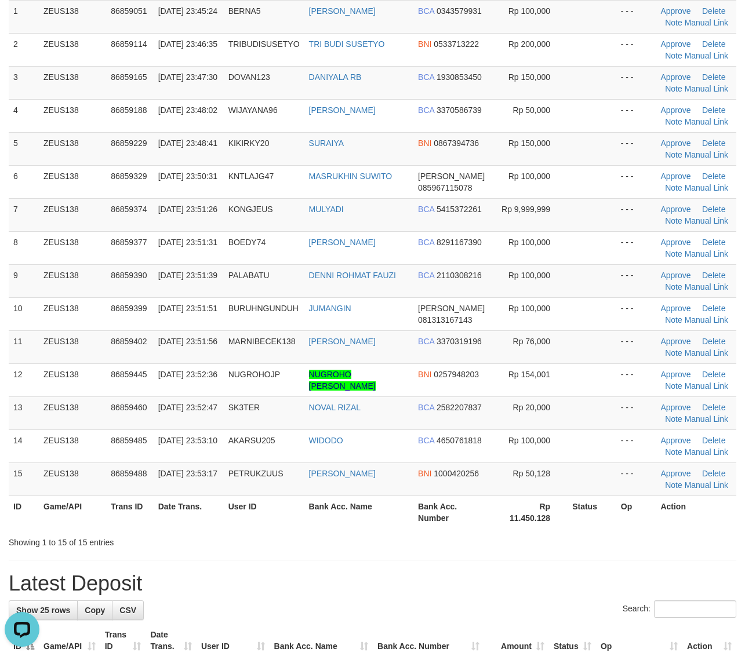
drag, startPoint x: 590, startPoint y: 578, endPoint x: 686, endPoint y: 532, distance: 106.0
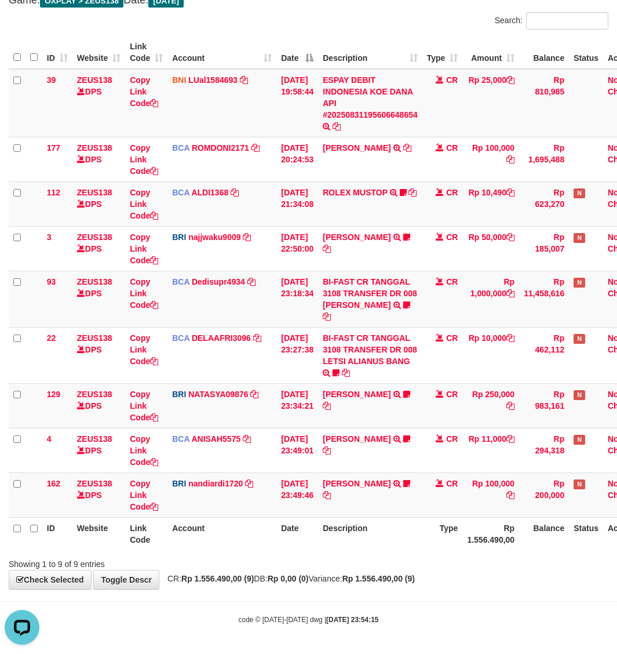
click at [421, 619] on div "code © 2012-2018 dwg | 2025/08/31 23:54:15" at bounding box center [308, 619] width 617 height 12
click at [418, 558] on div "Showing 1 to 9 of 9 entries" at bounding box center [308, 561] width 617 height 16
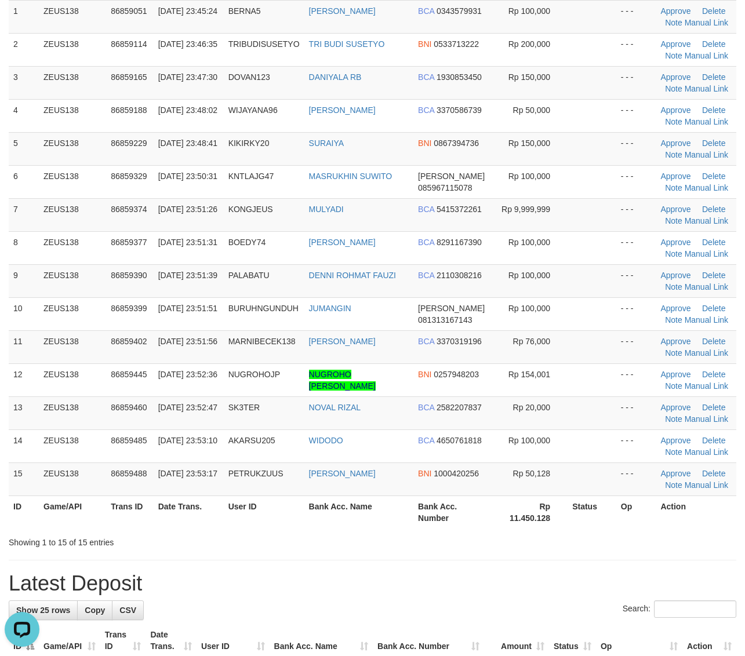
drag, startPoint x: 494, startPoint y: 539, endPoint x: 569, endPoint y: 530, distance: 75.3
click at [496, 538] on div "Showing 1 to 15 of 15 entries" at bounding box center [372, 540] width 745 height 16
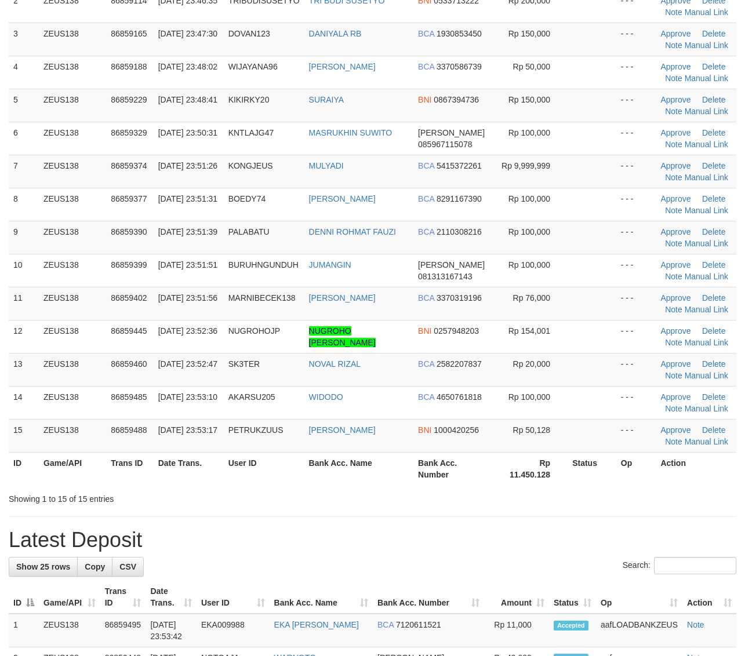
scroll to position [145, 0]
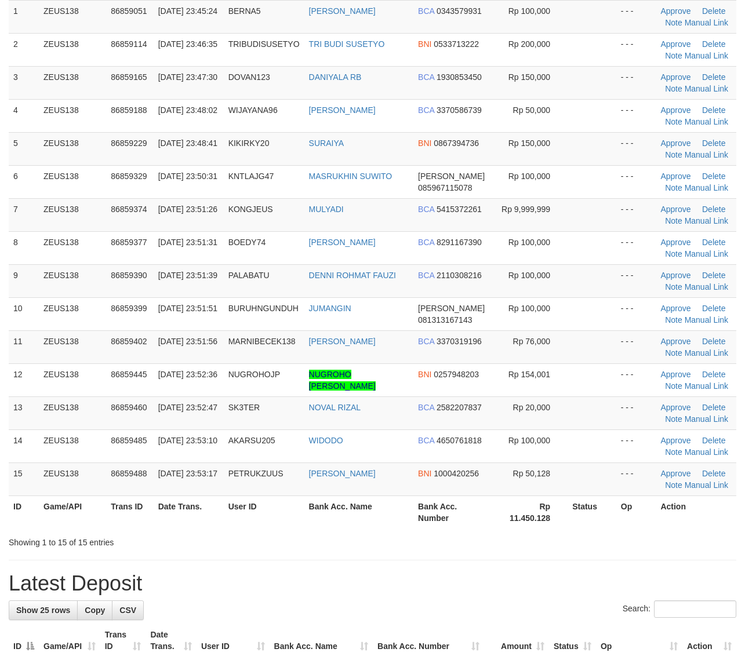
click at [593, 513] on th "Status" at bounding box center [591, 511] width 49 height 33
drag, startPoint x: 642, startPoint y: 508, endPoint x: 754, endPoint y: 491, distance: 113.7
click at [669, 504] on tr "ID Game/API Trans ID Date Trans. User ID Bank Acc. Name Bank Acc. Number Rp 11.…" at bounding box center [372, 511] width 727 height 33
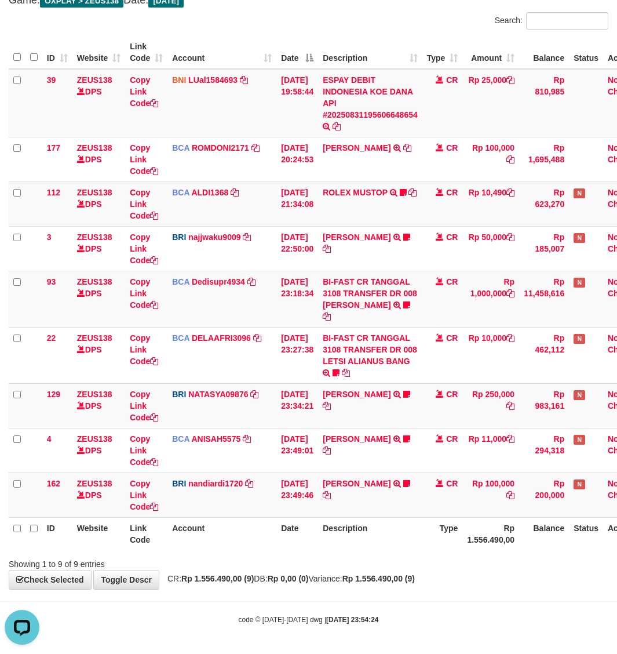
click at [472, 528] on th "Rp 1.556.490,00" at bounding box center [490, 533] width 57 height 33
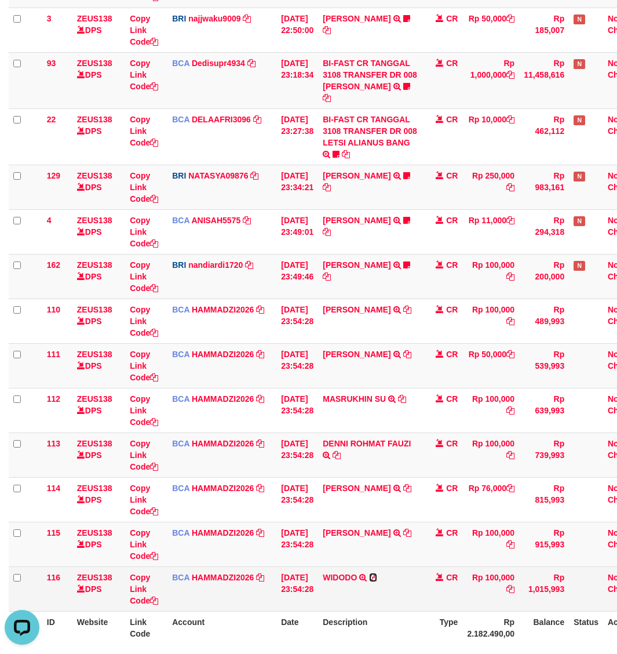
click at [377, 575] on icon at bounding box center [373, 577] width 8 height 8
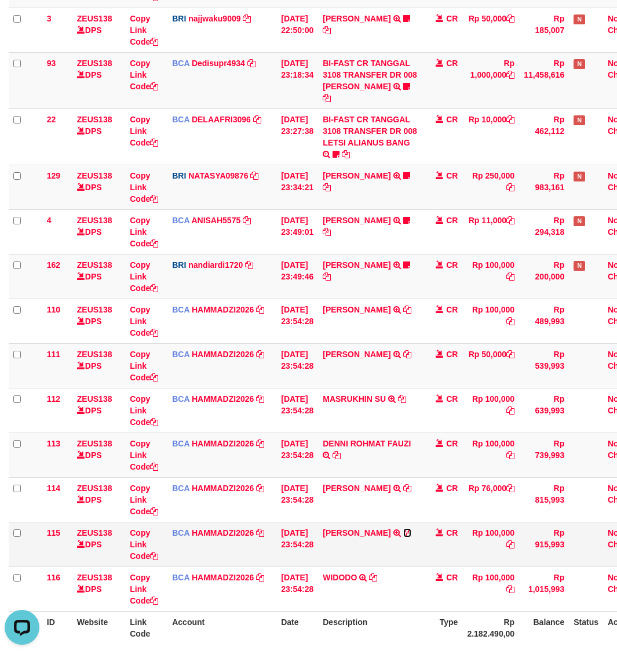
click at [411, 531] on icon at bounding box center [407, 532] width 8 height 8
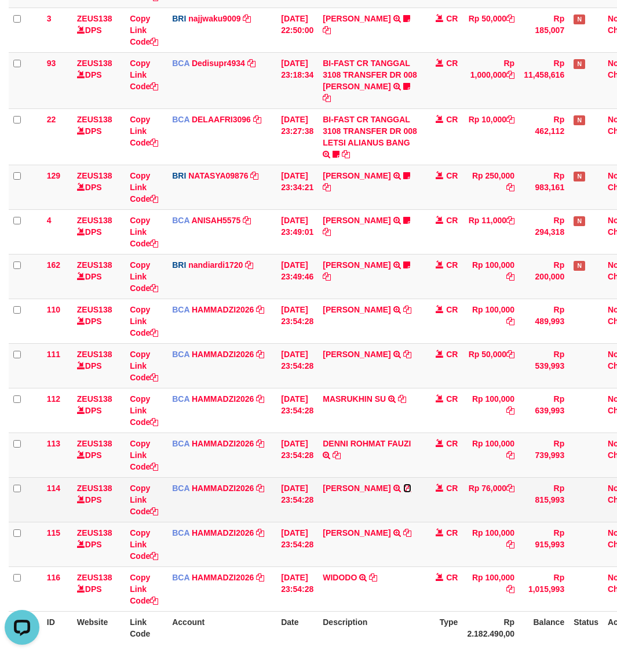
click at [403, 488] on icon at bounding box center [407, 488] width 8 height 8
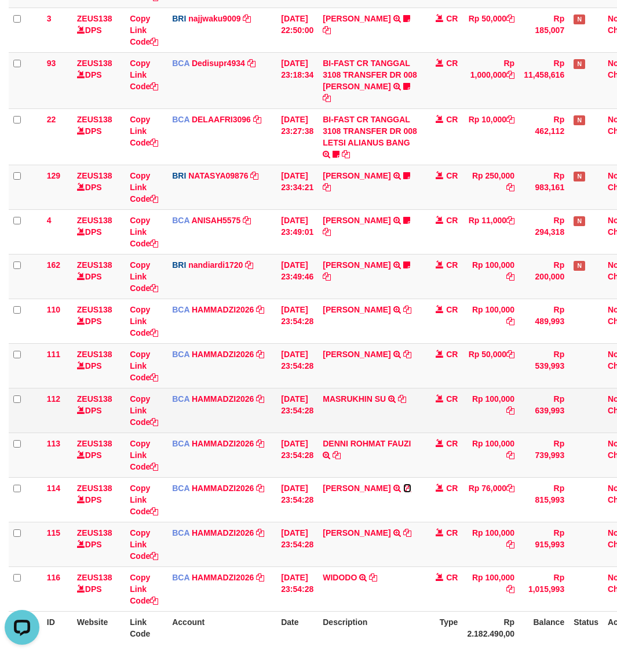
drag, startPoint x: 399, startPoint y: 491, endPoint x: 218, endPoint y: 409, distance: 197.9
click at [403, 491] on icon at bounding box center [407, 488] width 8 height 8
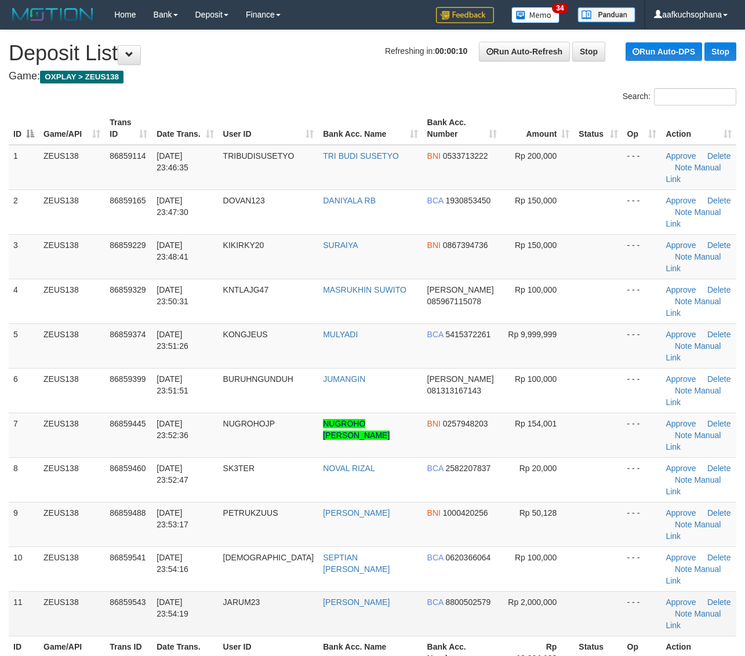
click at [584, 591] on td at bounding box center [598, 613] width 48 height 45
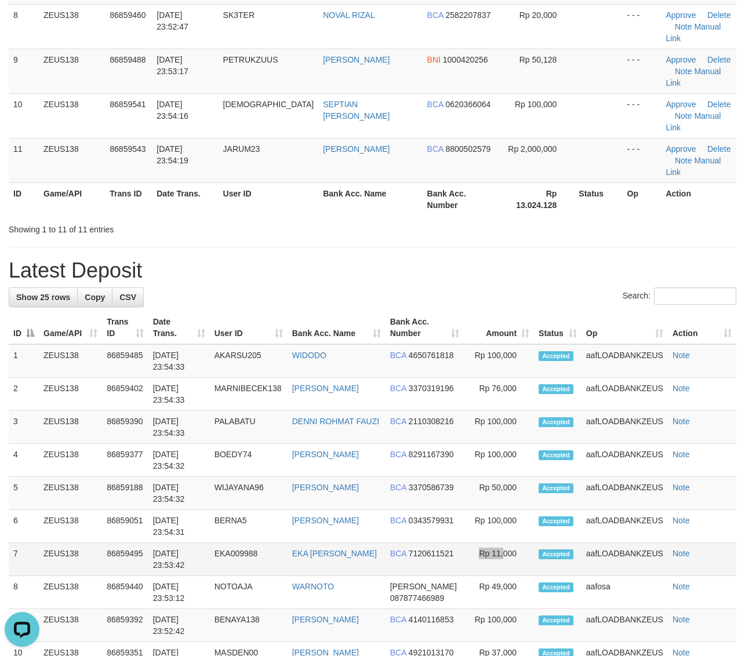
drag, startPoint x: 472, startPoint y: 448, endPoint x: 472, endPoint y: 433, distance: 14.5
click at [473, 543] on td "Rp 11,000" at bounding box center [499, 559] width 70 height 33
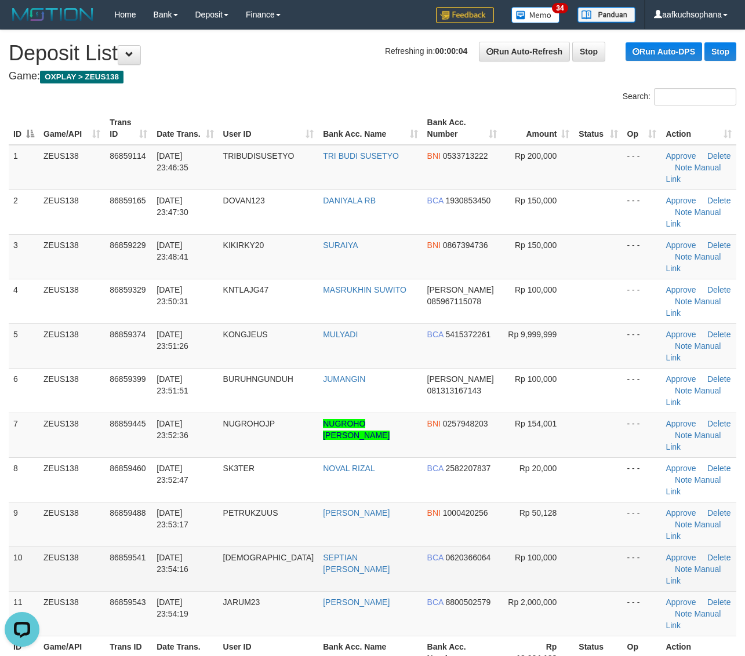
click at [604, 546] on td at bounding box center [598, 568] width 48 height 45
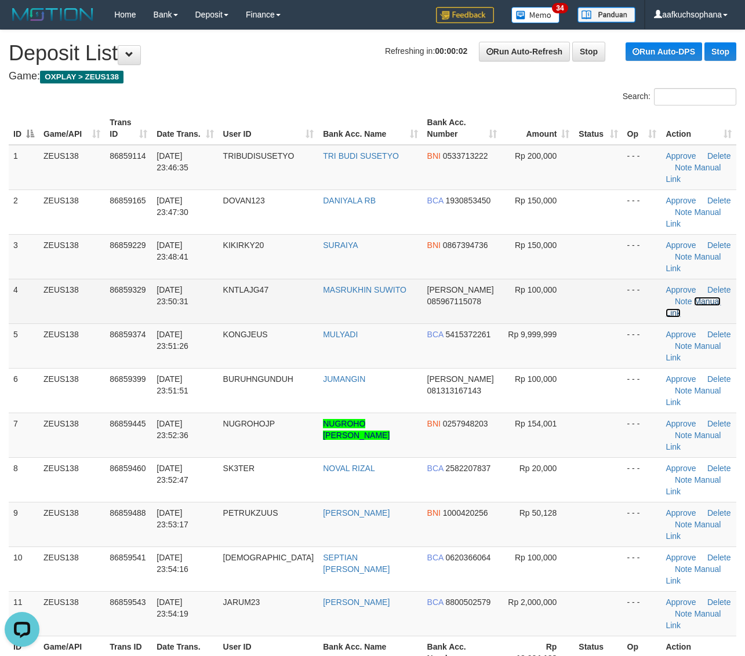
click at [697, 297] on link "Manual Link" at bounding box center [692, 307] width 55 height 21
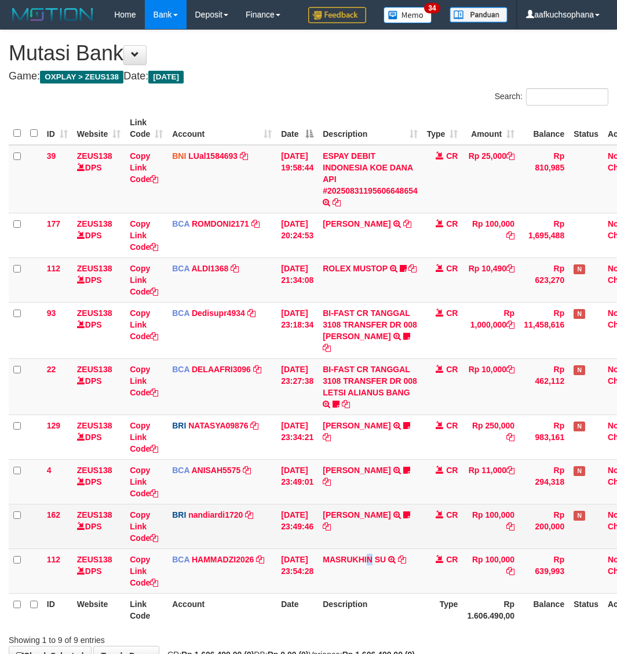
drag, startPoint x: 378, startPoint y: 567, endPoint x: 302, endPoint y: 515, distance: 91.6
click at [377, 567] on td "MASRUKHIN SU TRSF E-BANKING CR 3108/FTSCY/WS95051 100000.002025083155153593 TRF…" at bounding box center [370, 570] width 104 height 45
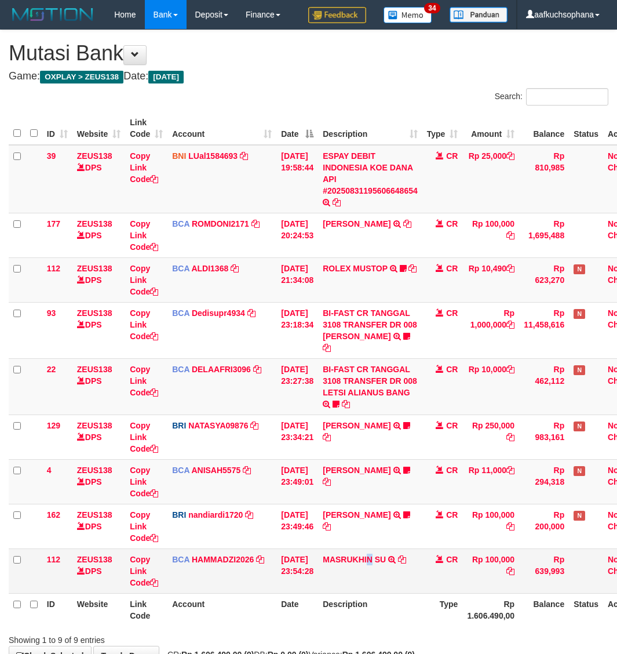
scroll to position [76, 0]
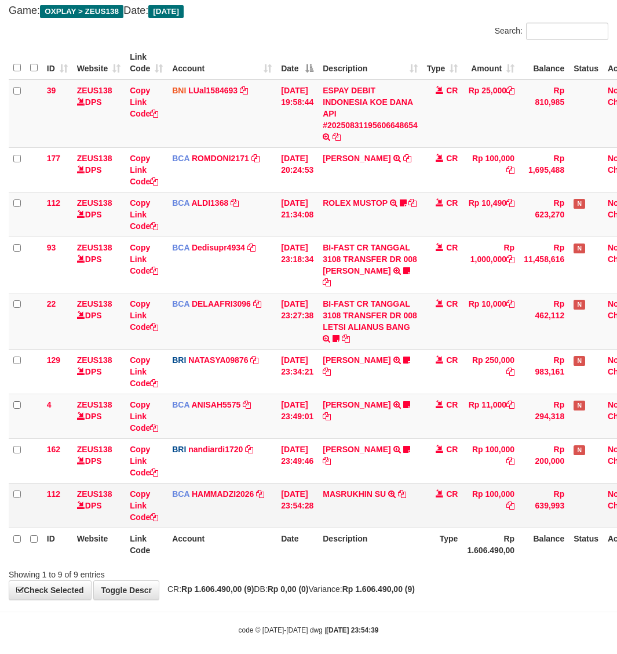
scroll to position [76, 0]
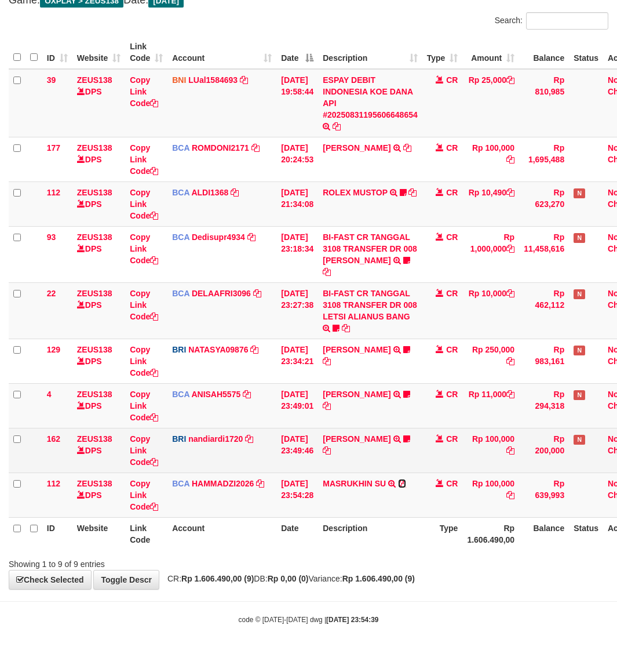
drag, startPoint x: 410, startPoint y: 484, endPoint x: 166, endPoint y: 439, distance: 247.7
click at [406, 484] on icon at bounding box center [402, 483] width 8 height 8
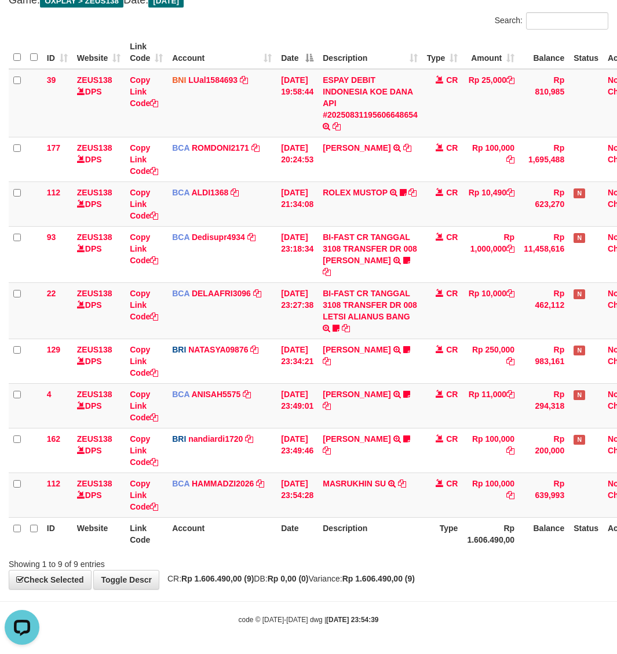
scroll to position [0, 0]
drag, startPoint x: 438, startPoint y: 548, endPoint x: 420, endPoint y: 536, distance: 20.9
click at [432, 546] on th "Type" at bounding box center [442, 533] width 41 height 33
drag, startPoint x: 309, startPoint y: 540, endPoint x: 316, endPoint y: 540, distance: 7.5
click at [318, 540] on th "Date" at bounding box center [297, 533] width 42 height 33
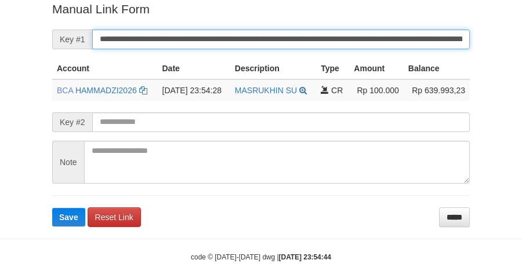
click at [52, 208] on button "Save" at bounding box center [68, 217] width 33 height 19
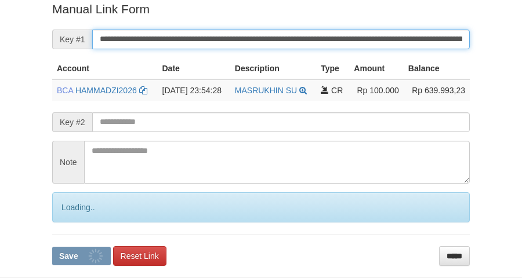
scroll to position [238, 0]
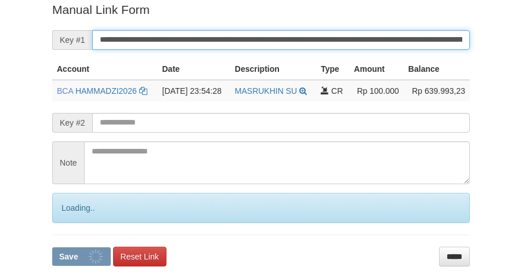
click at [52, 247] on button "Save" at bounding box center [81, 256] width 59 height 19
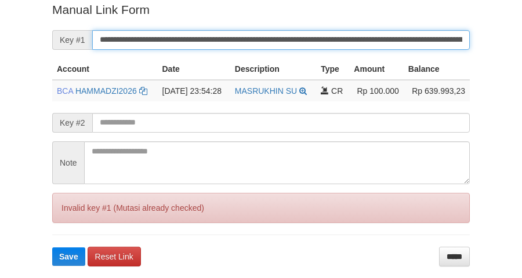
click at [264, 38] on input "**********" at bounding box center [280, 40] width 377 height 20
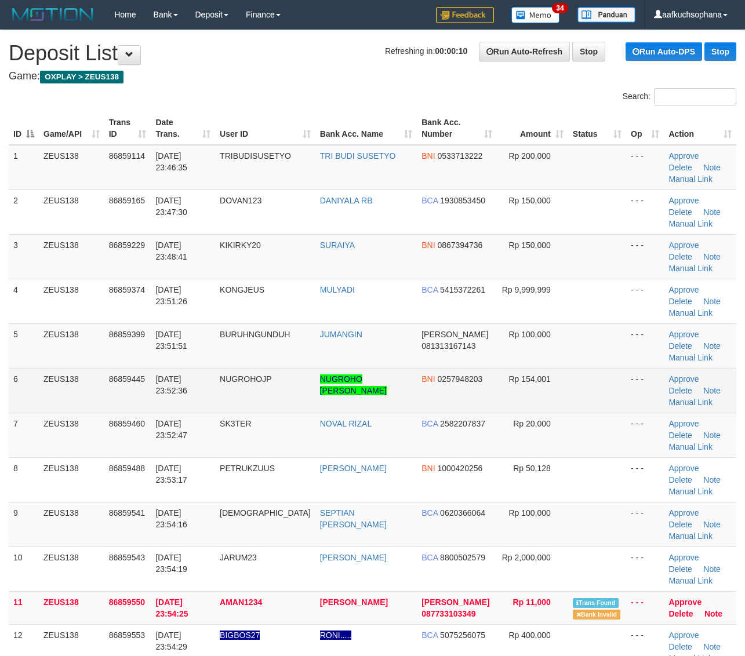
drag, startPoint x: 610, startPoint y: 325, endPoint x: 754, endPoint y: 418, distance: 171.8
click at [610, 368] on td at bounding box center [597, 390] width 58 height 45
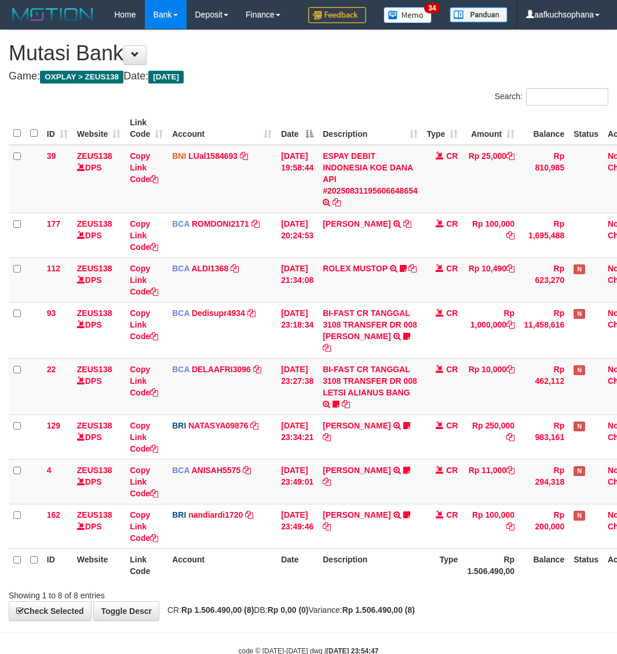
scroll to position [32, 0]
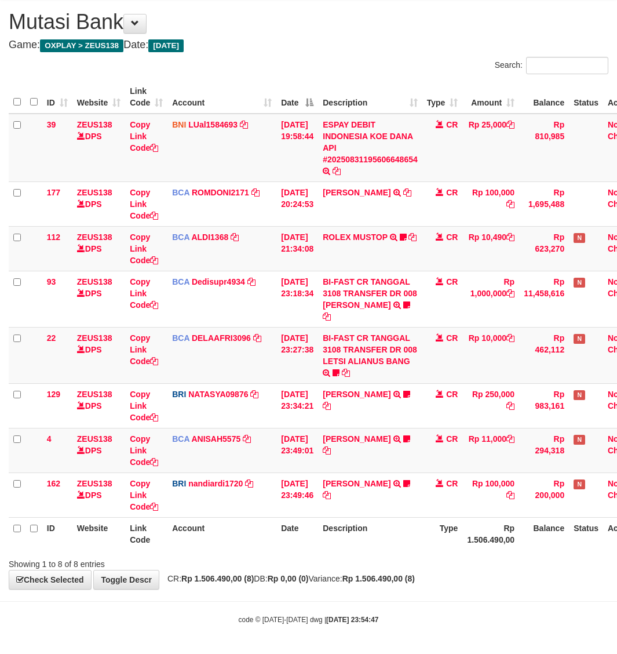
click at [410, 577] on strong "Rp 1.506.490,00 (8)" at bounding box center [378, 578] width 72 height 9
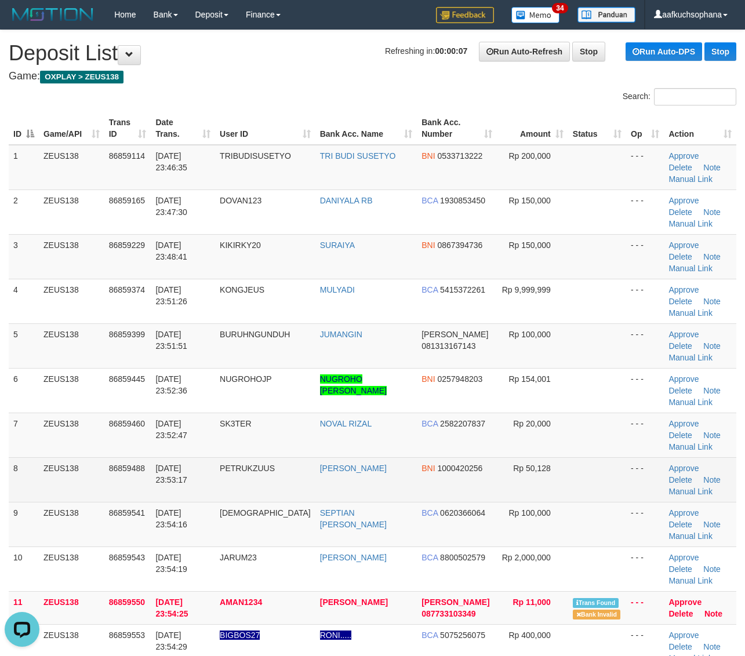
click at [609, 457] on td at bounding box center [597, 479] width 58 height 45
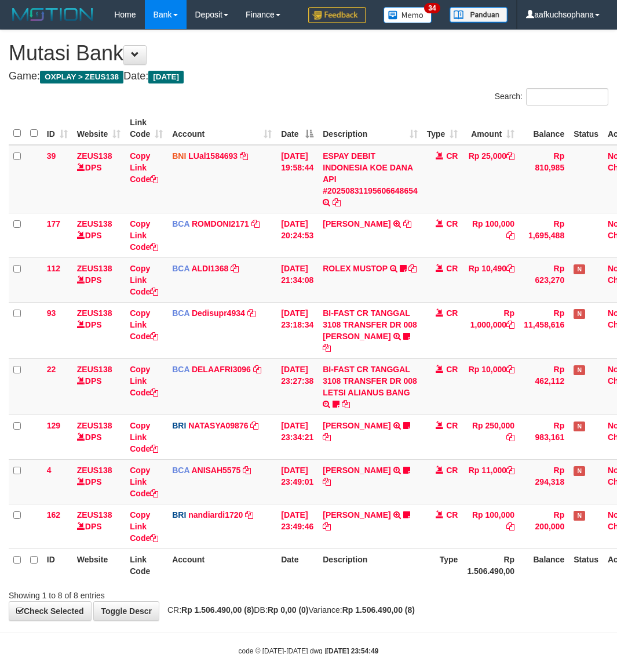
scroll to position [32, 0]
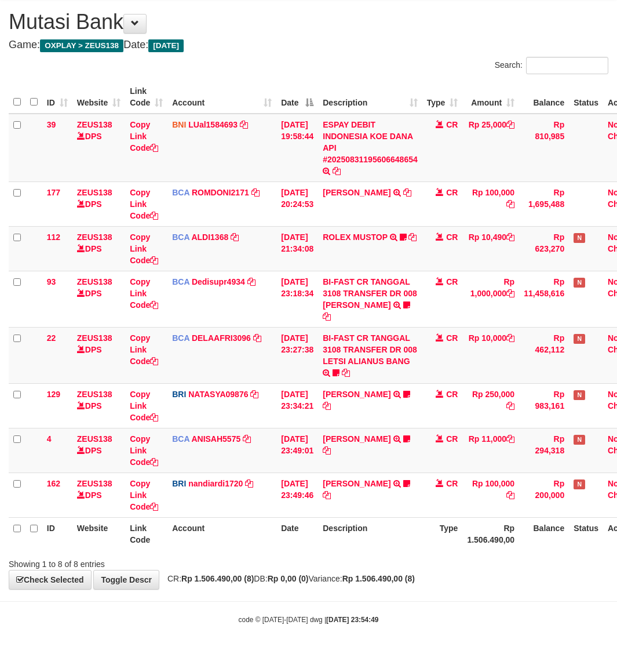
click at [209, 606] on body "Toggle navigation Home Bank Account List Load By Website Group [OXPLAY] ZEUS138…" at bounding box center [308, 311] width 617 height 685
click at [377, 567] on div "Showing 1 to 8 of 8 entries" at bounding box center [308, 561] width 617 height 16
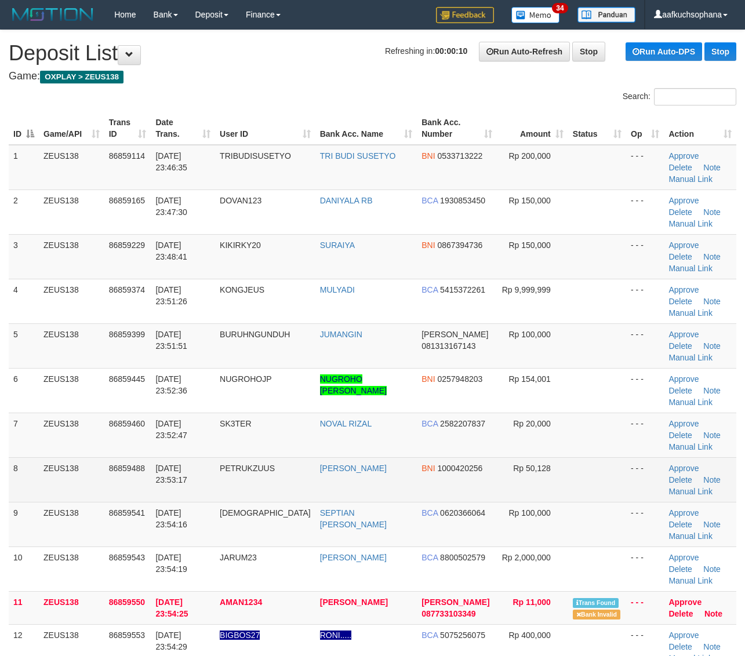
click at [626, 457] on td "- - -" at bounding box center [645, 479] width 38 height 45
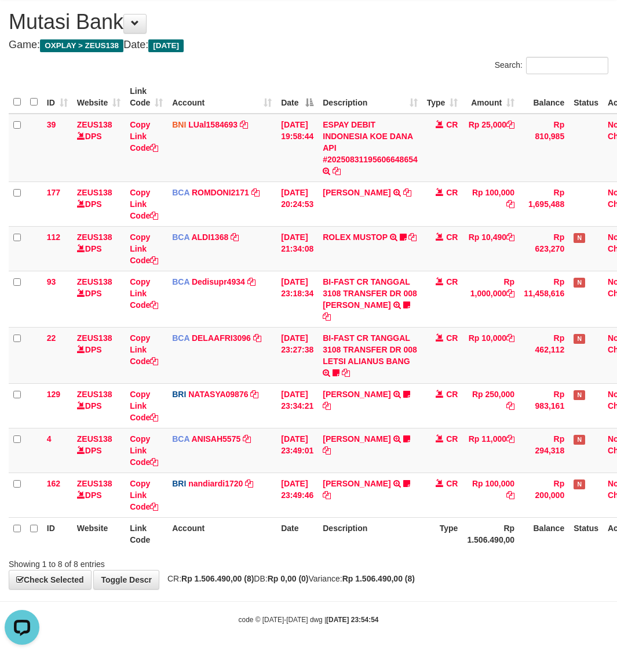
drag, startPoint x: 186, startPoint y: 617, endPoint x: 152, endPoint y: 598, distance: 39.2
click at [184, 617] on div "code © 2012-2018 dwg | 2025/08/31 23:54:54" at bounding box center [308, 619] width 617 height 12
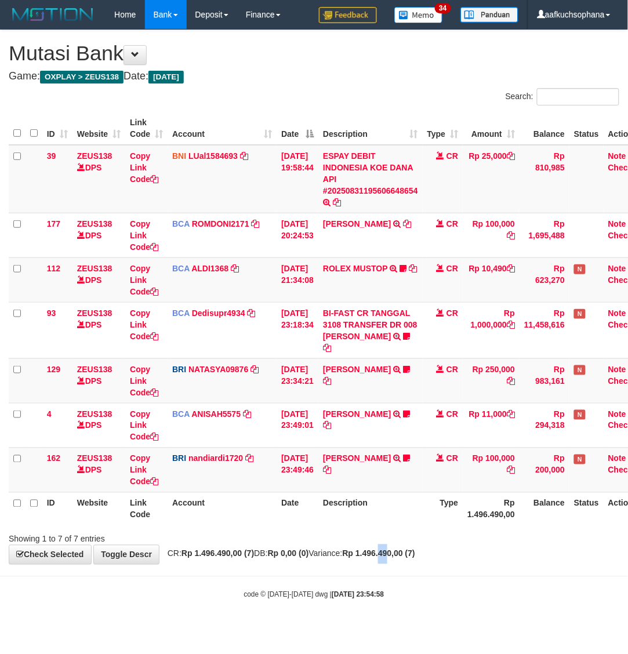
click at [393, 544] on div "**********" at bounding box center [314, 297] width 628 height 534
click at [64, 589] on div "code © 2012-2018 dwg | 2025/08/31 23:54:58" at bounding box center [314, 594] width 628 height 12
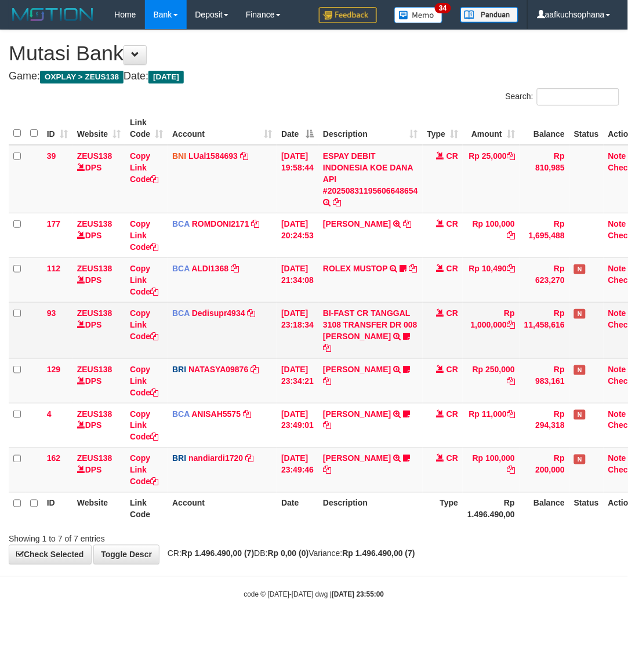
scroll to position [0, 9]
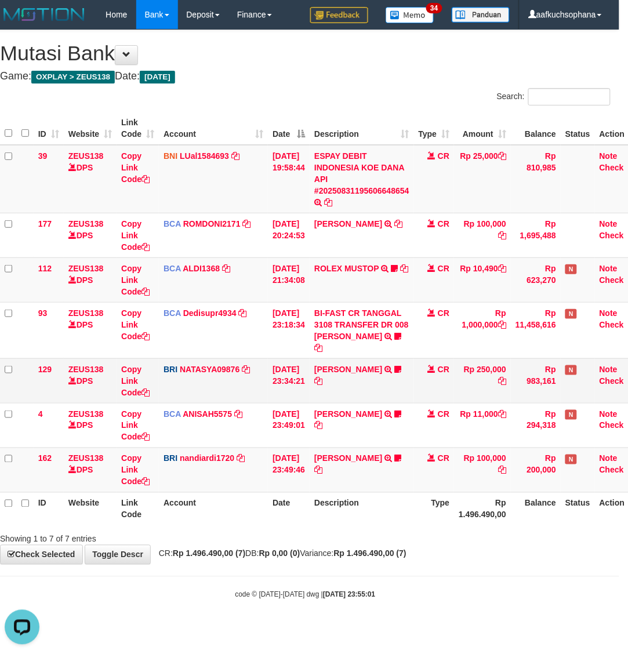
drag, startPoint x: 442, startPoint y: 577, endPoint x: 595, endPoint y: 397, distance: 236.0
click at [441, 573] on body "Toggle navigation Home Bank Account List Load By Website Group [OXPLAY] ZEUS138…" at bounding box center [305, 314] width 628 height 629
drag, startPoint x: 234, startPoint y: 581, endPoint x: 265, endPoint y: 561, distance: 37.3
click at [232, 581] on body "Toggle navigation Home Bank Account List Load By Website Group [OXPLAY] ZEUS138…" at bounding box center [305, 314] width 628 height 629
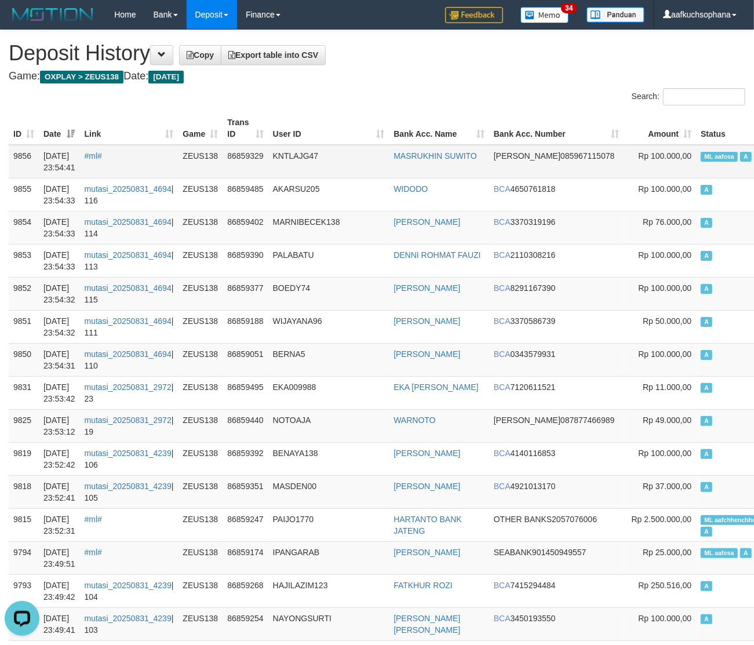
click at [701, 152] on span "ML aafosa" at bounding box center [719, 157] width 37 height 10
copy td "ML aafosa A"
click h4 "Game: OXPLAY > ZEUS138 Date: Today"
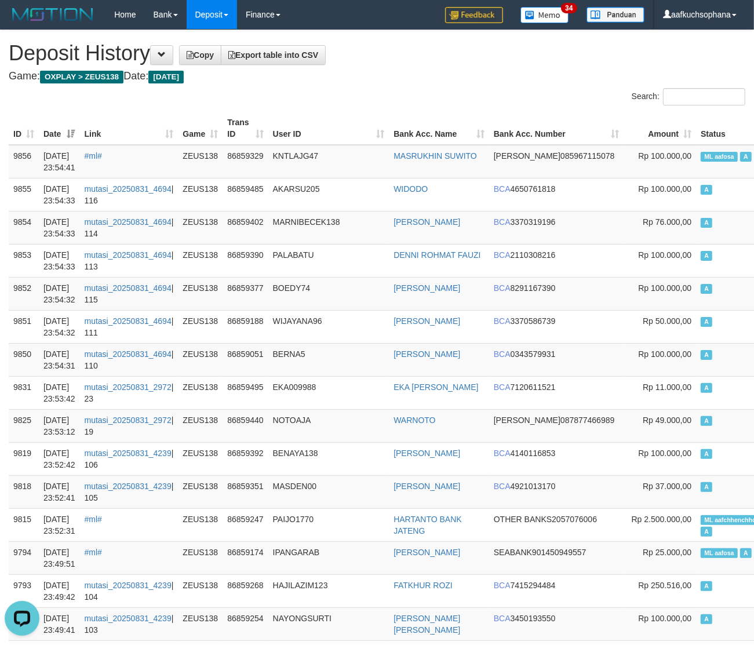
click h4 "Game: OXPLAY > ZEUS138 Date: Today"
click at [413, 123] on th "Bank Acc. Name" at bounding box center [439, 128] width 100 height 33
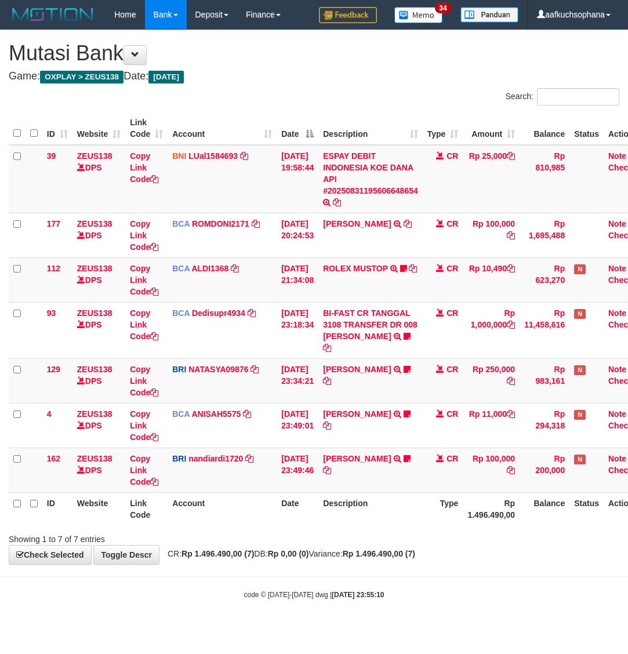
scroll to position [0, 9]
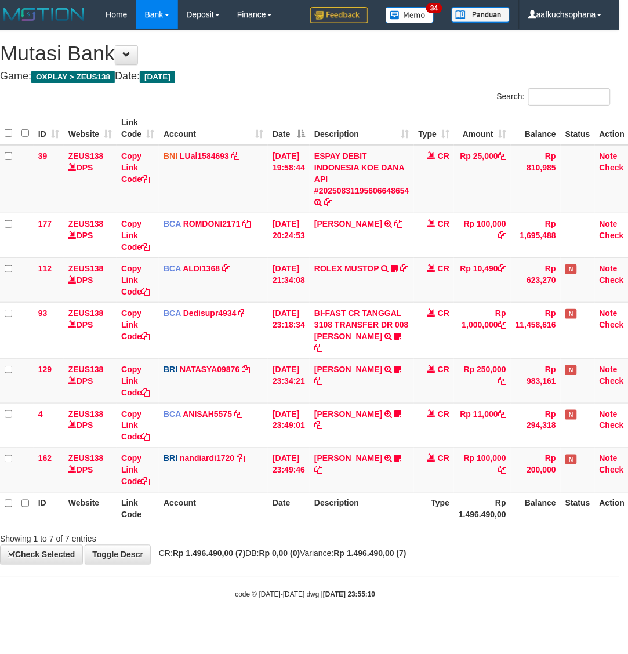
click at [333, 578] on body "Toggle navigation Home Bank Account List Load By Website Group [OXPLAY] ZEUS138…" at bounding box center [305, 314] width 628 height 629
click at [504, 573] on body "Toggle navigation Home Bank Account List Load By Website Group [OXPLAY] ZEUS138…" at bounding box center [305, 314] width 628 height 629
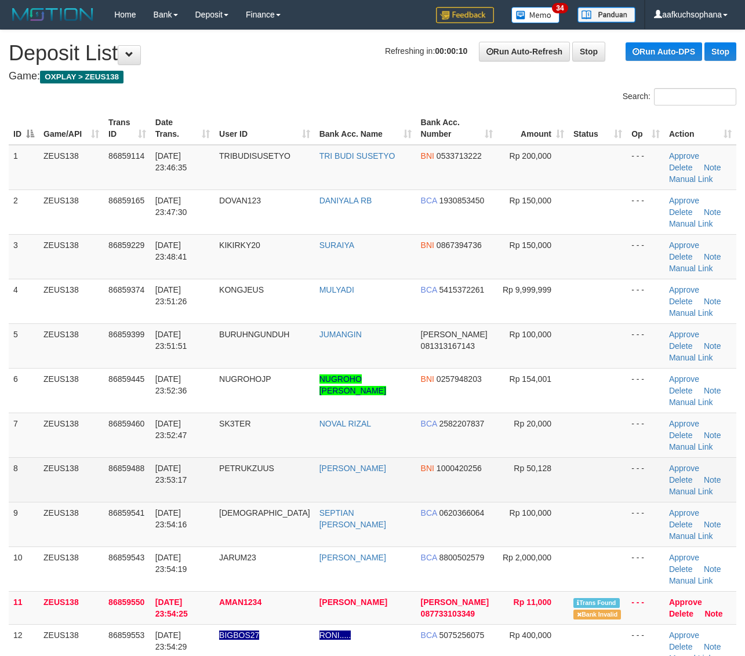
drag, startPoint x: 611, startPoint y: 390, endPoint x: 619, endPoint y: 390, distance: 7.5
click at [611, 457] on td at bounding box center [597, 479] width 58 height 45
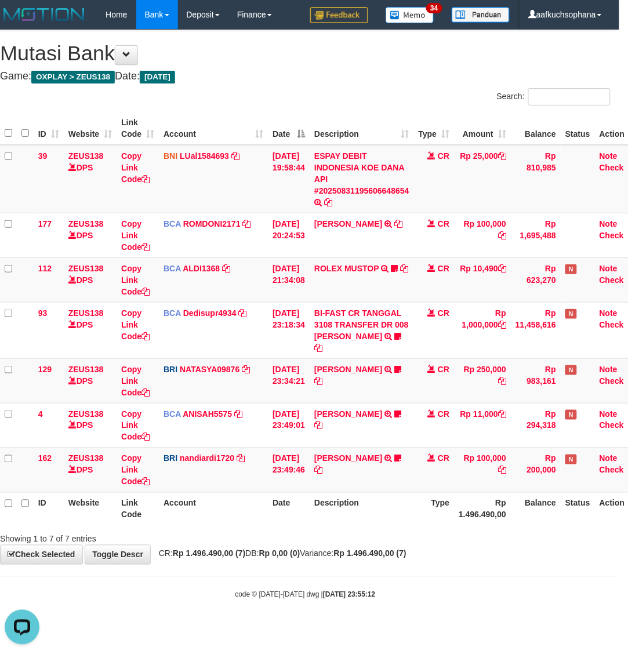
drag, startPoint x: 206, startPoint y: 629, endPoint x: 325, endPoint y: 553, distance: 140.5
click at [206, 628] on body "Toggle navigation Home Bank Account List Load By Website Group [OXPLAY] ZEUS138…" at bounding box center [305, 314] width 628 height 629
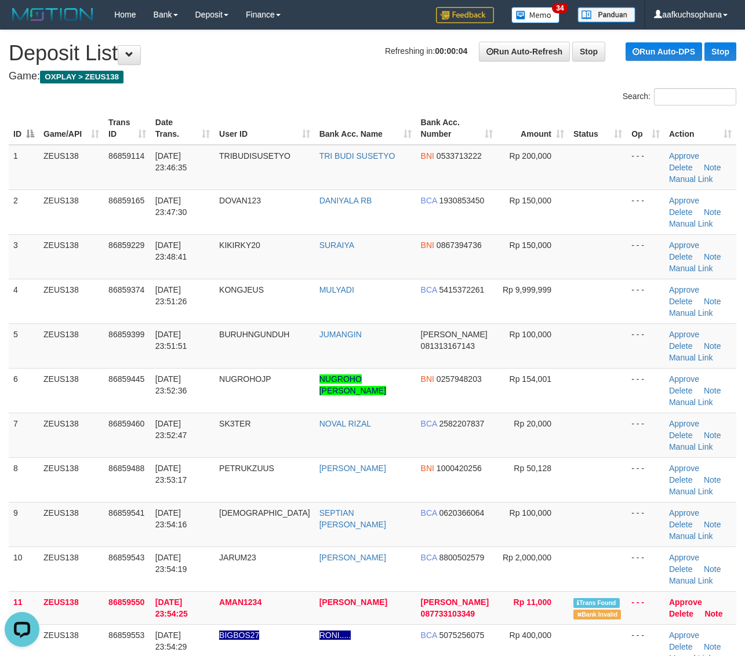
drag, startPoint x: 622, startPoint y: 581, endPoint x: 654, endPoint y: 573, distance: 32.9
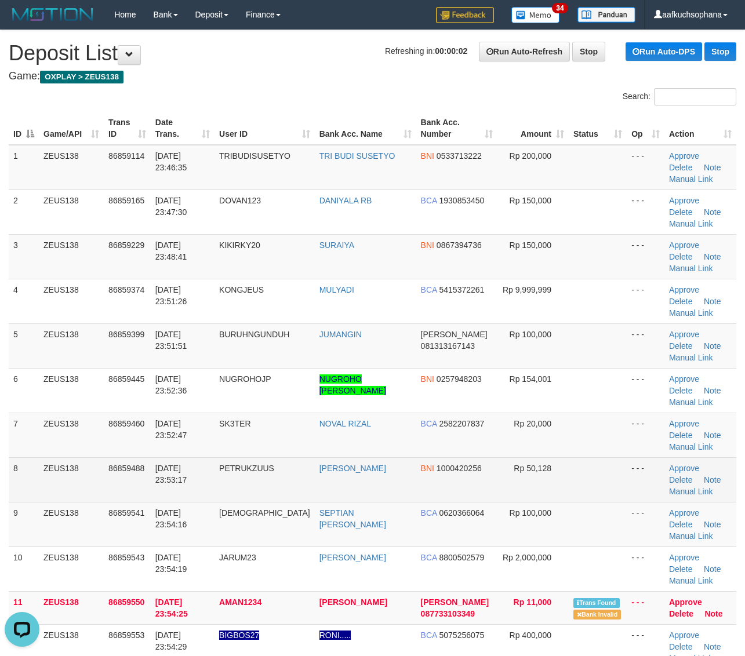
click at [626, 457] on td "- - -" at bounding box center [645, 479] width 38 height 45
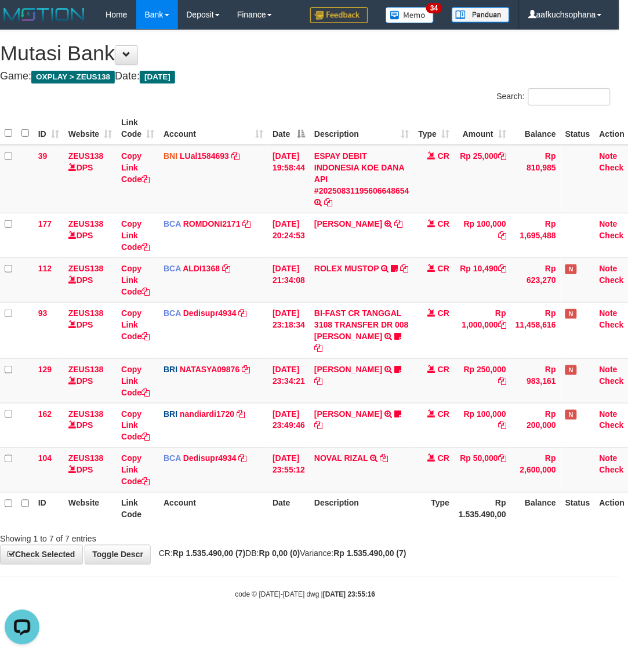
click at [94, 606] on body "Toggle navigation Home Bank Account List Load By Website Group [OXPLAY] ZEUS138…" at bounding box center [305, 314] width 628 height 629
click at [426, 569] on body "Toggle navigation Home Bank Account List Load By Website Group [OXPLAY] ZEUS138…" at bounding box center [305, 314] width 628 height 629
click at [455, 568] on body "Toggle navigation Home Bank Account List Load By Website Group [OXPLAY] ZEUS138…" at bounding box center [305, 314] width 628 height 629
drag, startPoint x: 454, startPoint y: 568, endPoint x: 439, endPoint y: 564, distance: 15.6
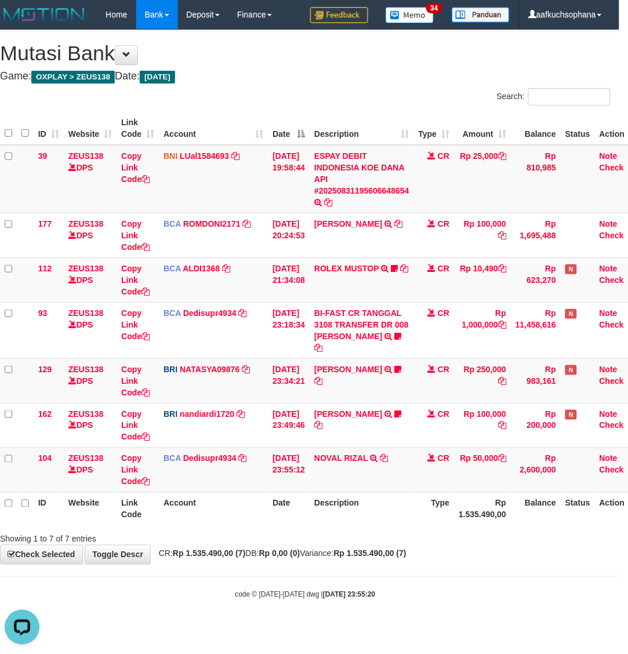
click at [453, 568] on body "Toggle navigation Home Bank Account List Load By Website Group [OXPLAY] ZEUS138…" at bounding box center [305, 314] width 628 height 629
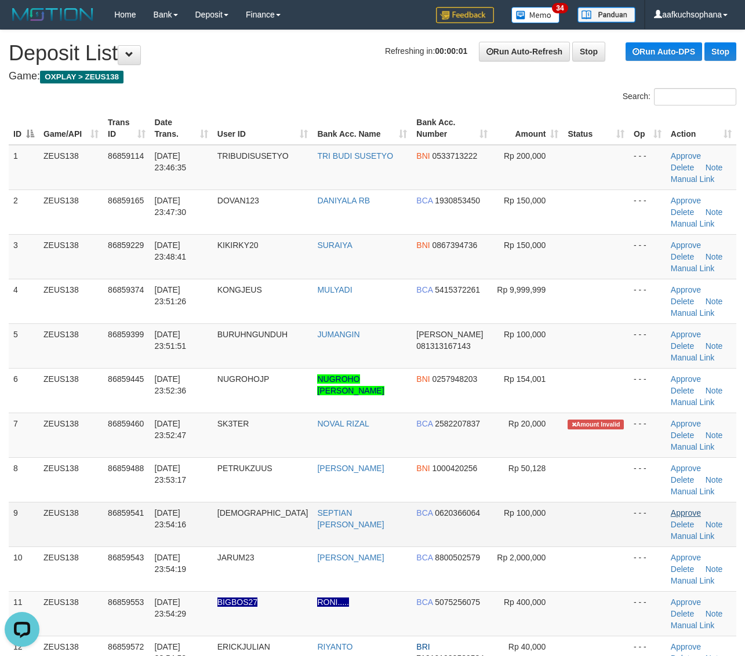
drag, startPoint x: 597, startPoint y: 512, endPoint x: 690, endPoint y: 510, distance: 92.7
click at [599, 512] on td at bounding box center [596, 524] width 66 height 45
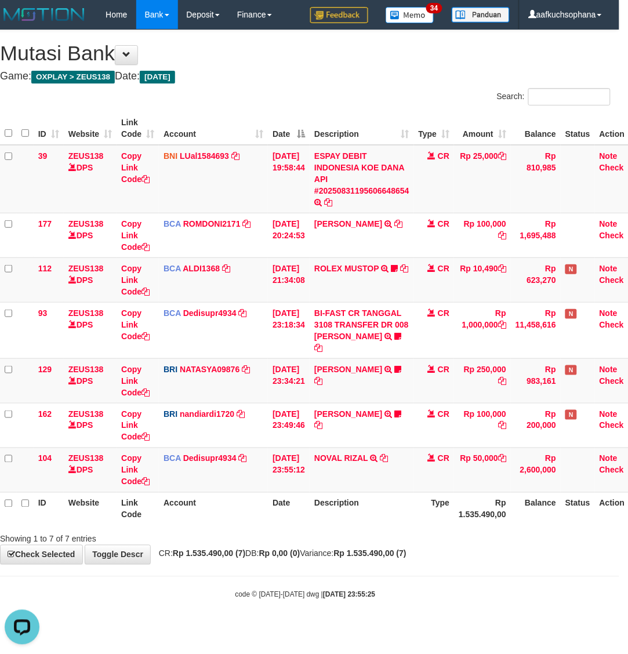
drag, startPoint x: 482, startPoint y: 571, endPoint x: 494, endPoint y: 558, distance: 18.0
click at [484, 571] on body "Toggle navigation Home Bank Account List Load By Website Group [OXPLAY] ZEUS138…" at bounding box center [305, 314] width 628 height 629
drag, startPoint x: 369, startPoint y: 577, endPoint x: 363, endPoint y: 568, distance: 10.1
click at [364, 571] on body "Toggle navigation Home Bank Account List Load By Website Group [OXPLAY] ZEUS138…" at bounding box center [305, 314] width 628 height 629
click at [364, 568] on body "Toggle navigation Home Bank Account List Load By Website Group [OXPLAY] ZEUS138…" at bounding box center [305, 314] width 628 height 629
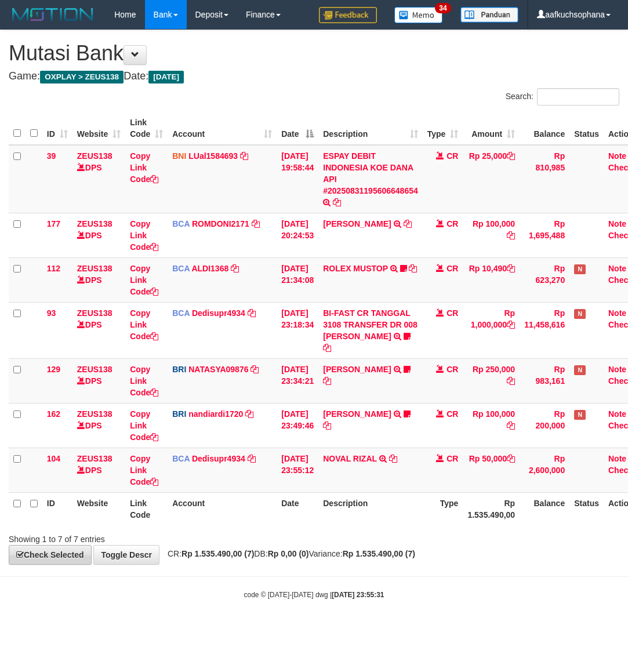
scroll to position [0, 9]
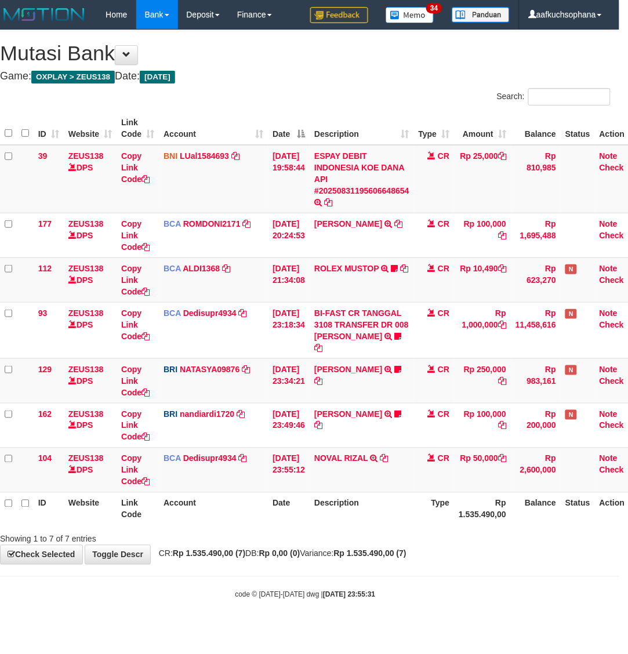
click at [262, 551] on span "CR: Rp 1.535.490,00 (7) DB: Rp 0,00 (0) Variance: Rp 1.535.490,00 (7)" at bounding box center [279, 553] width 253 height 9
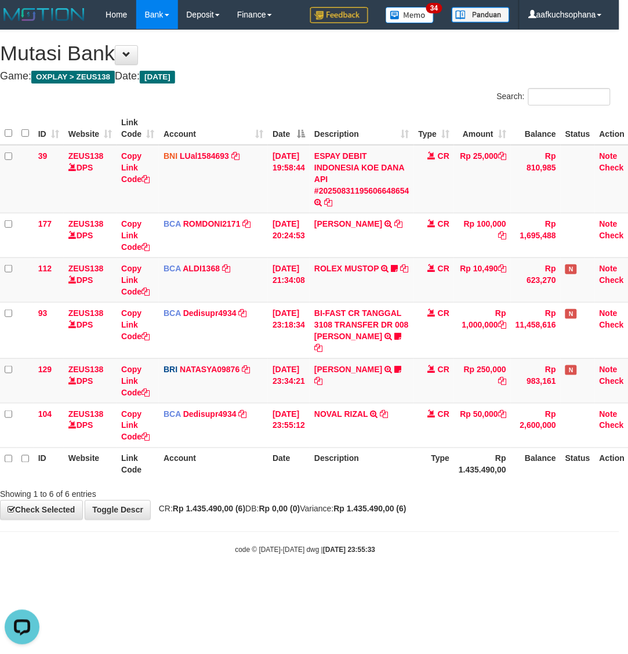
click at [258, 584] on html "Toggle navigation Home Bank Account List Load By Website Group [OXPLAY] ZEUS138…" at bounding box center [305, 292] width 628 height 584
drag, startPoint x: 258, startPoint y: 610, endPoint x: 255, endPoint y: 592, distance: 18.9
click at [258, 584] on html "Toggle navigation Home Bank Account List Load By Website Group [OXPLAY] ZEUS138…" at bounding box center [305, 292] width 628 height 584
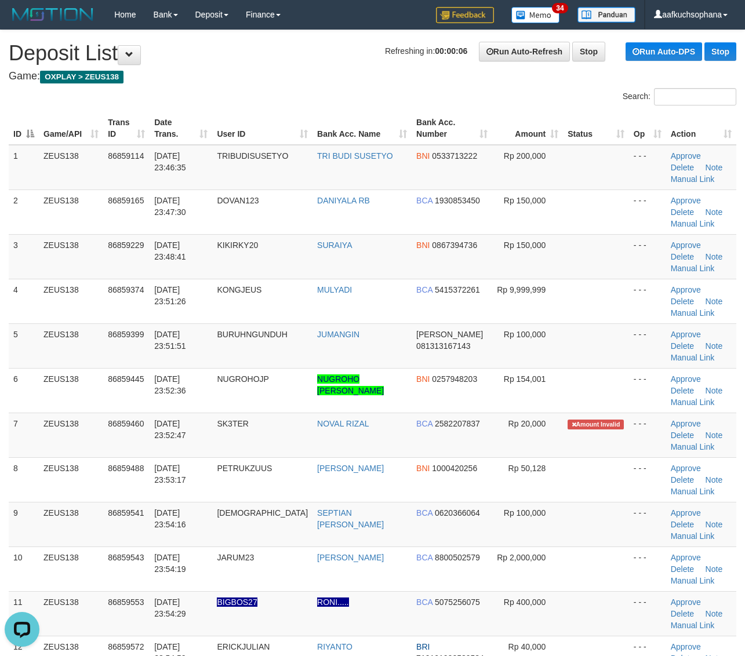
drag, startPoint x: 632, startPoint y: 509, endPoint x: 752, endPoint y: 511, distance: 120.0
click at [633, 510] on td "- - -" at bounding box center [647, 524] width 37 height 45
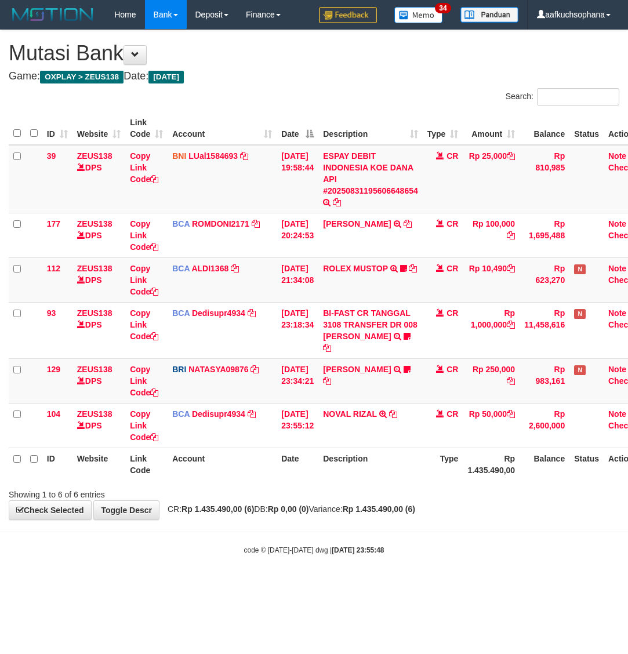
scroll to position [0, 9]
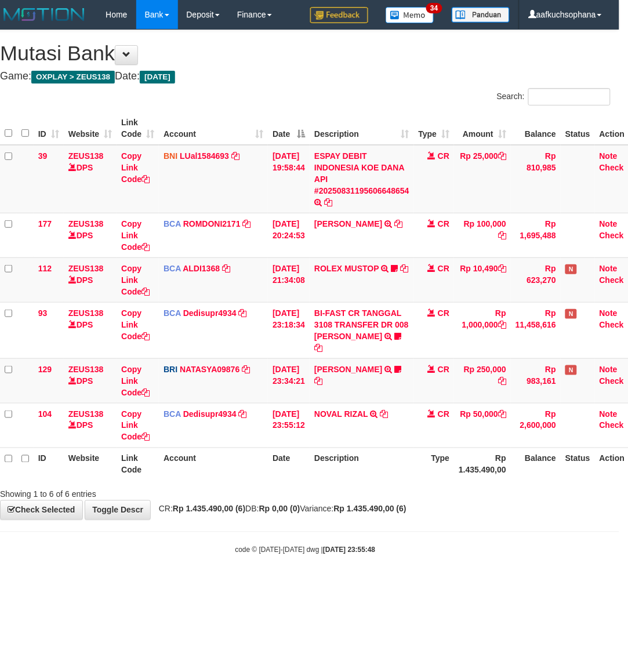
drag, startPoint x: 316, startPoint y: 554, endPoint x: 181, endPoint y: 508, distance: 142.6
click at [323, 549] on strong "2025/08/31 23:55:48" at bounding box center [349, 550] width 52 height 8
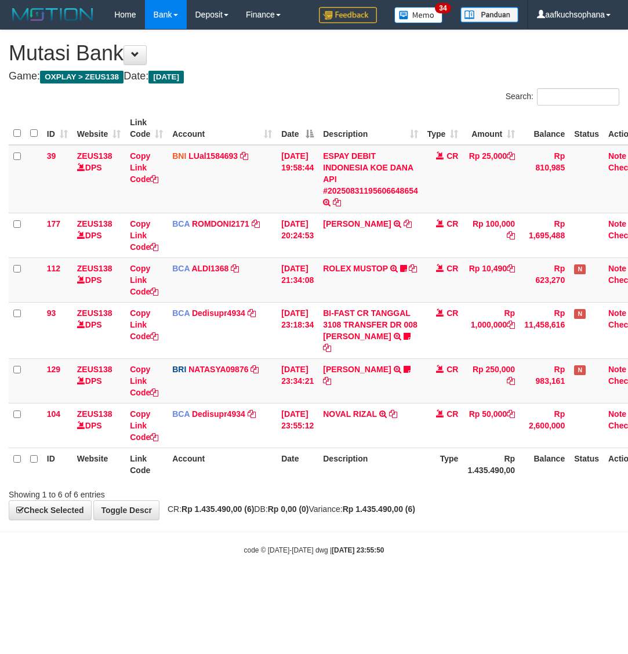
scroll to position [0, 9]
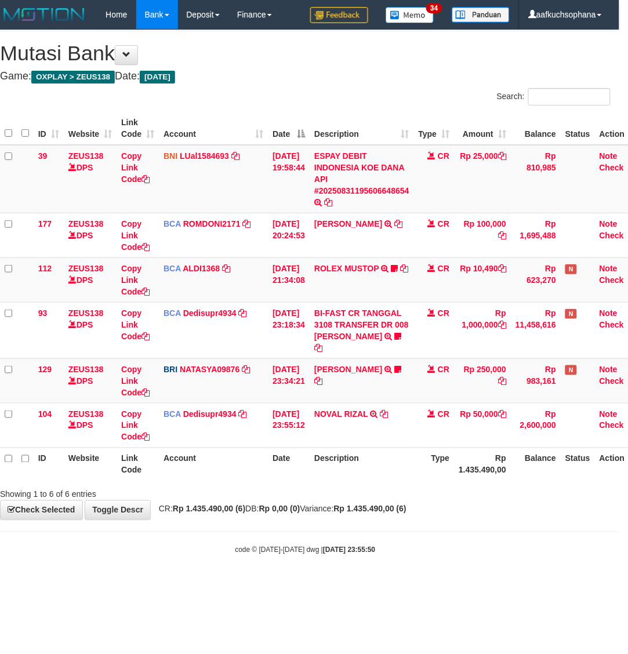
click at [487, 555] on div "code © 2012-2018 dwg | 2025/08/31 23:55:50" at bounding box center [305, 550] width 628 height 12
click at [482, 556] on body "Toggle navigation Home Bank Account List Load By Website Group [OXPLAY] ZEUS138…" at bounding box center [305, 292] width 628 height 584
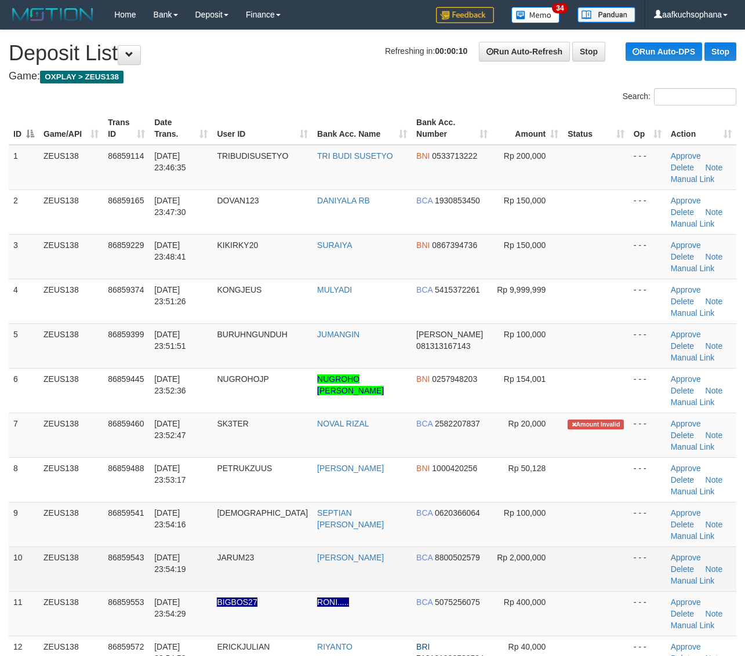
drag, startPoint x: 566, startPoint y: 557, endPoint x: 575, endPoint y: 556, distance: 9.9
click at [568, 557] on td at bounding box center [596, 568] width 66 height 45
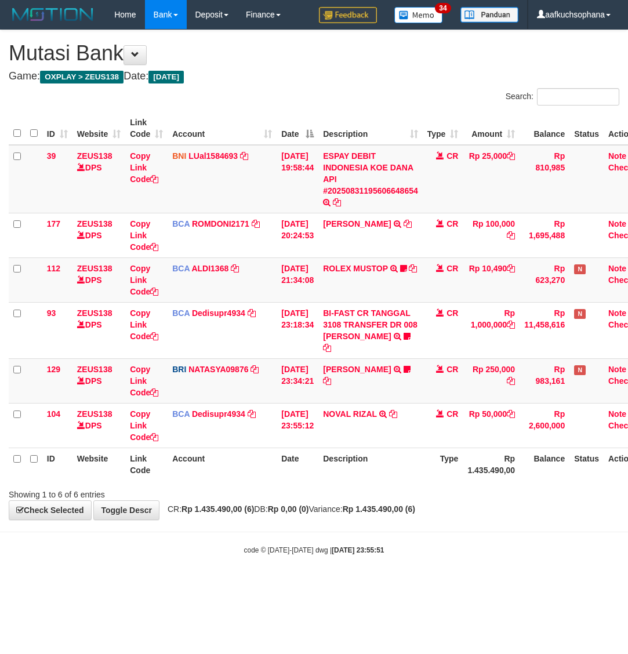
scroll to position [0, 9]
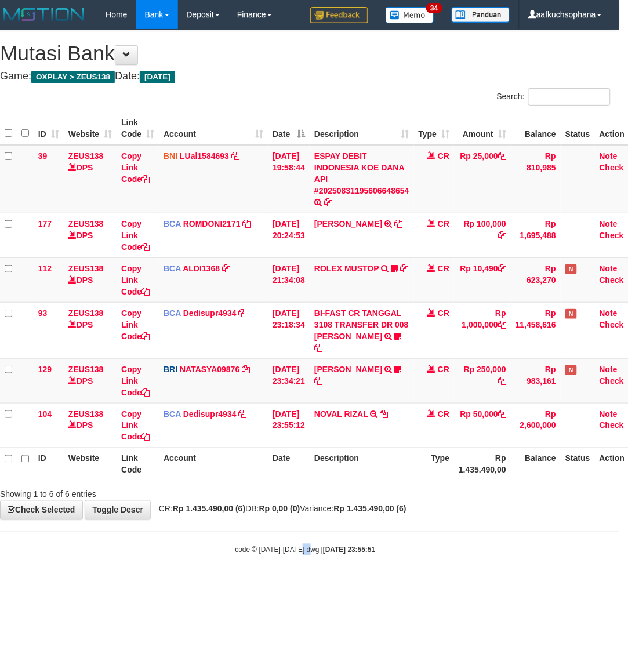
click at [311, 557] on body "Toggle navigation Home Bank Account List Load By Website Group [OXPLAY] ZEUS138…" at bounding box center [305, 292] width 628 height 584
click at [383, 523] on body "Toggle navigation Home Bank Account List Load By Website Group [OXPLAY] ZEUS138…" at bounding box center [305, 292] width 628 height 584
click at [377, 536] on body "Toggle navigation Home Bank Account List Load By Website Group [OXPLAY] ZEUS138…" at bounding box center [305, 292] width 628 height 584
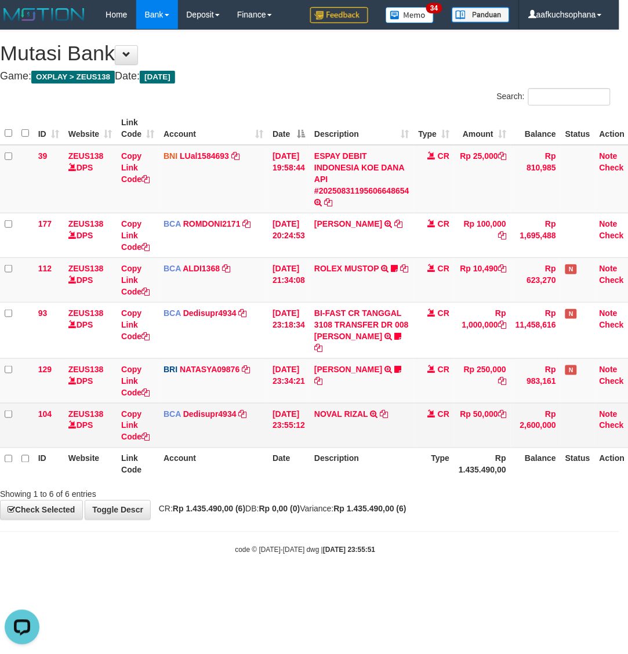
drag, startPoint x: 377, startPoint y: 536, endPoint x: 1, endPoint y: 438, distance: 388.1
click at [378, 534] on body "Toggle navigation Home Bank Account List Load By Website Group [OXPLAY] ZEUS138…" at bounding box center [305, 292] width 628 height 584
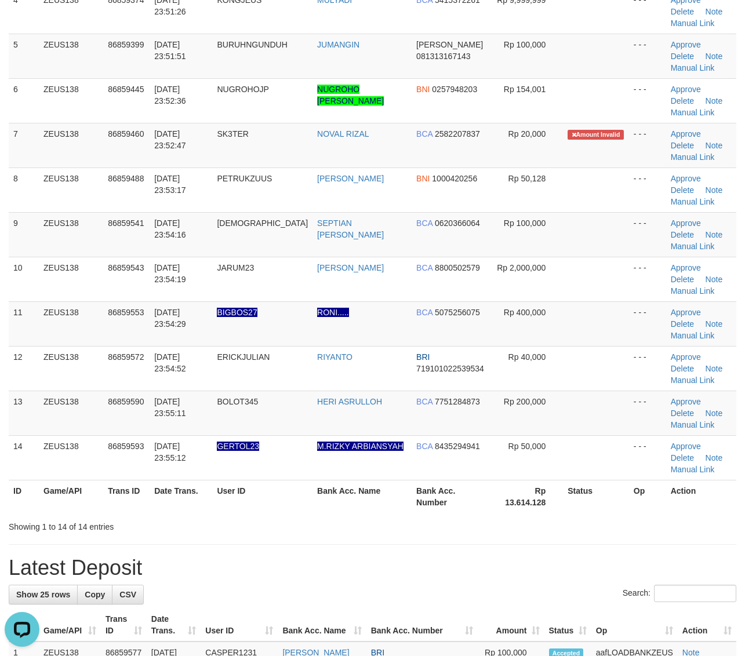
click at [615, 541] on div "**********" at bounding box center [372, 642] width 745 height 1805
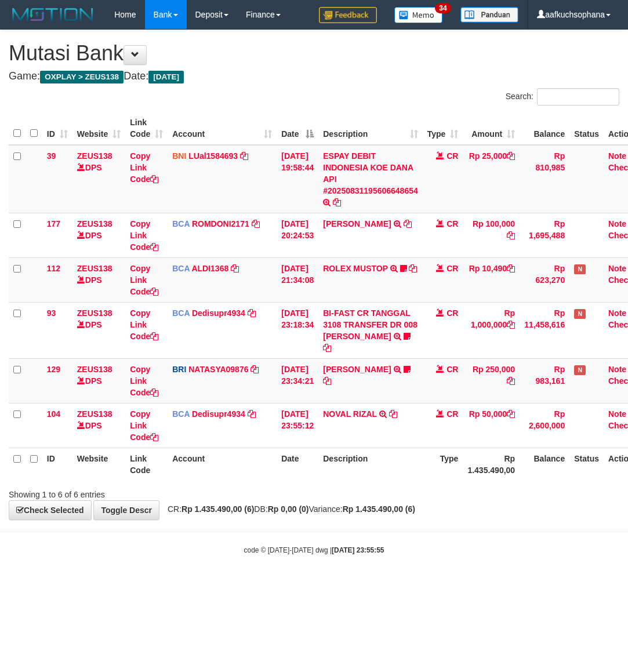
scroll to position [0, 9]
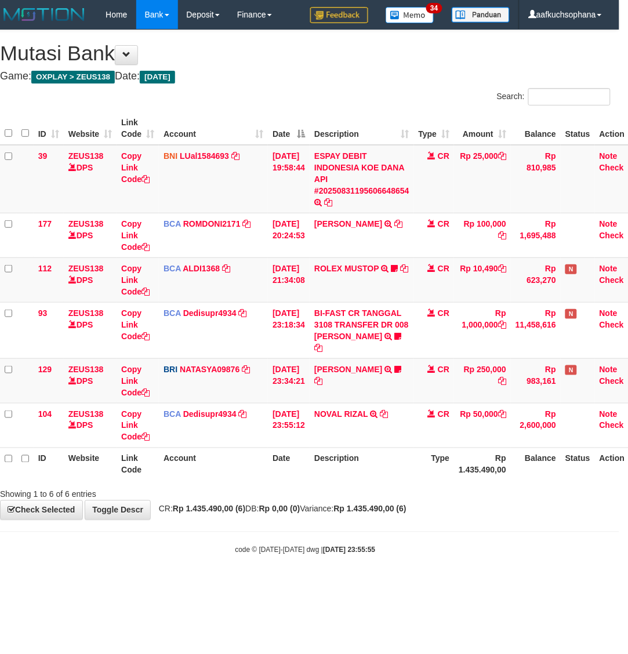
click at [372, 555] on div "code © [DATE]-[DATE] dwg | [DATE] 23:55:55" at bounding box center [305, 550] width 628 height 12
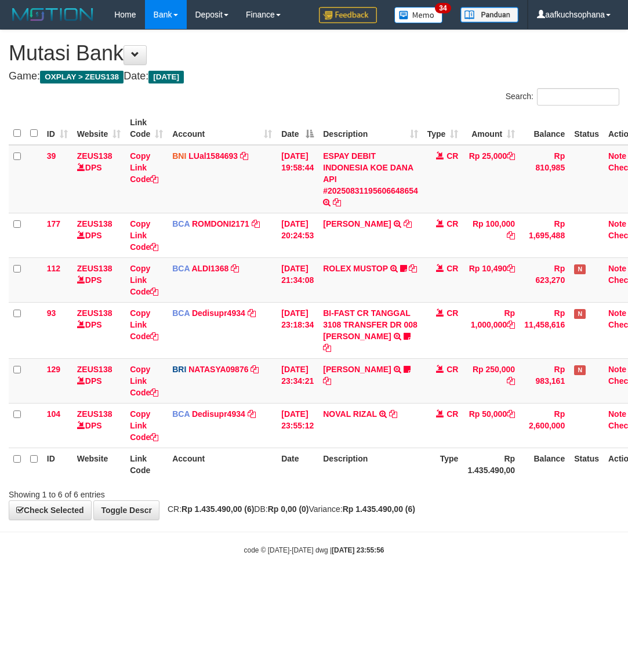
scroll to position [0, 9]
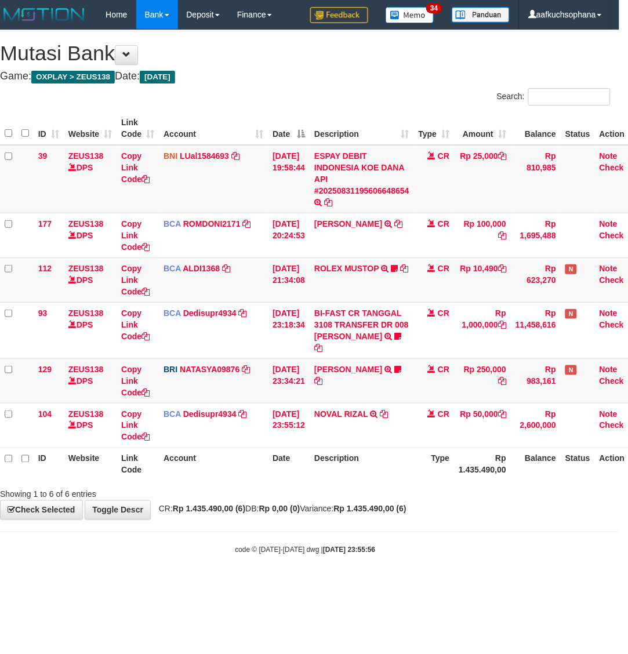
click at [173, 575] on body "Toggle navigation Home Bank Account List Load By Website Group [OXPLAY] ZEUS138…" at bounding box center [305, 292] width 628 height 584
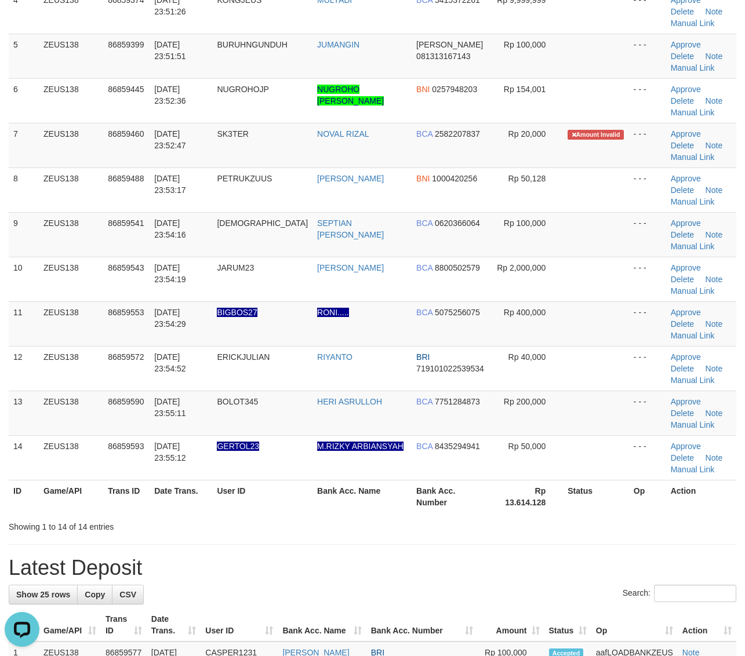
drag, startPoint x: 640, startPoint y: 563, endPoint x: 754, endPoint y: 534, distance: 117.9
click at [644, 560] on h1 "Latest Deposit" at bounding box center [372, 567] width 727 height 23
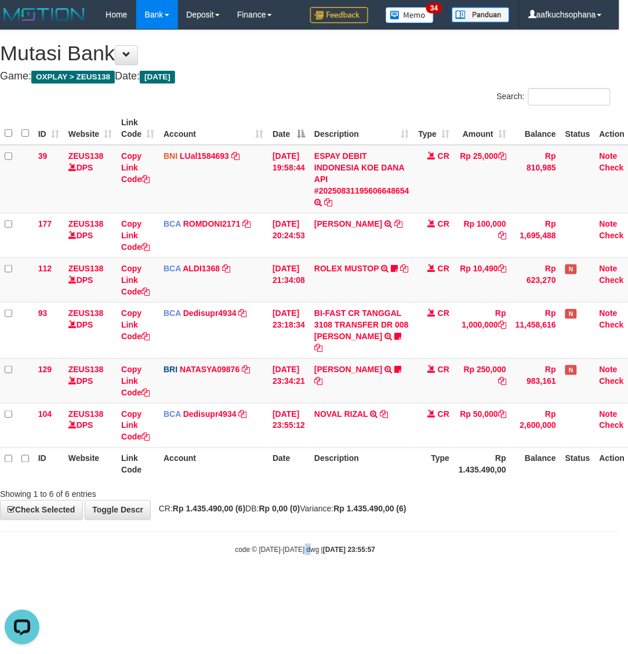
click at [304, 582] on body "Toggle navigation Home Bank Account List Load By Website Group [OXPLAY] ZEUS138…" at bounding box center [305, 292] width 628 height 584
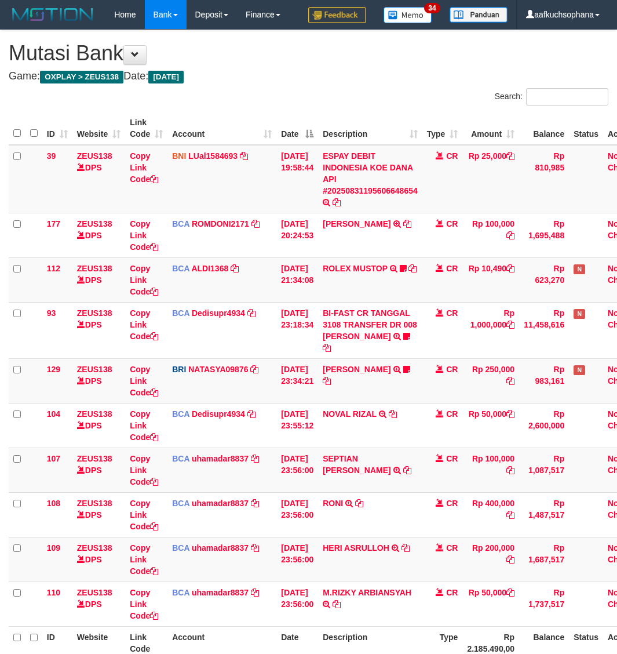
scroll to position [0, 9]
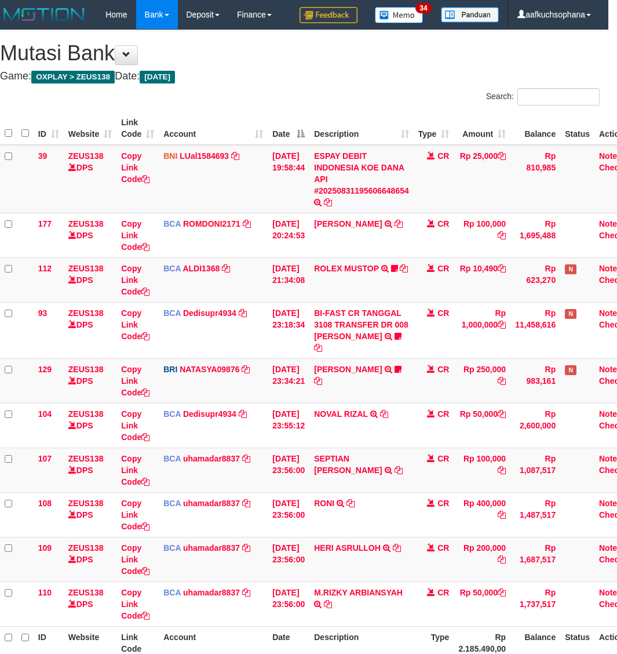
click at [541, 561] on td "Rp 1,687,517" at bounding box center [536, 559] width 50 height 45
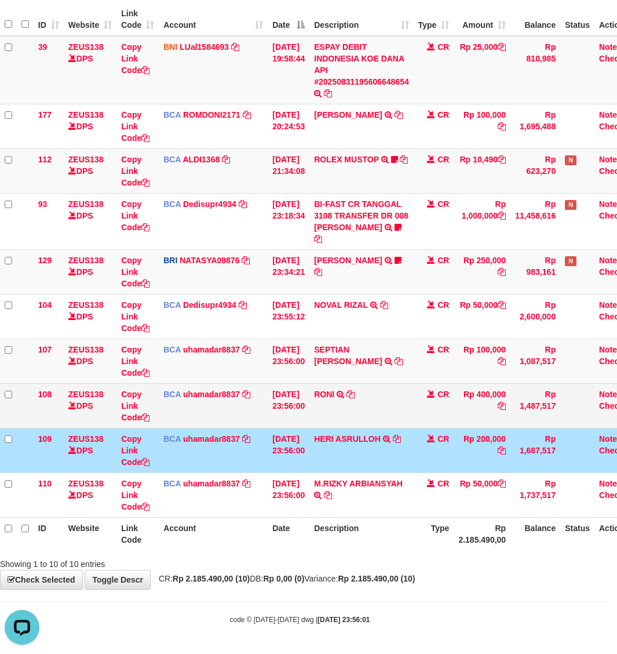
scroll to position [0, 0]
click at [145, 414] on icon at bounding box center [145, 417] width 8 height 8
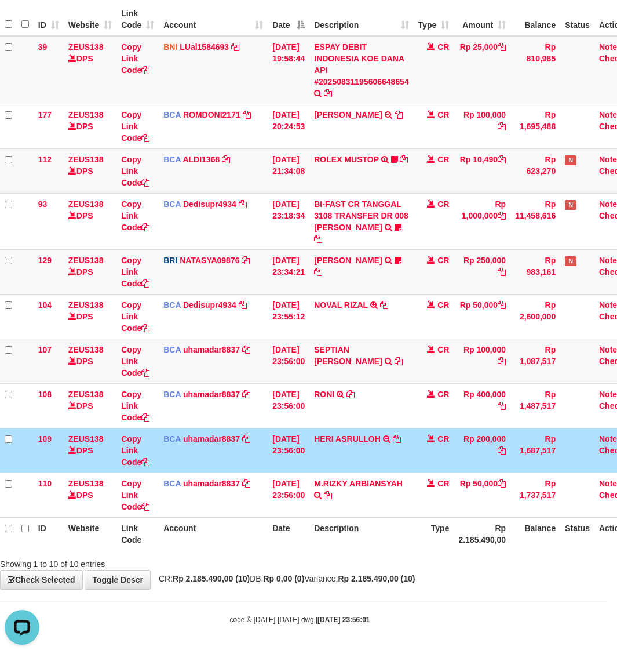
drag, startPoint x: 348, startPoint y: 542, endPoint x: 344, endPoint y: 537, distance: 6.6
click at [348, 540] on th "Description" at bounding box center [361, 533] width 104 height 33
click at [450, 529] on th "Type" at bounding box center [434, 533] width 41 height 33
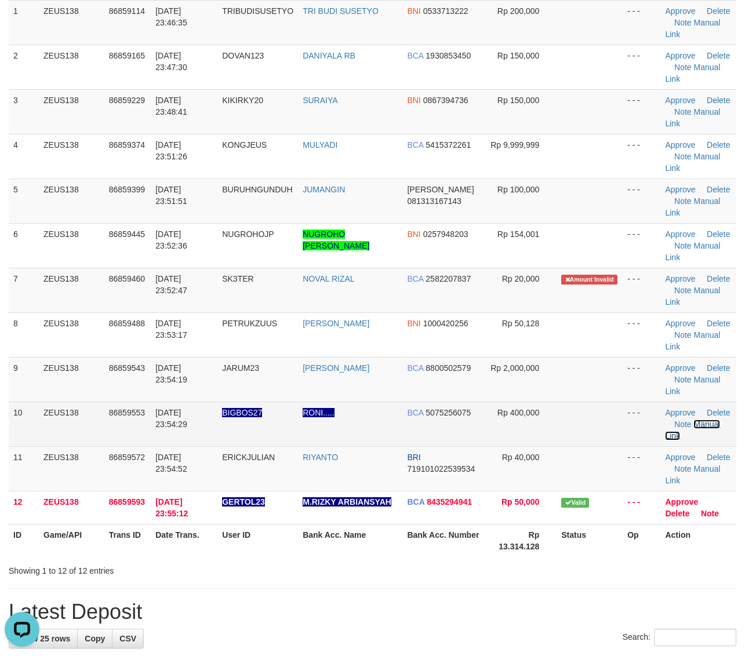
click at [702, 426] on link "Manual Link" at bounding box center [692, 430] width 55 height 21
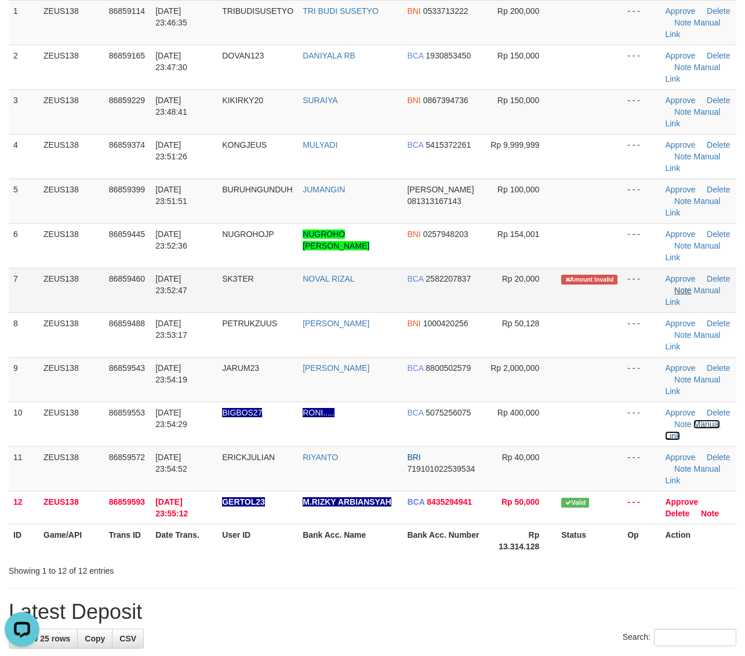
click at [665, 420] on link "Manual Link" at bounding box center [692, 430] width 55 height 21
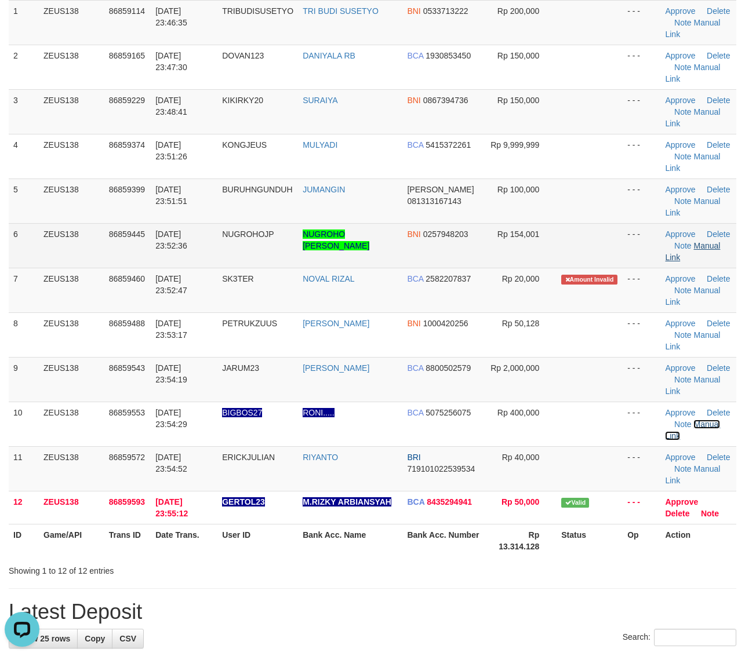
click at [665, 420] on link "Manual Link" at bounding box center [692, 430] width 55 height 21
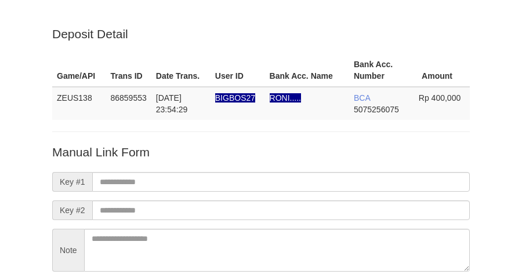
scroll to position [102, 0]
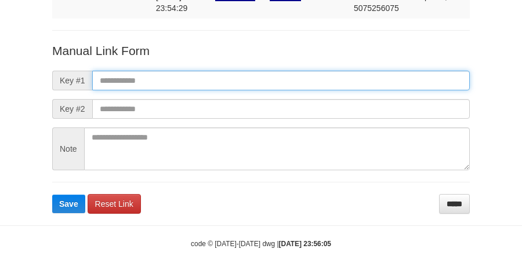
click at [233, 85] on input "text" at bounding box center [280, 81] width 377 height 20
paste input "**********"
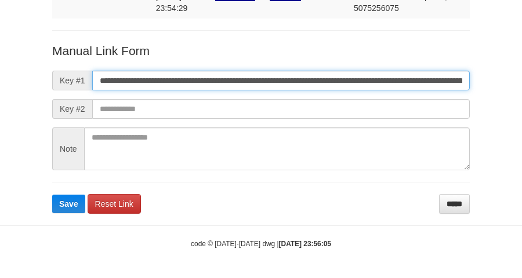
scroll to position [0, 787]
type input "**********"
click at [52, 195] on button "Save" at bounding box center [68, 204] width 33 height 19
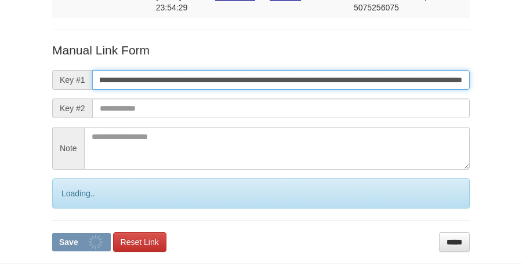
click at [52, 233] on button "Save" at bounding box center [81, 242] width 59 height 19
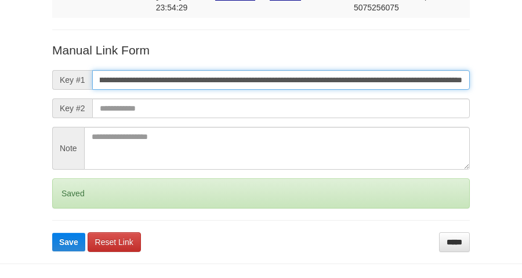
click at [52, 233] on button "Save" at bounding box center [68, 242] width 33 height 19
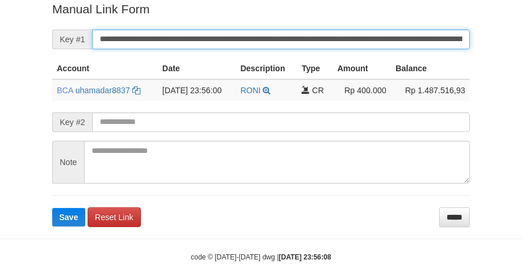
click at [52, 208] on button "Save" at bounding box center [68, 217] width 33 height 19
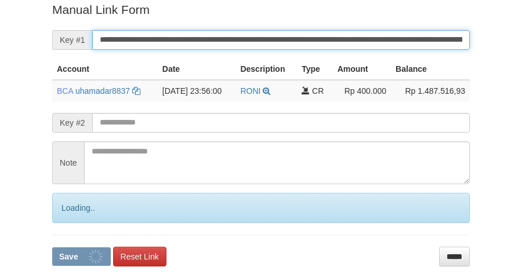
click at [52, 247] on button "Save" at bounding box center [81, 256] width 59 height 19
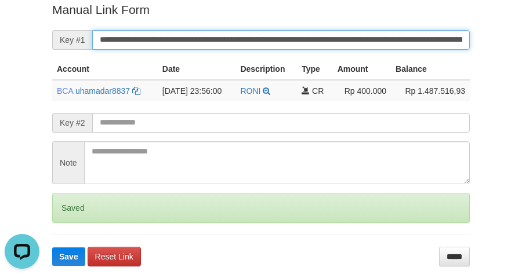
click at [52, 247] on button "Save" at bounding box center [68, 256] width 33 height 19
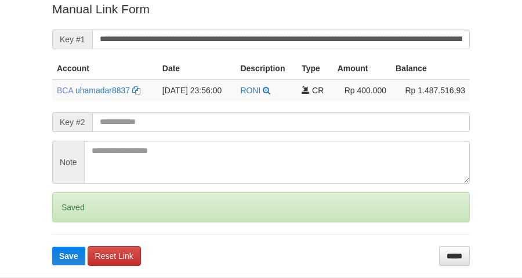
click at [52, 247] on button "Save" at bounding box center [68, 256] width 33 height 19
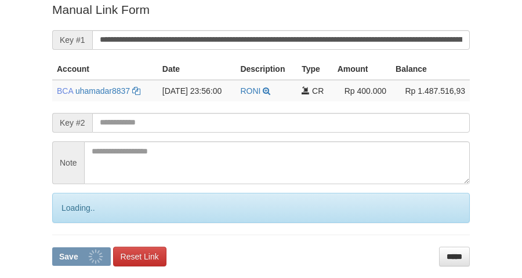
click at [52, 247] on button "Save" at bounding box center [81, 256] width 59 height 19
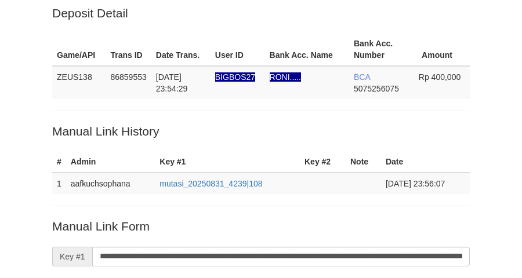
scroll to position [20, 0]
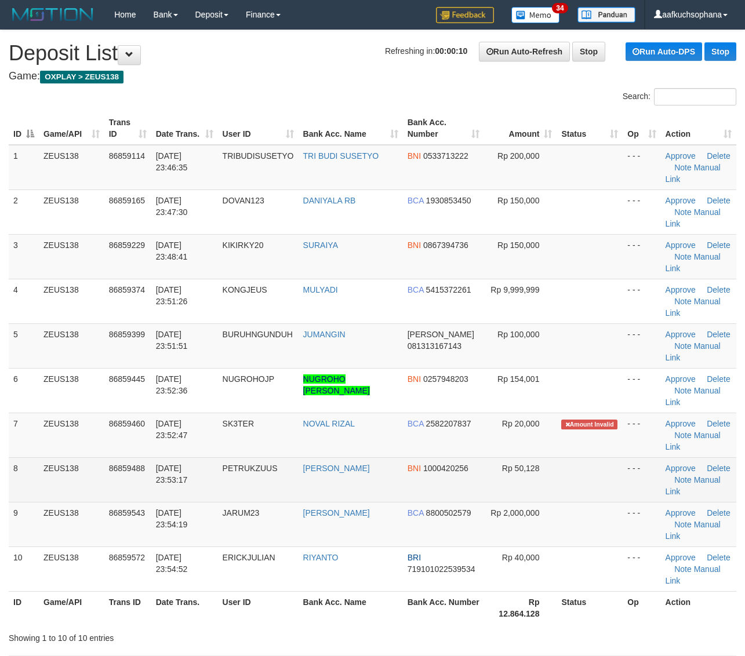
click at [606, 467] on td at bounding box center [589, 479] width 66 height 45
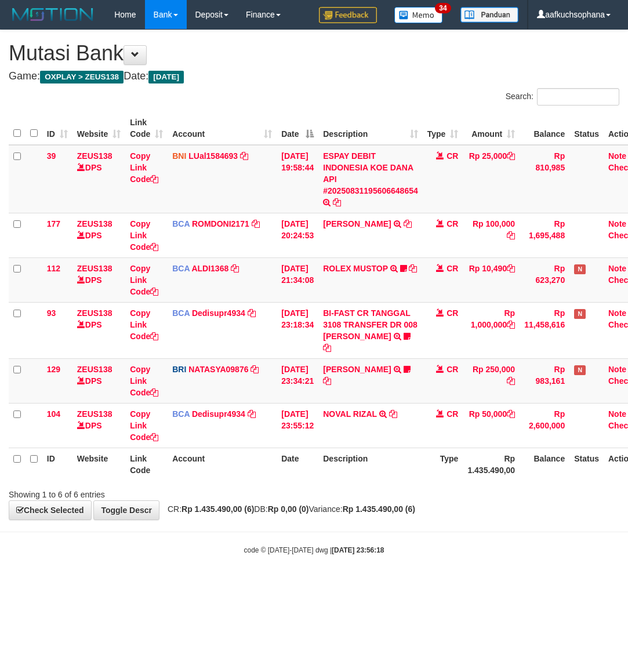
scroll to position [0, 9]
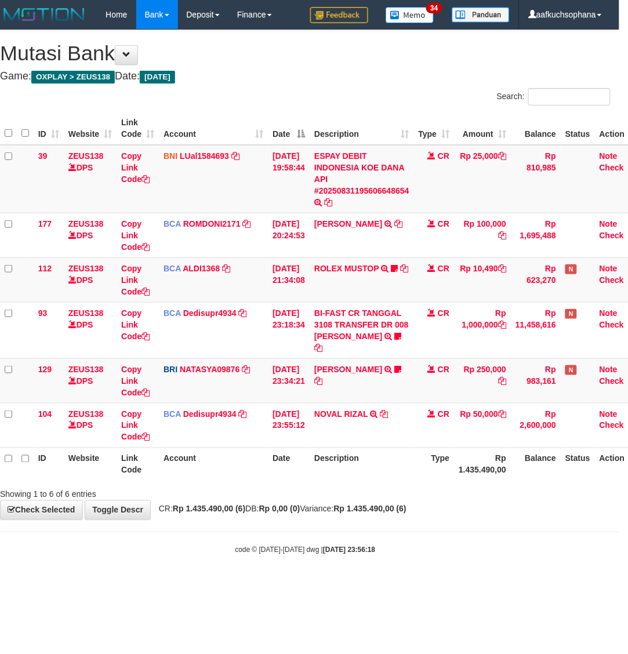
drag, startPoint x: 297, startPoint y: 528, endPoint x: 289, endPoint y: 526, distance: 9.0
click at [294, 528] on body "Toggle navigation Home Bank Account List Load By Website Group [OXPLAY] ZEUS138…" at bounding box center [305, 292] width 628 height 584
drag, startPoint x: 297, startPoint y: 610, endPoint x: 204, endPoint y: 571, distance: 101.3
click at [297, 584] on html "Toggle navigation Home Bank Account List Load By Website Group [OXPLAY] ZEUS138…" at bounding box center [305, 292] width 628 height 584
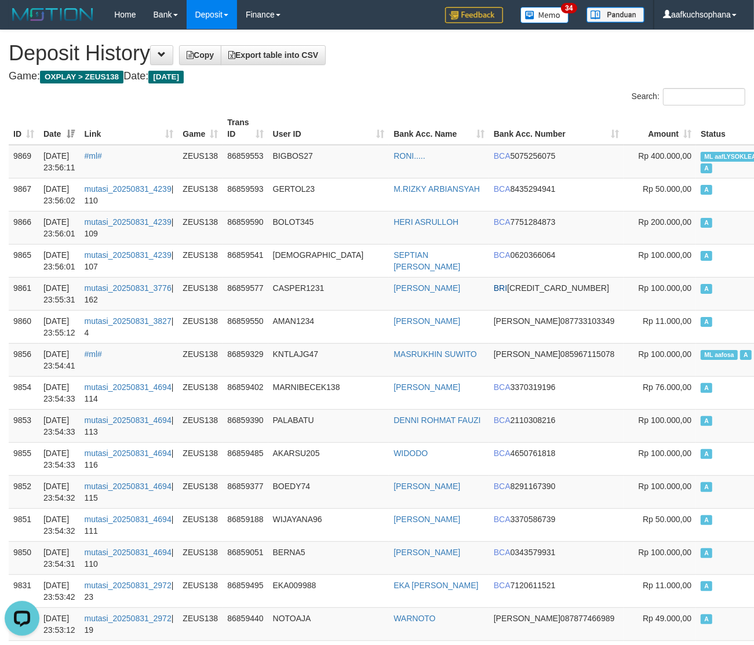
click at [502, 123] on th "Bank Acc. Number" at bounding box center [556, 128] width 134 height 33
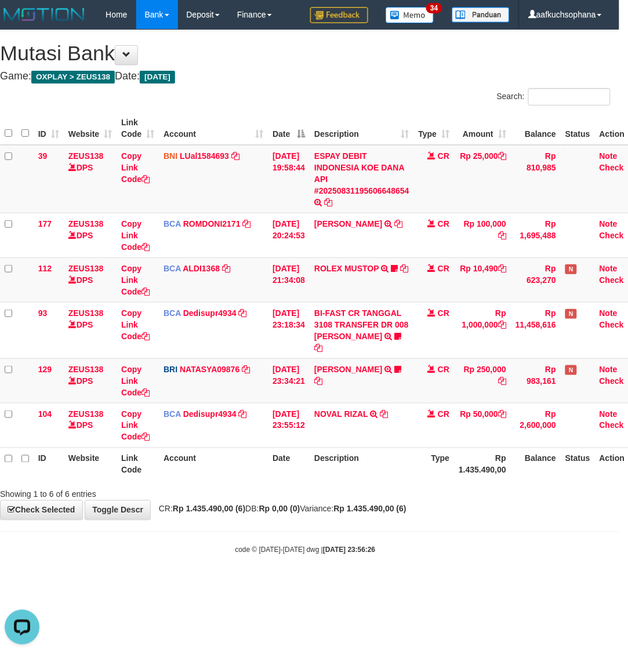
drag, startPoint x: 166, startPoint y: 566, endPoint x: 158, endPoint y: 561, distance: 9.6
click at [165, 566] on body "Toggle navigation Home Bank Account List Load By Website Group [OXPLAY] ZEUS138…" at bounding box center [305, 292] width 628 height 584
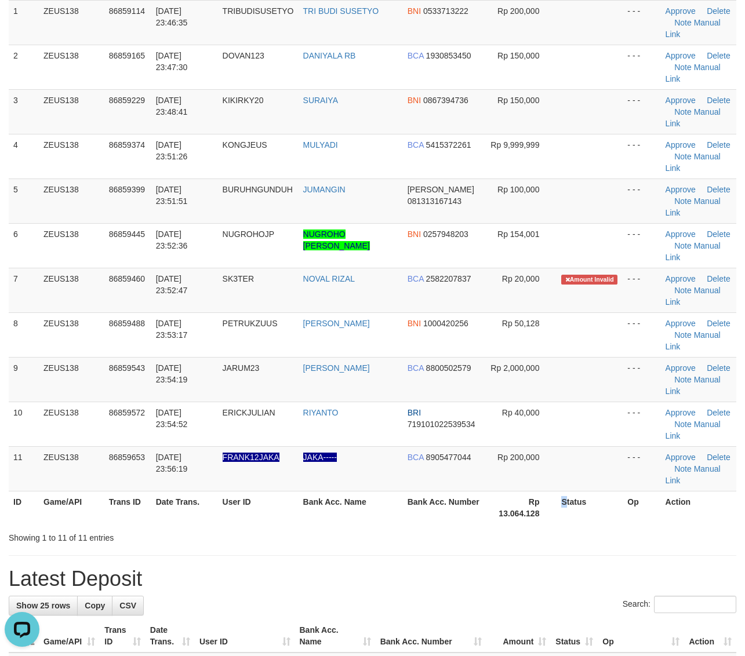
click at [559, 513] on th "Status" at bounding box center [589, 507] width 66 height 33
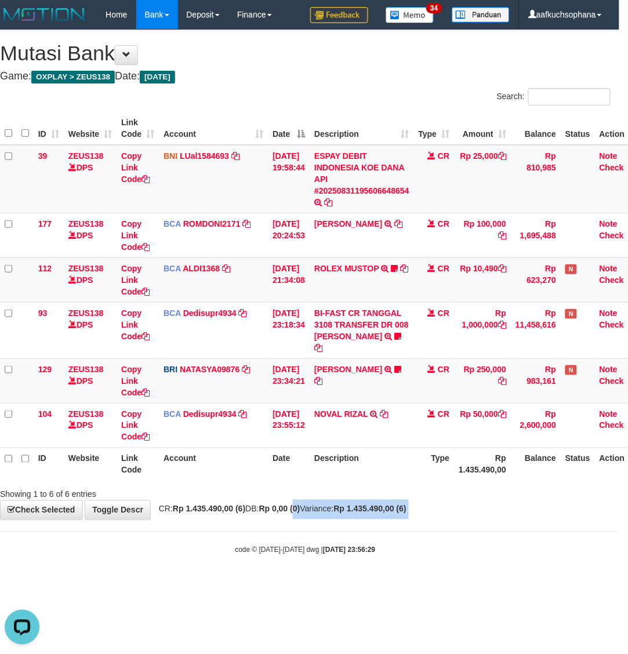
drag, startPoint x: 316, startPoint y: 508, endPoint x: 31, endPoint y: 497, distance: 285.9
click at [310, 528] on body "Toggle navigation Home Bank Account List Load By Website Group [OXPLAY] ZEUS138…" at bounding box center [305, 292] width 628 height 584
drag, startPoint x: 279, startPoint y: 541, endPoint x: 285, endPoint y: 545, distance: 7.1
click at [285, 545] on body "Toggle navigation Home Bank Account List Load By Website Group [OXPLAY] ZEUS138…" at bounding box center [305, 292] width 628 height 584
click at [255, 546] on small "code © 2012-2018 dwg | 2025/08/31 23:56:29" at bounding box center [305, 550] width 140 height 8
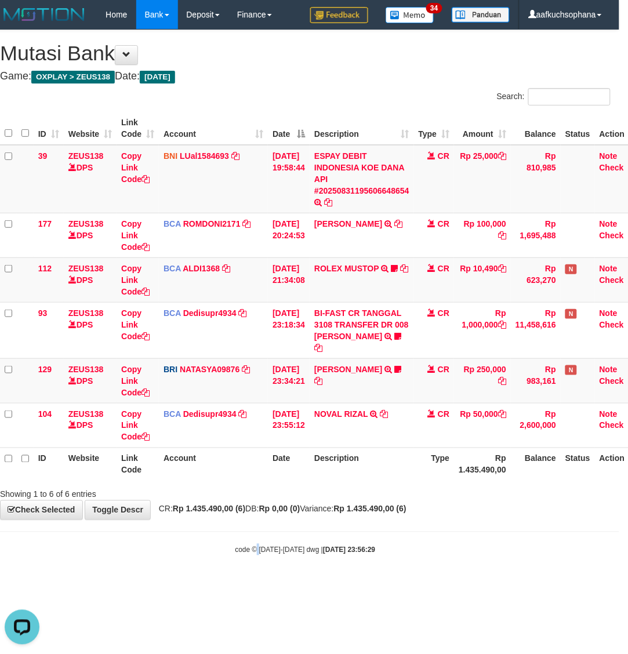
click at [255, 546] on small "code © 2012-2018 dwg | 2025/08/31 23:56:29" at bounding box center [305, 550] width 140 height 8
click at [250, 537] on body "Toggle navigation Home Bank Account List Load By Website Group [OXPLAY] ZEUS138…" at bounding box center [305, 292] width 628 height 584
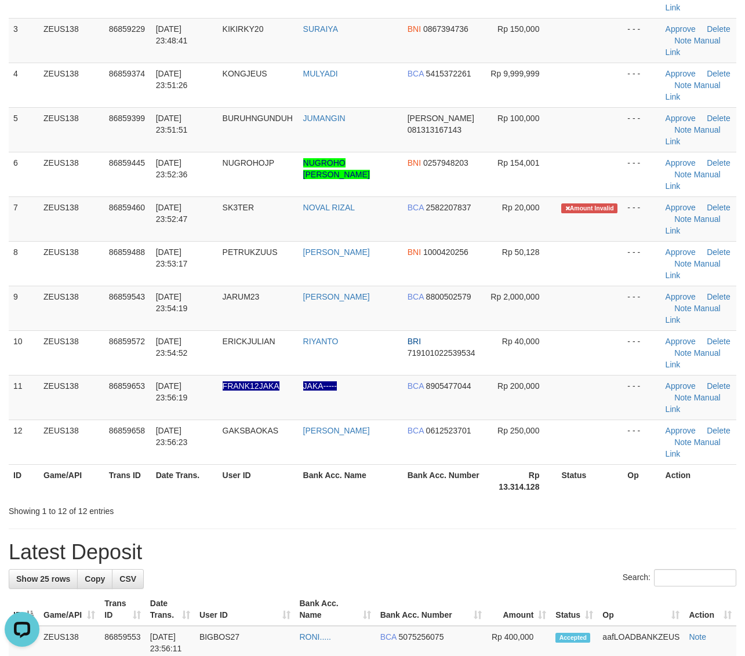
scroll to position [217, 0]
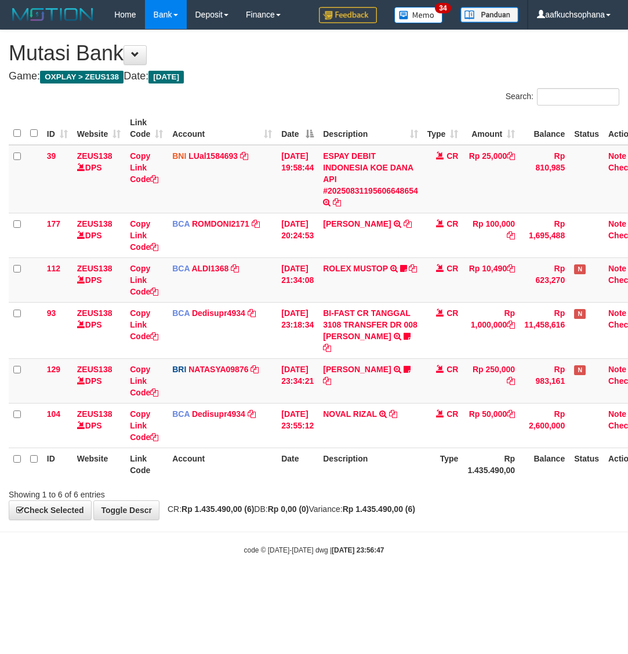
scroll to position [0, 9]
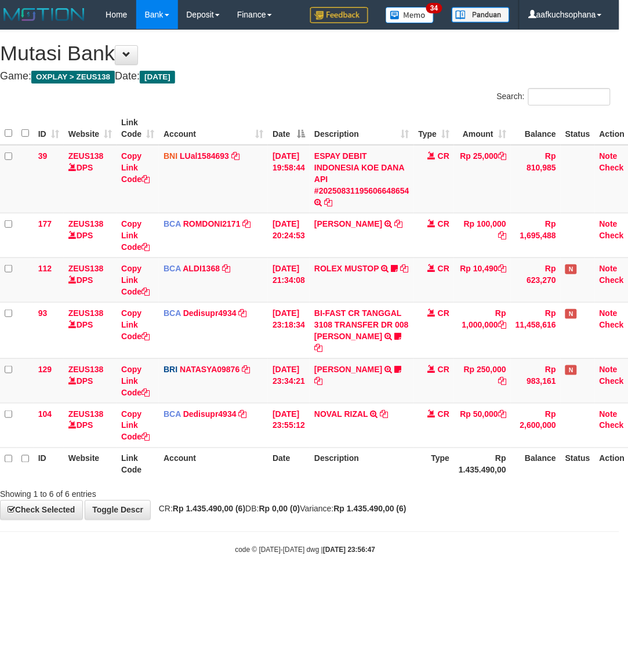
drag, startPoint x: 0, startPoint y: 0, endPoint x: 214, endPoint y: 525, distance: 567.1
click at [216, 528] on body "Toggle navigation Home Bank Account List Load By Website Group [OXPLAY] ZEUS138…" at bounding box center [305, 292] width 628 height 584
click at [213, 517] on div "**********" at bounding box center [305, 274] width 628 height 489
click at [485, 584] on html "Toggle navigation Home Bank Account List Load By Website Group [OXPLAY] ZEUS138…" at bounding box center [305, 292] width 628 height 584
click at [487, 583] on body "Toggle navigation Home Bank Account List Load By Website Group [OXPLAY] ZEUS138…" at bounding box center [305, 292] width 628 height 584
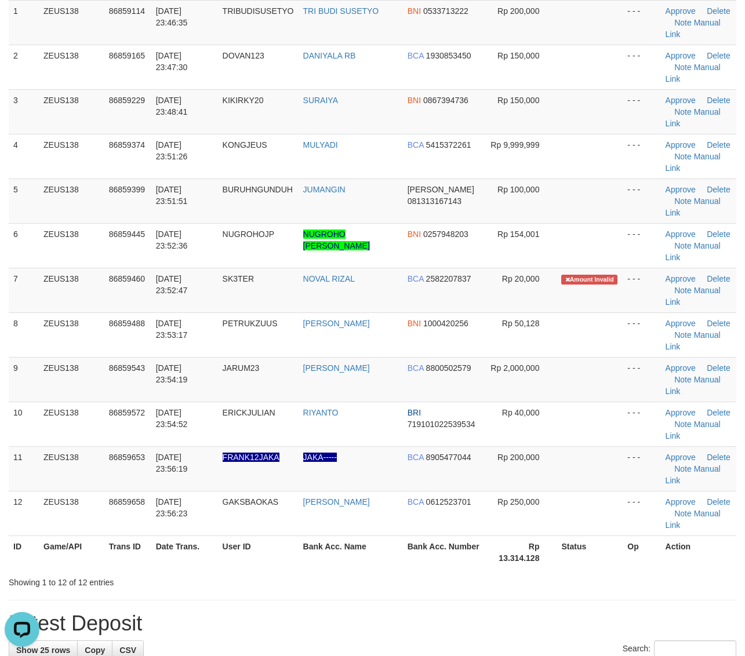
click at [586, 562] on th "Status" at bounding box center [589, 551] width 66 height 33
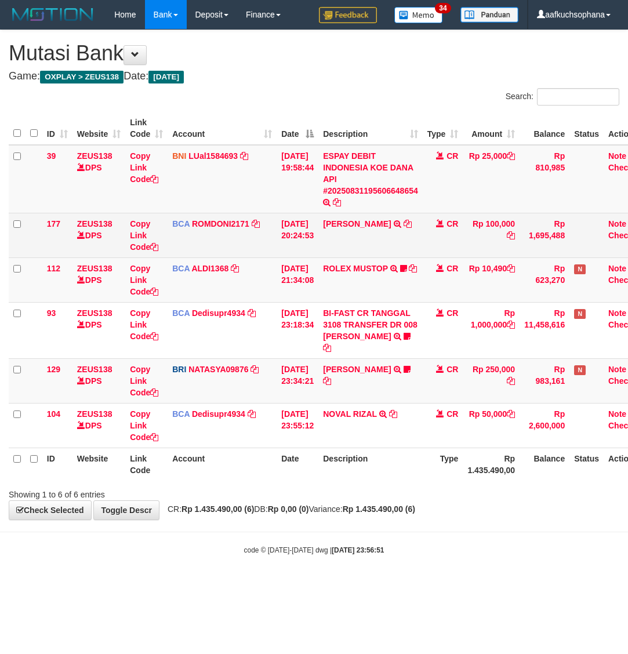
scroll to position [0, 9]
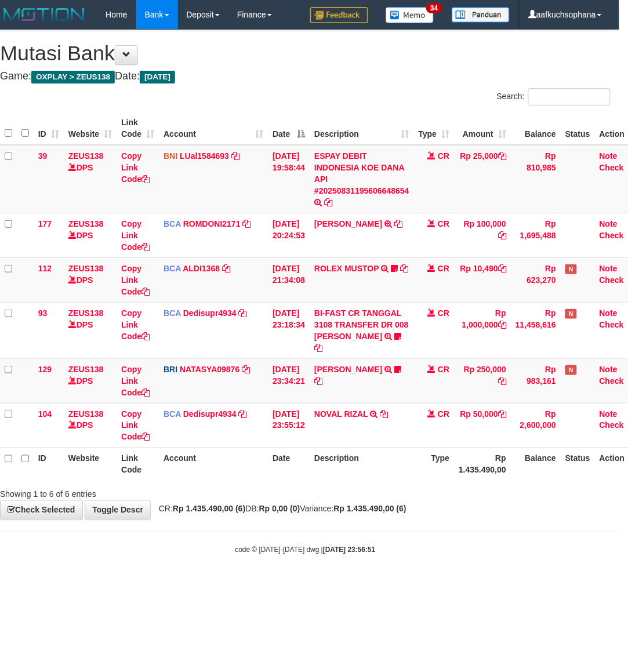
click at [432, 571] on body "Toggle navigation Home Bank Account List Load By Website Group [OXPLAY] ZEUS138…" at bounding box center [305, 292] width 628 height 584
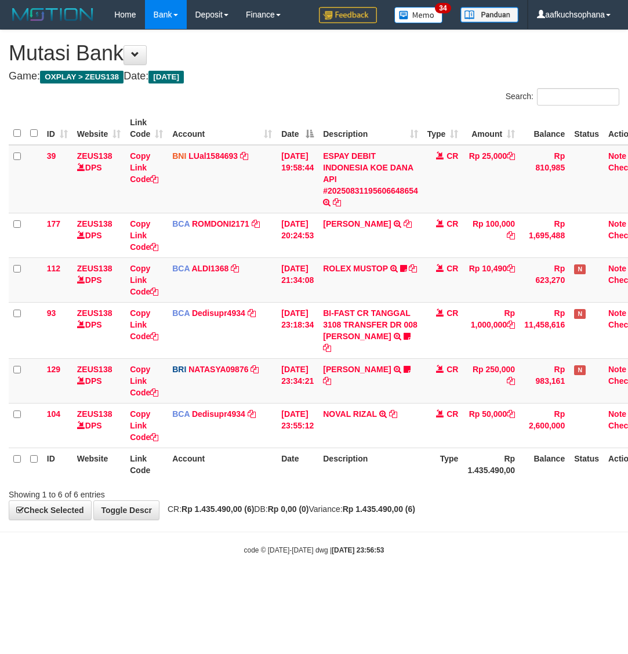
scroll to position [0, 9]
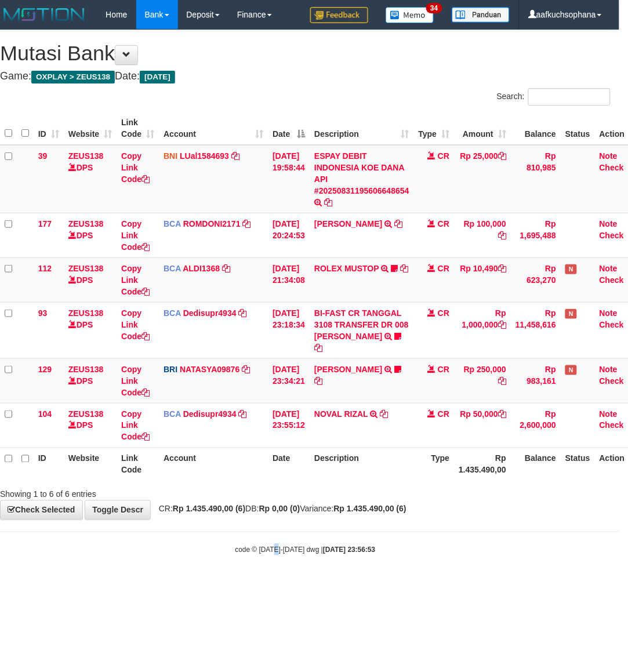
click at [278, 569] on body "Toggle navigation Home Bank Account List Load By Website Group [OXPLAY] ZEUS138…" at bounding box center [305, 292] width 628 height 584
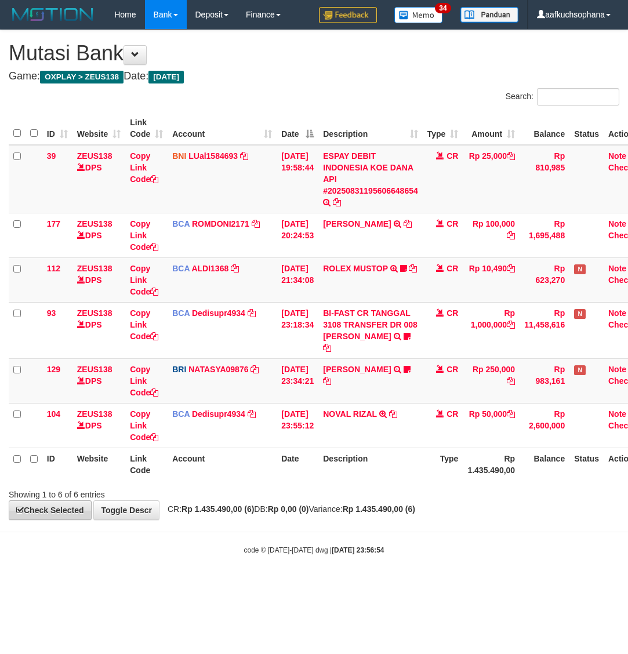
scroll to position [0, 9]
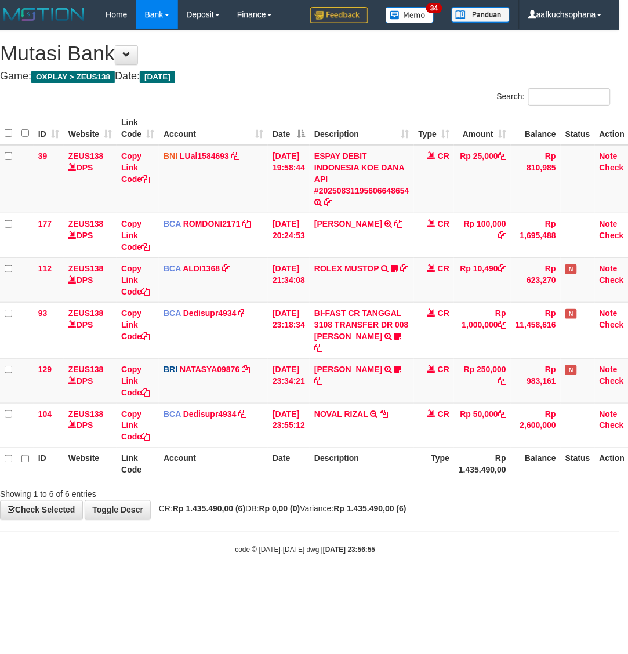
click at [391, 584] on html "Toggle navigation Home Bank Account List Load By Website Group [OXPLAY] ZEUS138…" at bounding box center [305, 292] width 628 height 584
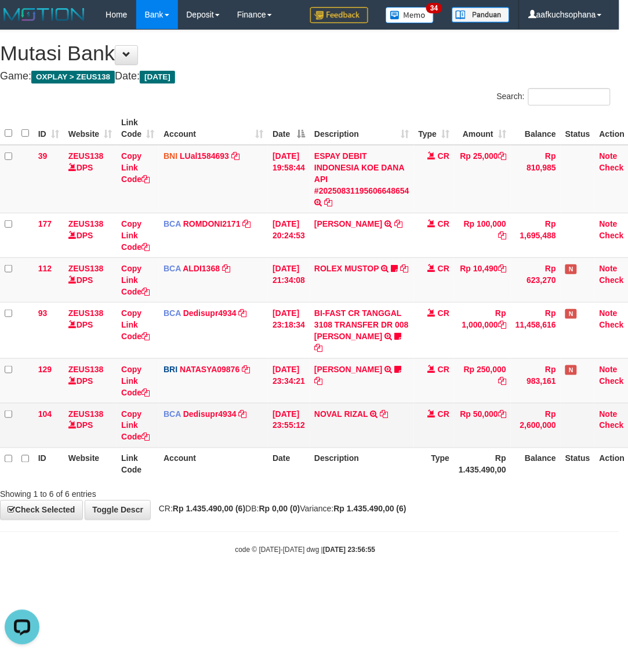
scroll to position [0, 0]
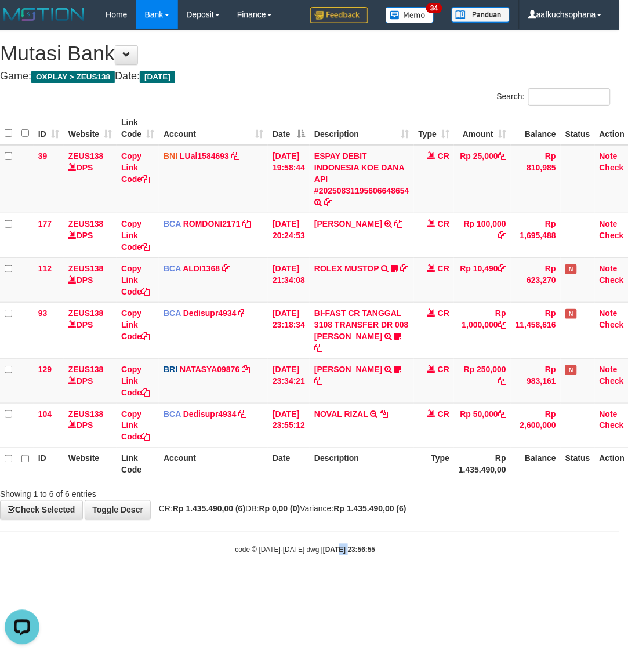
drag, startPoint x: 332, startPoint y: 563, endPoint x: 622, endPoint y: 471, distance: 304.2
click at [342, 563] on body "Toggle navigation Home Bank Account List Load By Website Group [OXPLAY] ZEUS138…" at bounding box center [305, 292] width 628 height 584
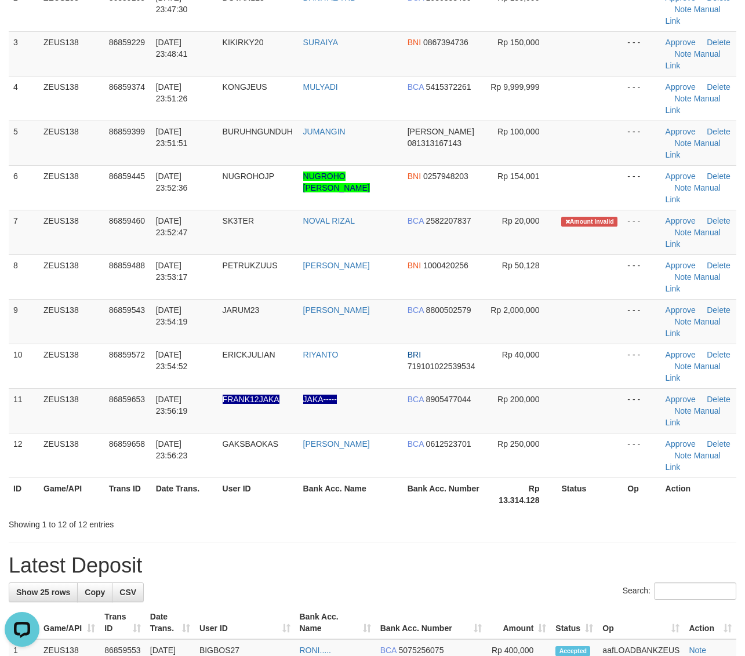
scroll to position [217, 0]
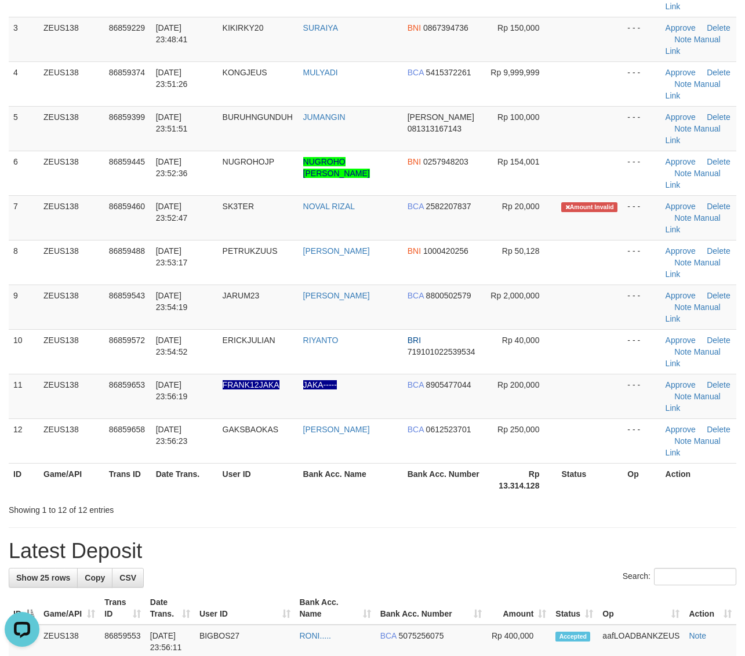
drag, startPoint x: 506, startPoint y: 496, endPoint x: 519, endPoint y: 494, distance: 13.4
click at [511, 496] on th "Rp 13.314.128" at bounding box center [520, 479] width 72 height 33
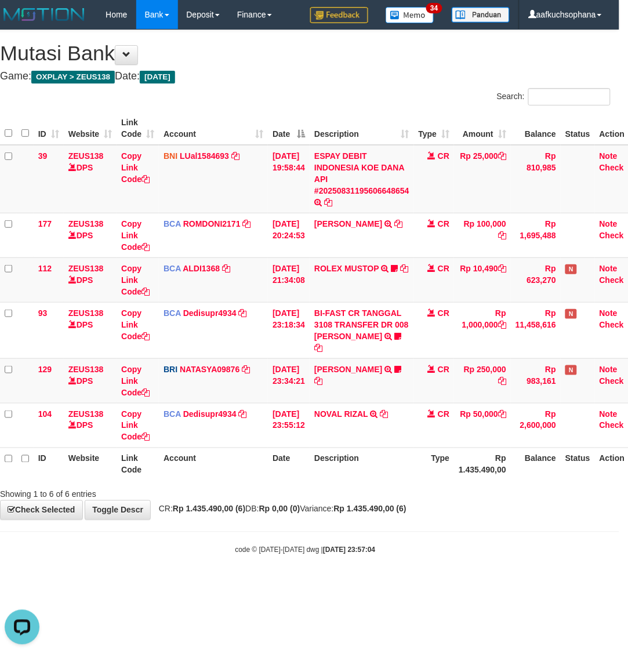
click at [399, 555] on div "code © [DATE]-[DATE] dwg | [DATE] 23:57:04" at bounding box center [305, 550] width 628 height 12
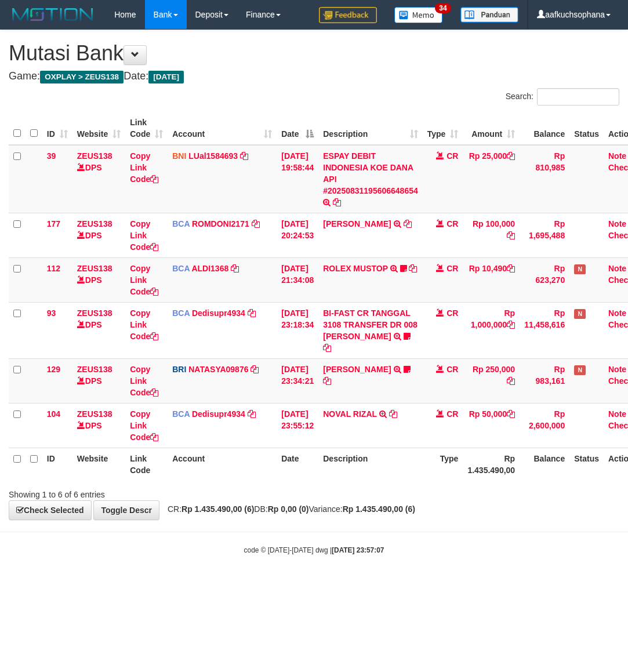
scroll to position [0, 9]
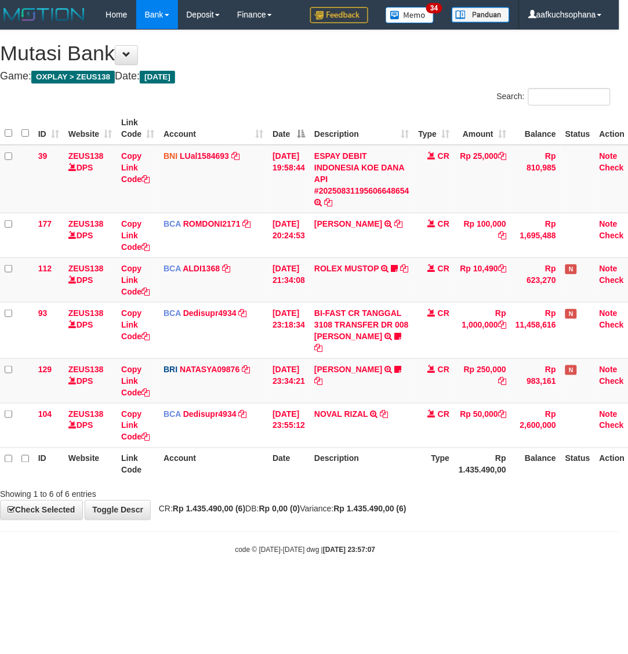
click at [520, 546] on div "code © 2012-2018 dwg | 2025/08/31 23:57:07" at bounding box center [305, 550] width 628 height 12
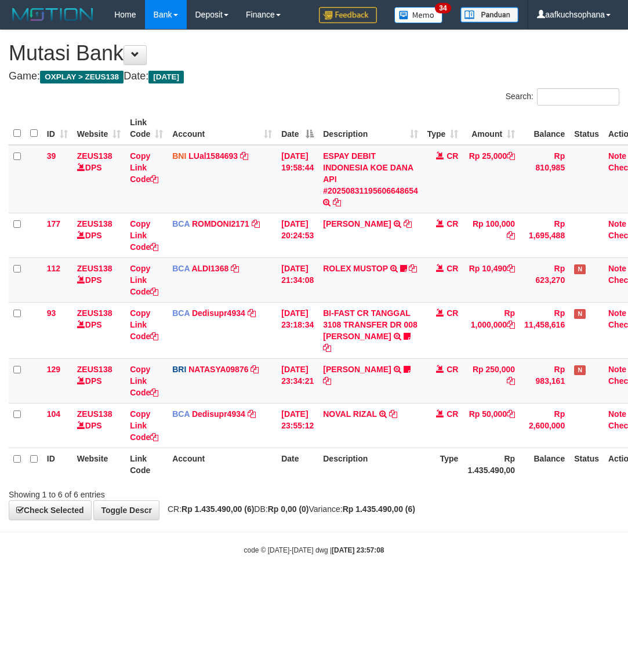
scroll to position [0, 9]
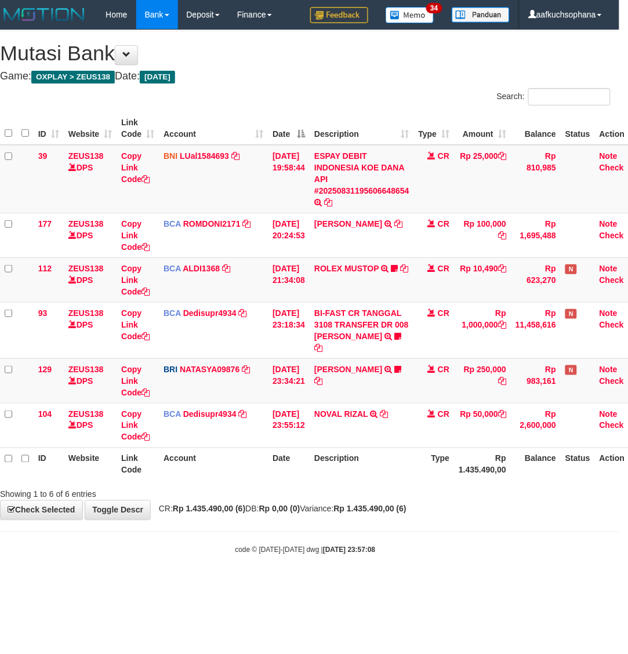
click at [284, 556] on body "Toggle navigation Home Bank Account List Load By Website Group [OXPLAY] ZEUS138…" at bounding box center [305, 292] width 628 height 584
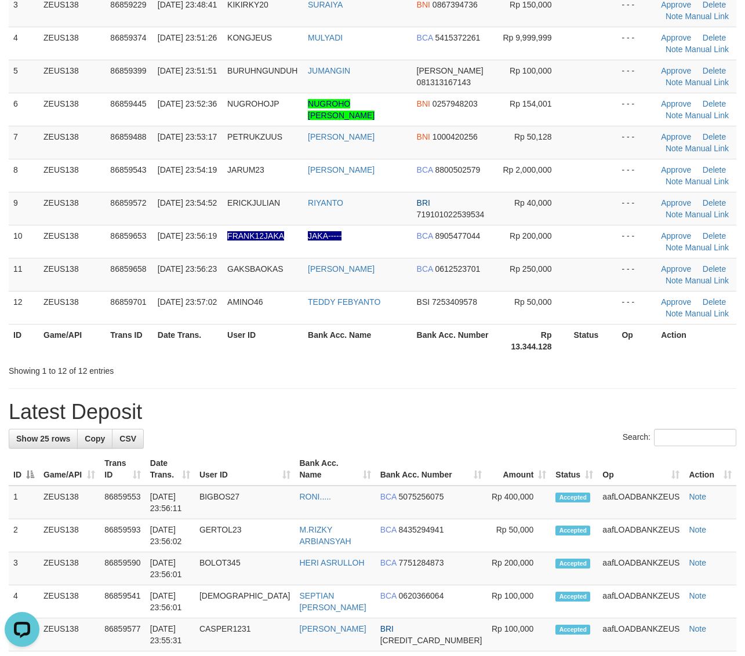
drag, startPoint x: 533, startPoint y: 381, endPoint x: 754, endPoint y: 421, distance: 224.9
click at [541, 380] on div "**********" at bounding box center [372, 601] width 745 height 1576
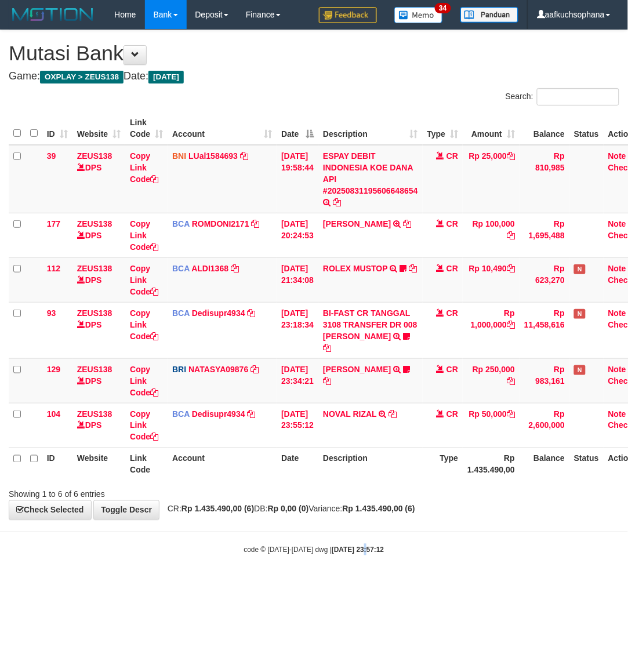
drag, startPoint x: 353, startPoint y: 566, endPoint x: 349, endPoint y: 579, distance: 13.9
click at [351, 579] on body "Toggle navigation Home Bank Account List Load By Website Group [OXPLAY] ZEUS138…" at bounding box center [314, 292] width 628 height 584
click at [347, 584] on html "Toggle navigation Home Bank Account List Load By Website Group [OXPLAY] ZEUS138…" at bounding box center [314, 292] width 628 height 584
click at [209, 563] on body "Toggle navigation Home Bank Account List Load By Website Group [OXPLAY] ZEUS138…" at bounding box center [314, 292] width 628 height 584
click at [469, 584] on body "Toggle navigation Home Bank Account List Load By Website Group [OXPLAY] ZEUS138…" at bounding box center [314, 292] width 628 height 584
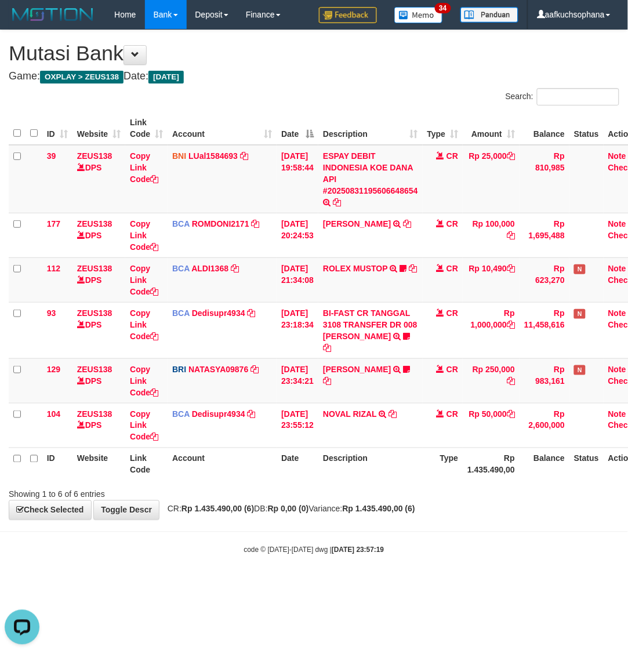
click at [282, 575] on body "Toggle navigation Home Bank Account List Load By Website Group [OXPLAY] ZEUS138…" at bounding box center [314, 292] width 628 height 584
drag, startPoint x: 358, startPoint y: 567, endPoint x: 422, endPoint y: 531, distance: 73.7
click at [357, 566] on body "Toggle navigation Home Bank Account List Load By Website Group [OXPLAY] ZEUS138…" at bounding box center [314, 292] width 628 height 584
drag, startPoint x: 163, startPoint y: 569, endPoint x: 2, endPoint y: 455, distance: 197.1
click at [148, 562] on body "Toggle navigation Home Bank Account List Load By Website Group [OXPLAY] ZEUS138…" at bounding box center [314, 292] width 628 height 584
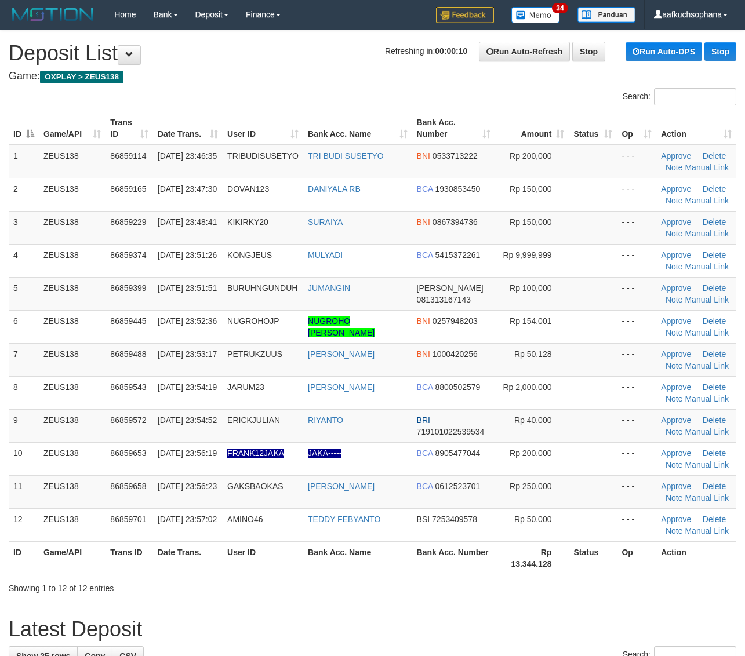
scroll to position [272, 0]
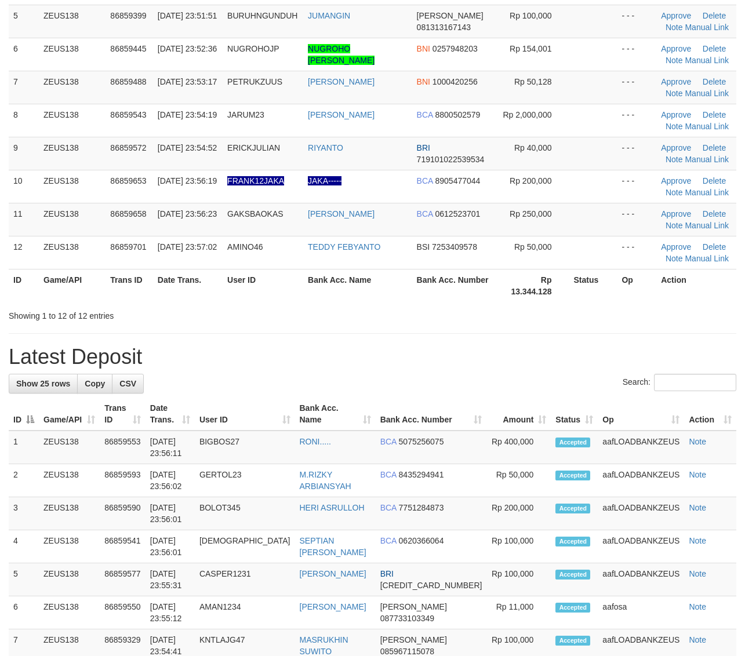
click at [622, 383] on label "Search:" at bounding box center [679, 382] width 114 height 17
click at [654, 383] on input "Search:" at bounding box center [695, 382] width 82 height 17
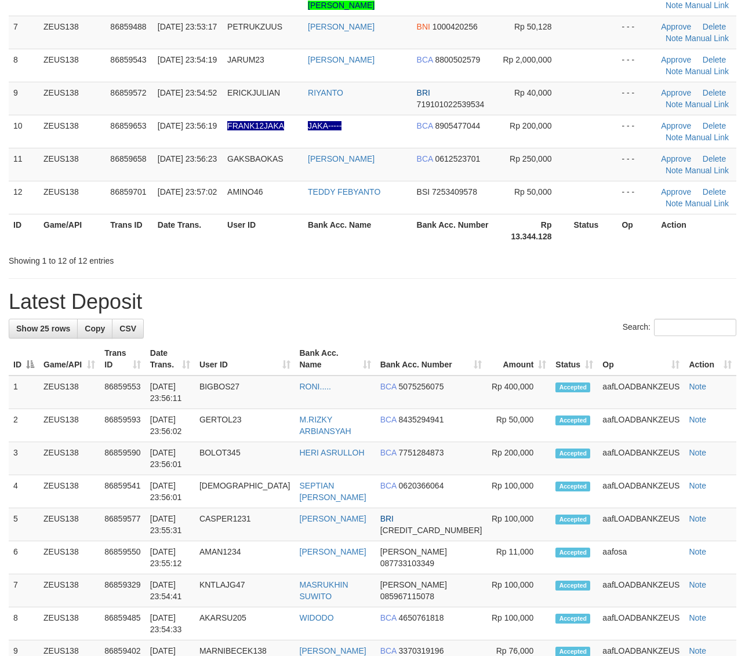
click at [516, 314] on h1 "Latest Deposit" at bounding box center [372, 301] width 727 height 23
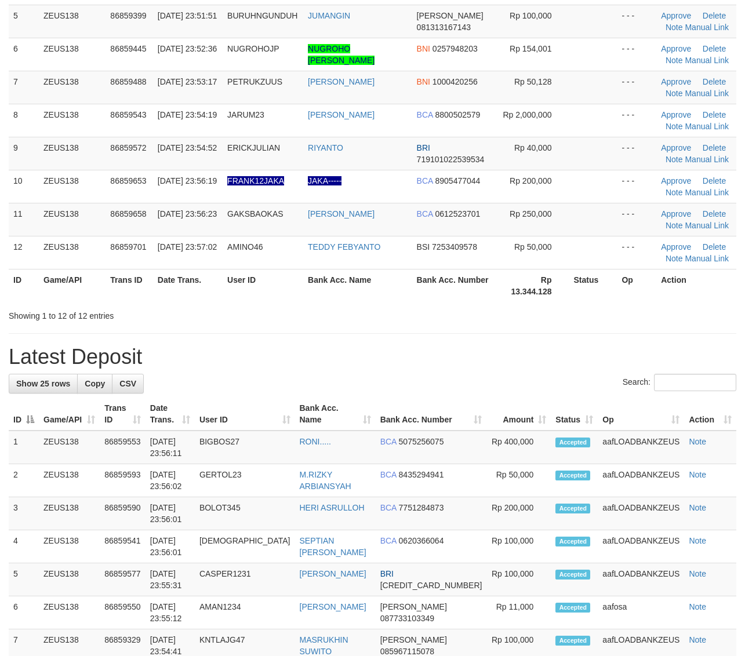
drag, startPoint x: 512, startPoint y: 312, endPoint x: 749, endPoint y: 389, distance: 250.0
click at [519, 313] on div "Showing 1 to 12 of 12 entries" at bounding box center [372, 313] width 745 height 16
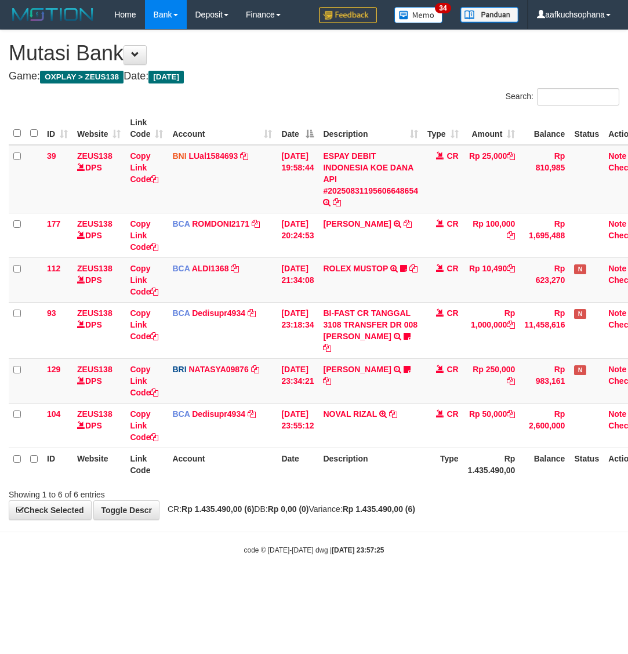
click at [322, 524] on body "Toggle navigation Home Bank Account List Load By Website Group [OXPLAY] ZEUS138…" at bounding box center [314, 292] width 628 height 584
click at [349, 524] on body "Toggle navigation Home Bank Account List Load By Website Group [OXPLAY] ZEUS138…" at bounding box center [314, 292] width 628 height 584
click at [337, 516] on div "**********" at bounding box center [314, 274] width 628 height 489
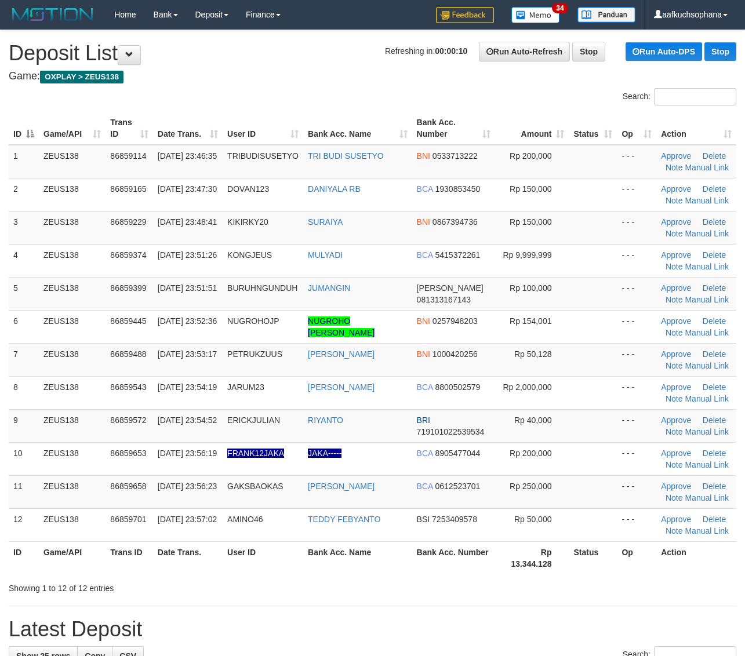
scroll to position [327, 0]
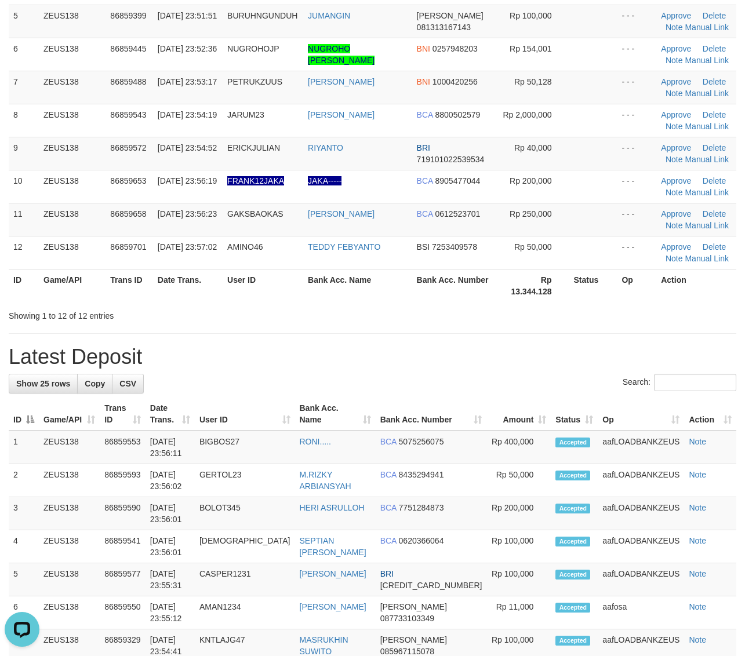
drag, startPoint x: 488, startPoint y: 358, endPoint x: 752, endPoint y: 424, distance: 272.4
click at [491, 358] on h1 "Latest Deposit" at bounding box center [372, 356] width 727 height 23
click at [493, 335] on div "**********" at bounding box center [372, 546] width 745 height 1576
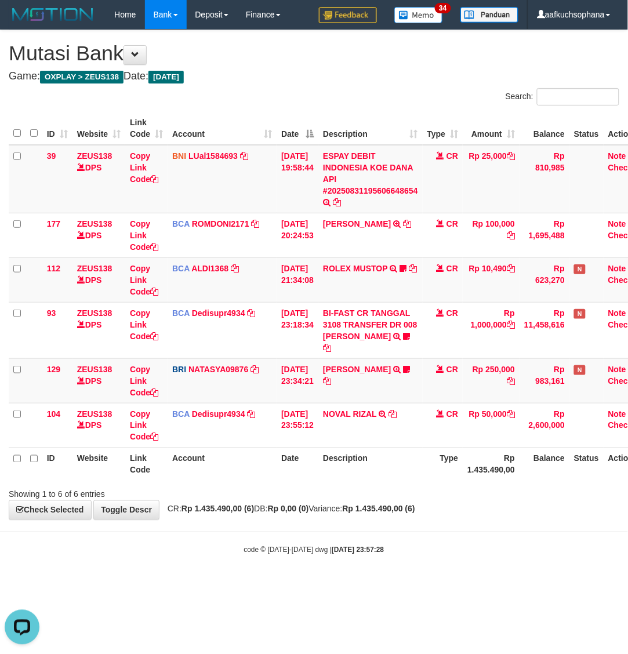
drag, startPoint x: 119, startPoint y: 606, endPoint x: 111, endPoint y: 594, distance: 14.6
click at [114, 584] on html "Toggle navigation Home Bank Account List Load By Website Group [OXPLAY] ZEUS138…" at bounding box center [314, 292] width 628 height 584
click at [382, 567] on body "Toggle navigation Home Bank Account List Load By Website Group [OXPLAY] ZEUS138…" at bounding box center [314, 292] width 628 height 584
click at [339, 566] on body "Toggle navigation Home Bank Account List Load By Website Group [OXPLAY] ZEUS138…" at bounding box center [314, 292] width 628 height 584
click at [432, 479] on th "Type" at bounding box center [442, 463] width 41 height 33
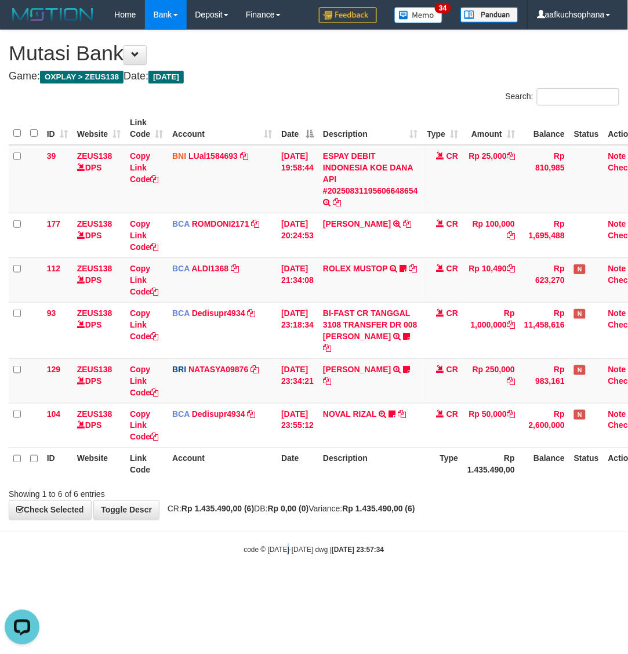
click at [287, 568] on body "Toggle navigation Home Bank Account List Load By Website Group [OXPLAY] ZEUS138…" at bounding box center [314, 292] width 628 height 584
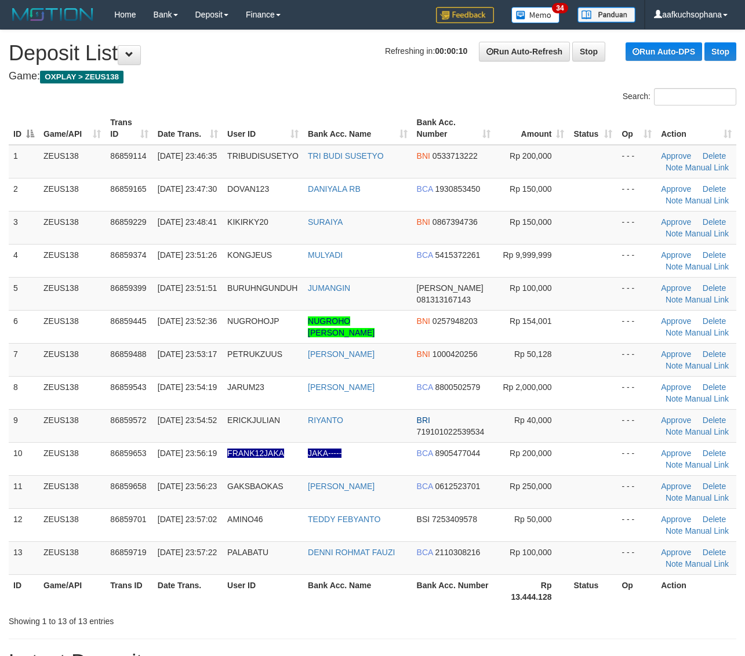
scroll to position [327, 0]
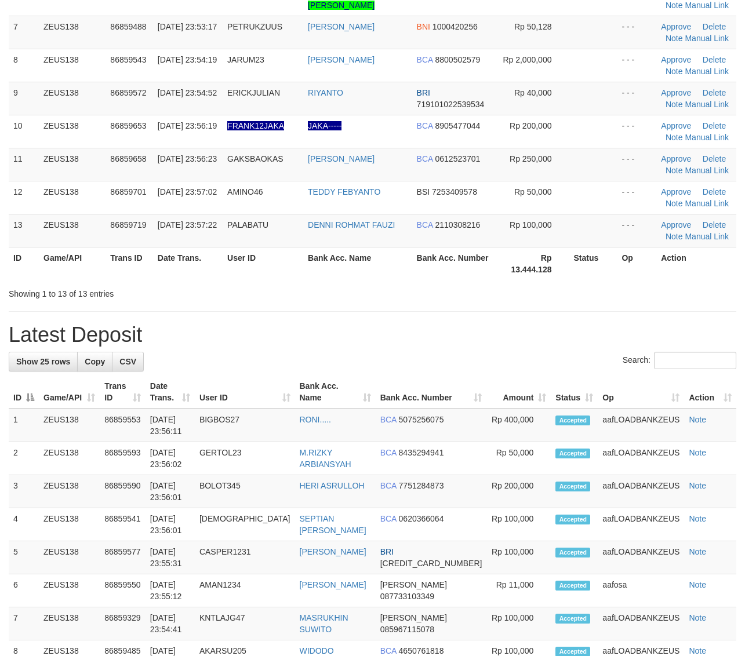
drag, startPoint x: 444, startPoint y: 320, endPoint x: 597, endPoint y: 349, distance: 155.7
click at [453, 322] on div "**********" at bounding box center [372, 507] width 745 height 1609
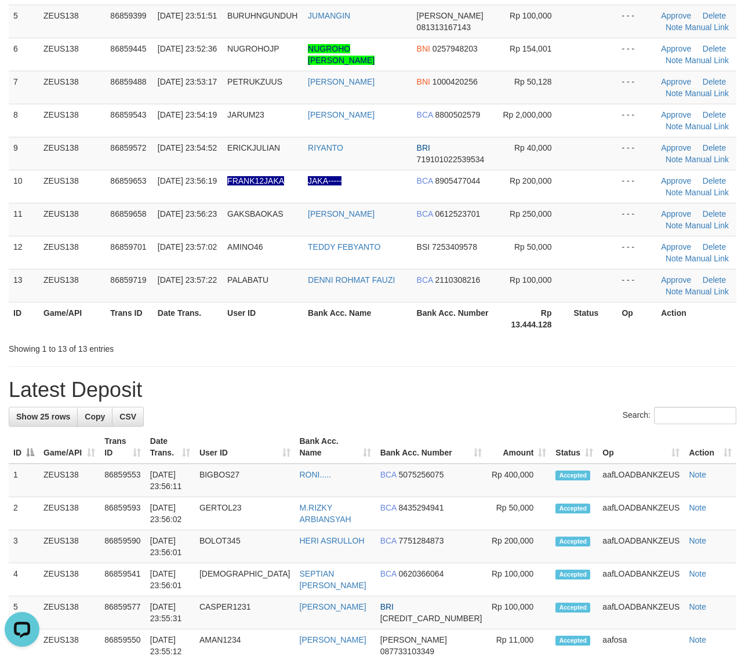
drag, startPoint x: 424, startPoint y: 343, endPoint x: 664, endPoint y: 417, distance: 251.1
click at [435, 345] on div "Showing 1 to 13 of 13 entries" at bounding box center [372, 346] width 745 height 16
click at [559, 353] on div "Showing 1 to 13 of 13 entries" at bounding box center [372, 346] width 745 height 16
